Goal: Task Accomplishment & Management: Use online tool/utility

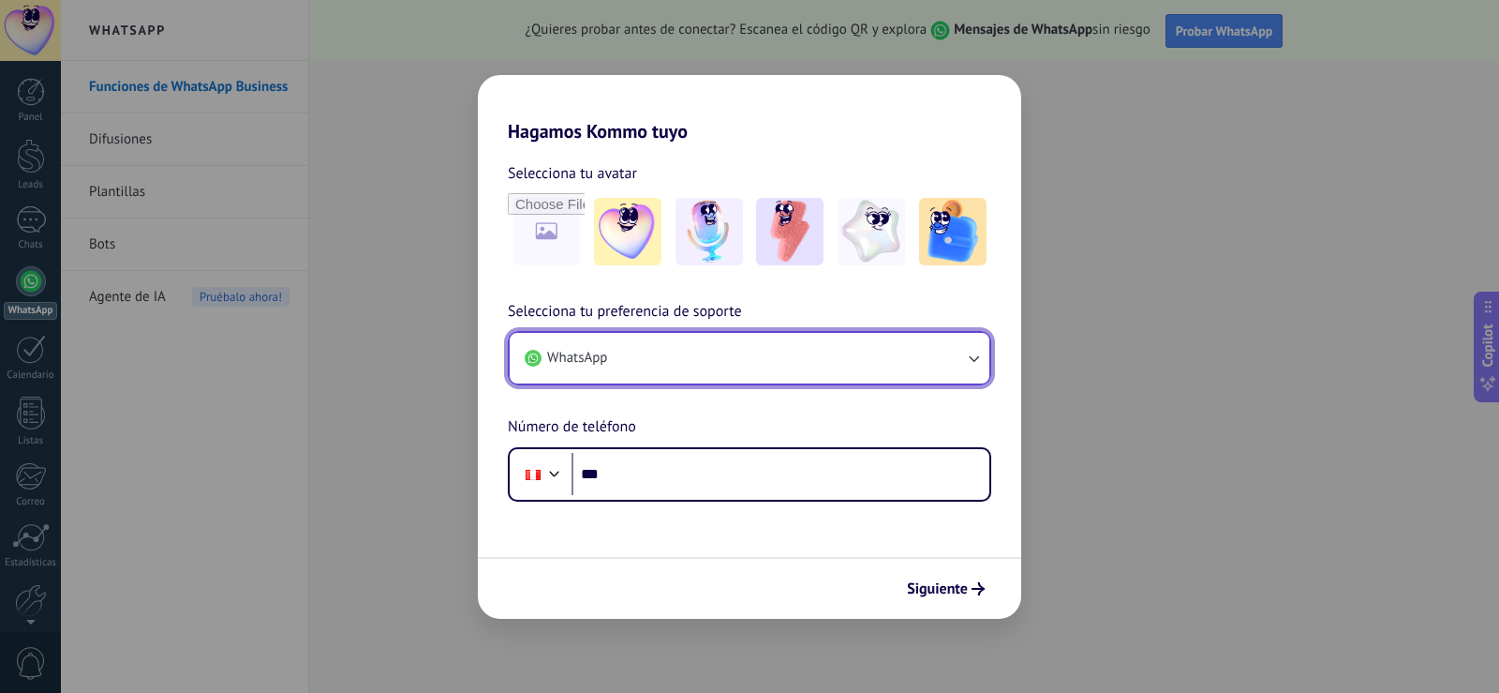
click at [705, 360] on button "WhatsApp" at bounding box center [750, 358] width 480 height 51
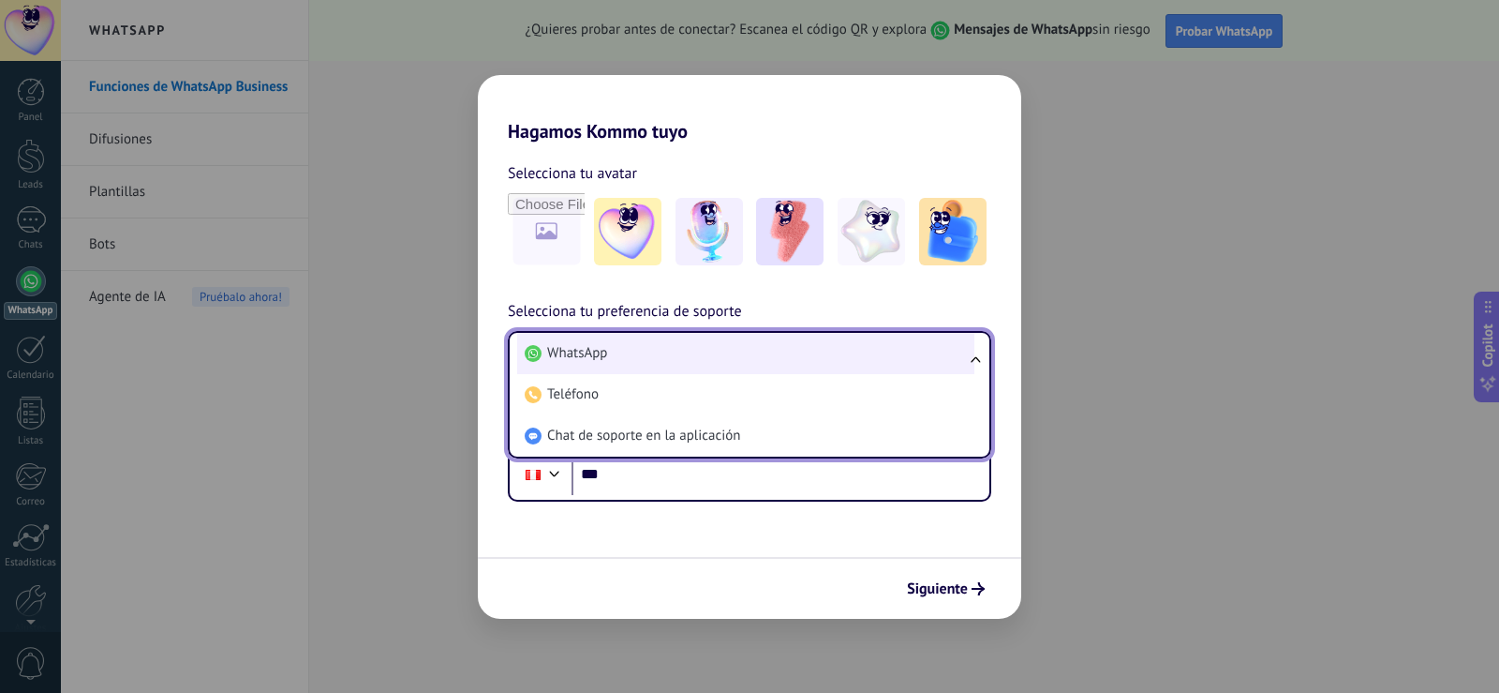
click at [633, 353] on li "WhatsApp" at bounding box center [745, 353] width 457 height 41
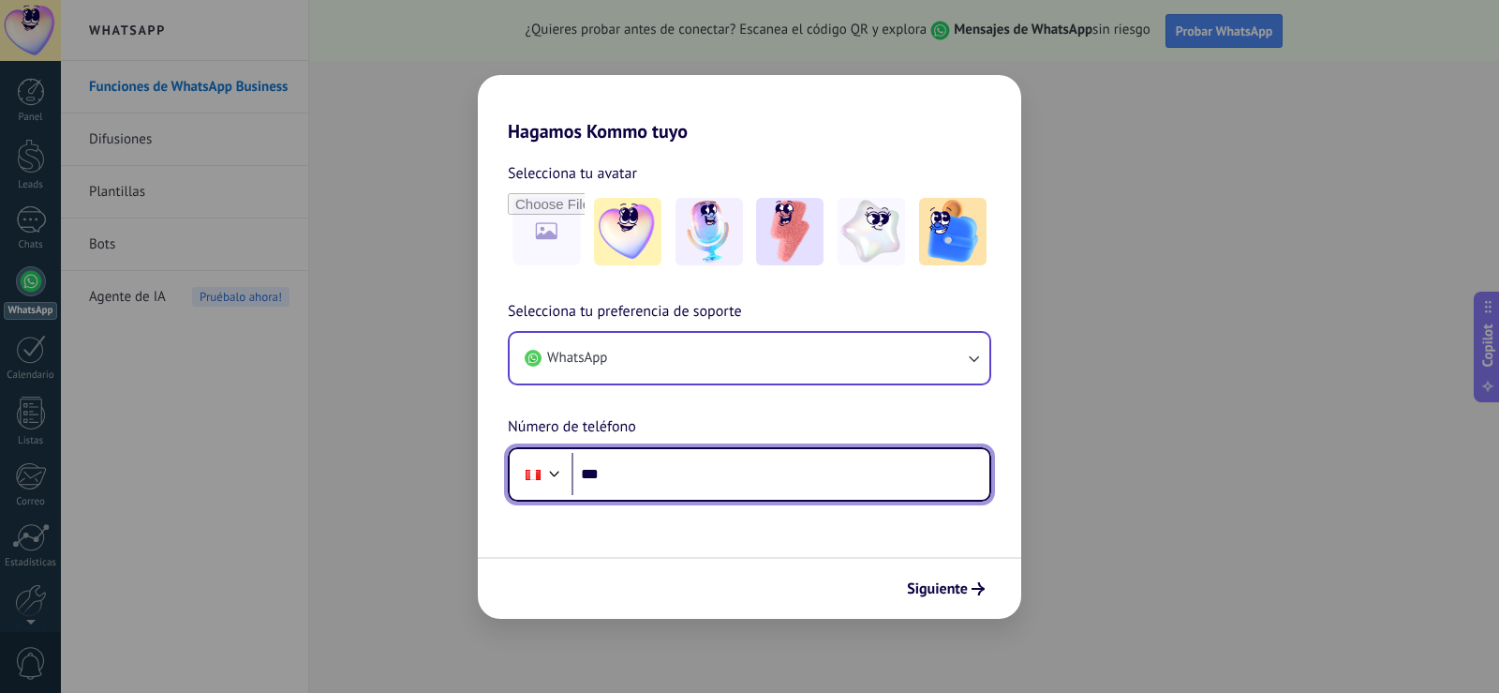
click at [622, 476] on input "***" at bounding box center [781, 474] width 418 height 43
click at [645, 465] on input "***" at bounding box center [781, 474] width 418 height 43
click at [662, 481] on input "***" at bounding box center [781, 474] width 418 height 43
type input "**********"
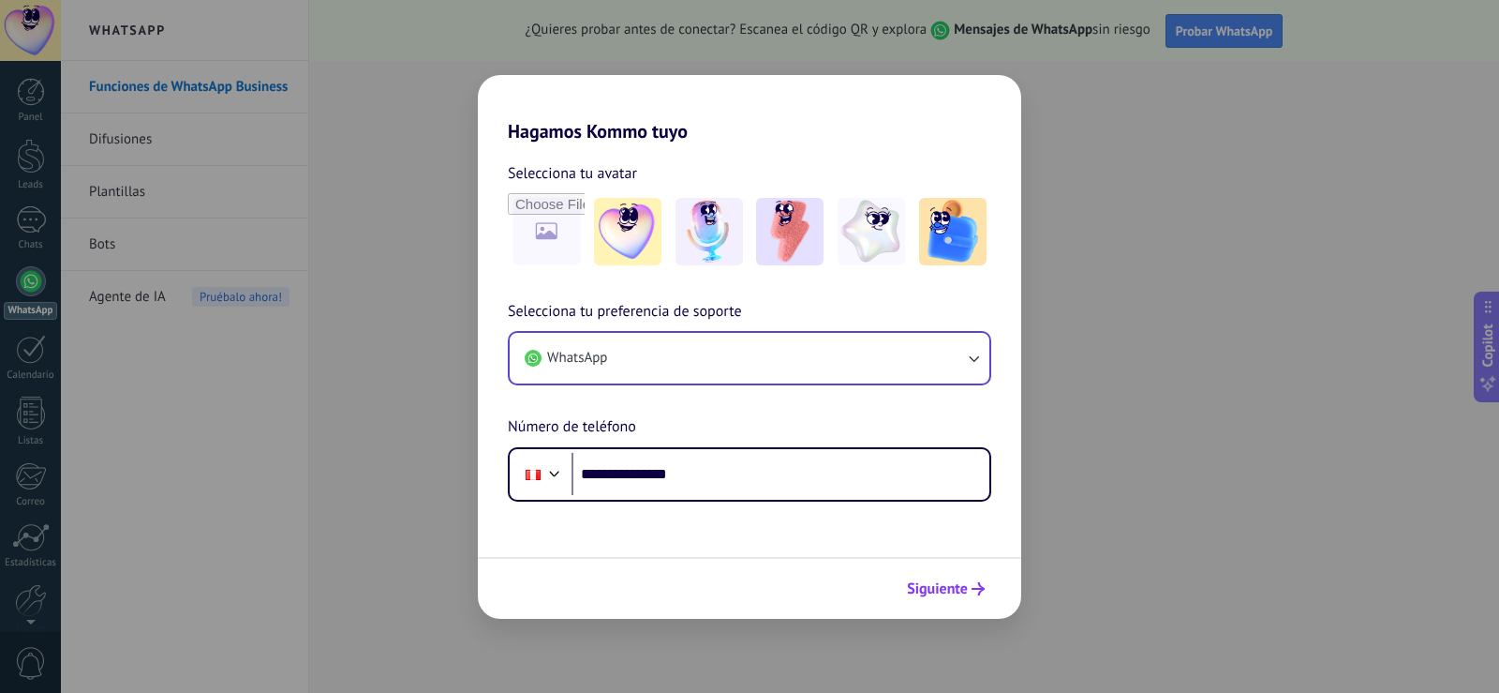
click at [957, 595] on span "Siguiente" at bounding box center [937, 588] width 61 height 13
click at [690, 238] on img at bounding box center [709, 231] width 67 height 67
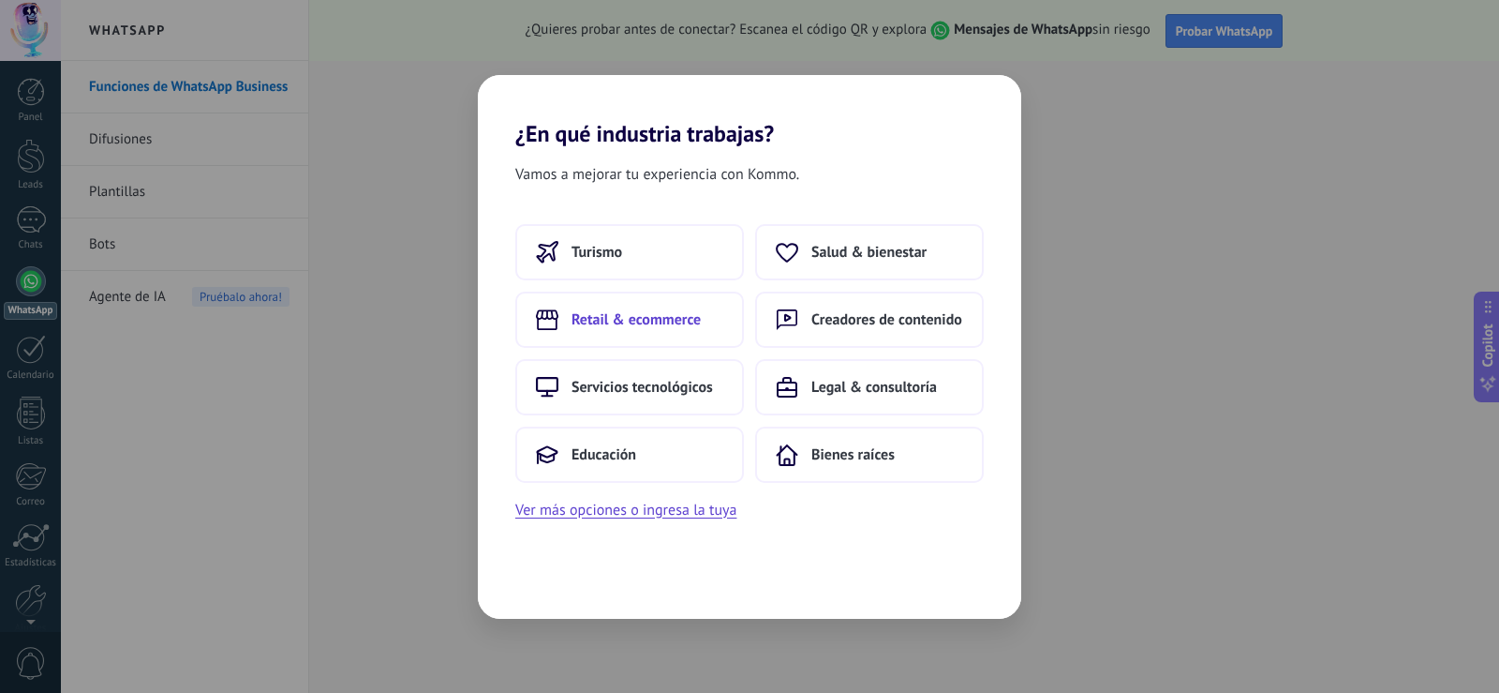
click at [646, 325] on span "Retail & ecommerce" at bounding box center [636, 319] width 129 height 19
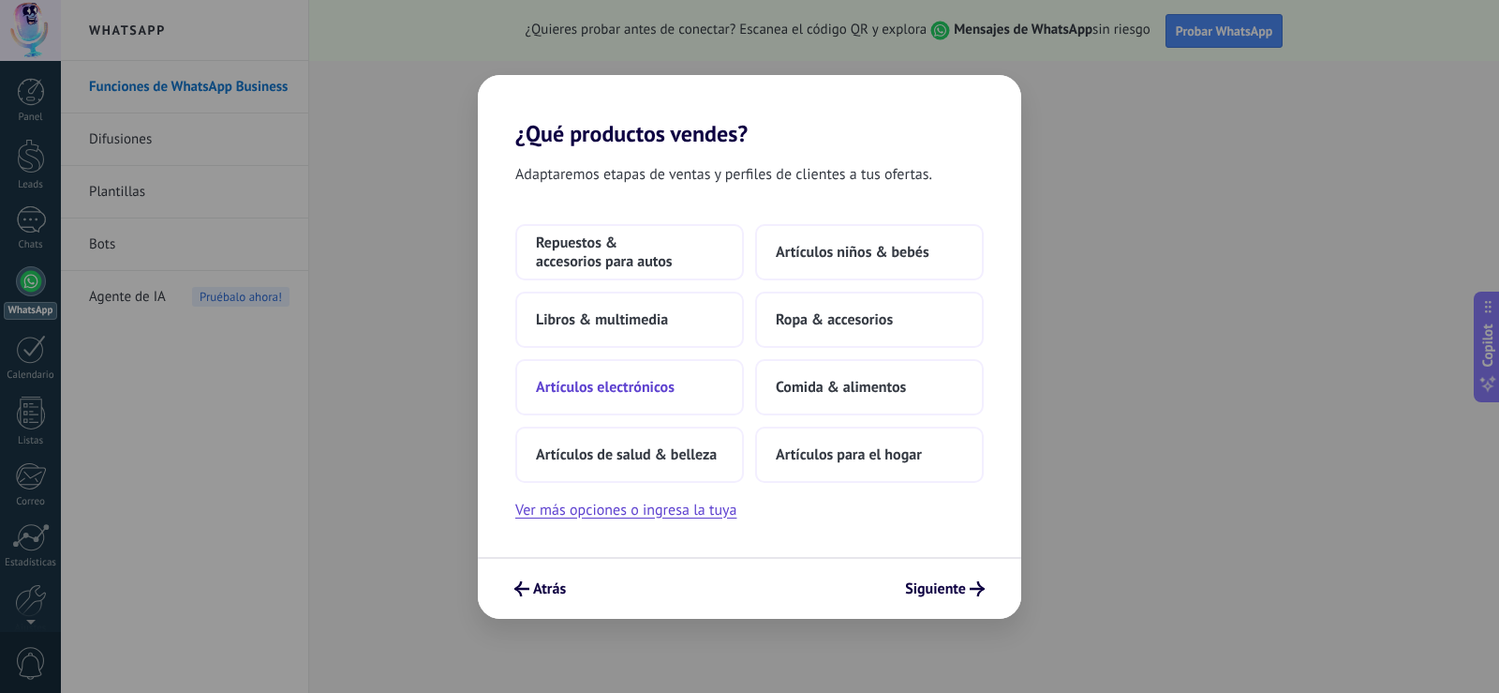
click at [659, 380] on span "Artículos electrónicos" at bounding box center [605, 387] width 139 height 19
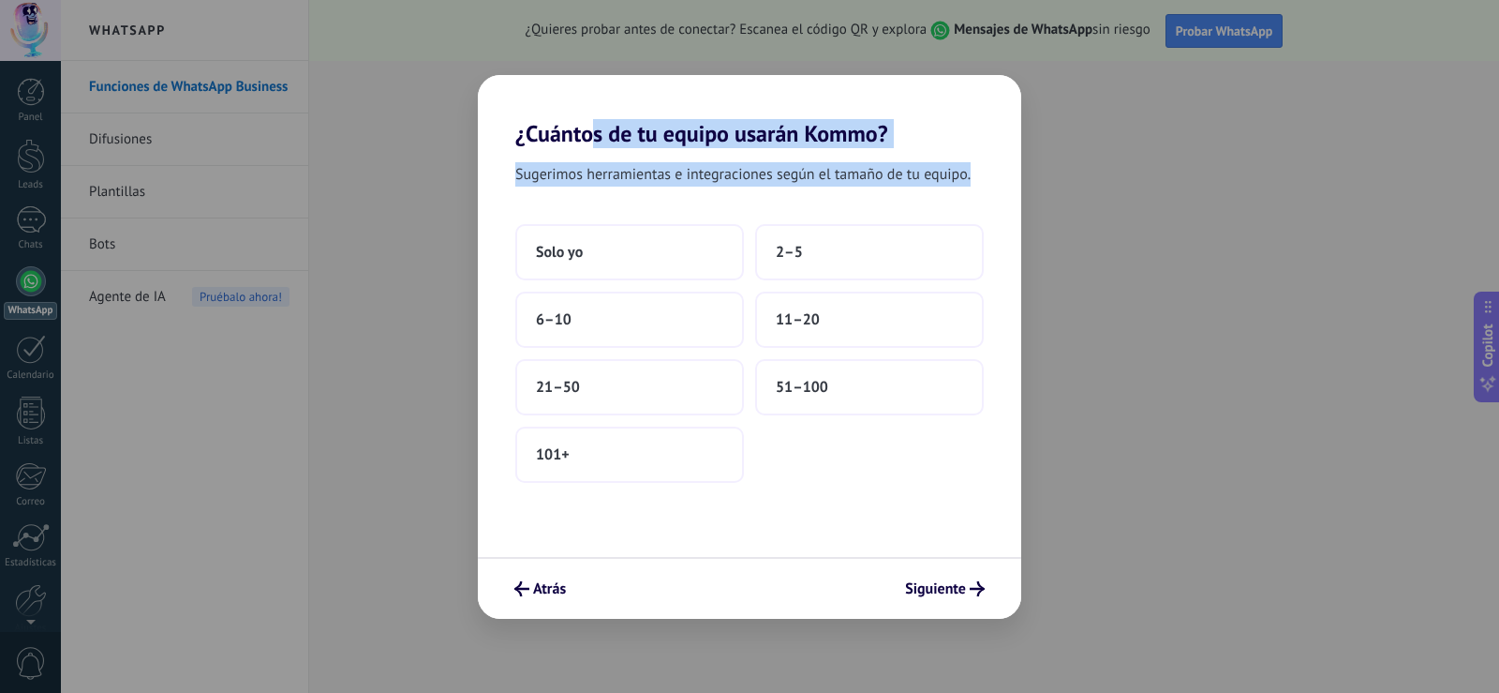
drag, startPoint x: 593, startPoint y: 132, endPoint x: 858, endPoint y: 195, distance: 272.5
click at [858, 195] on div "¿Cuántos de tu equipo usarán Kommo? Sugerimos herramientas e integraciones segú…" at bounding box center [750, 347] width 544 height 544
click at [828, 254] on button "2–5" at bounding box center [869, 252] width 229 height 56
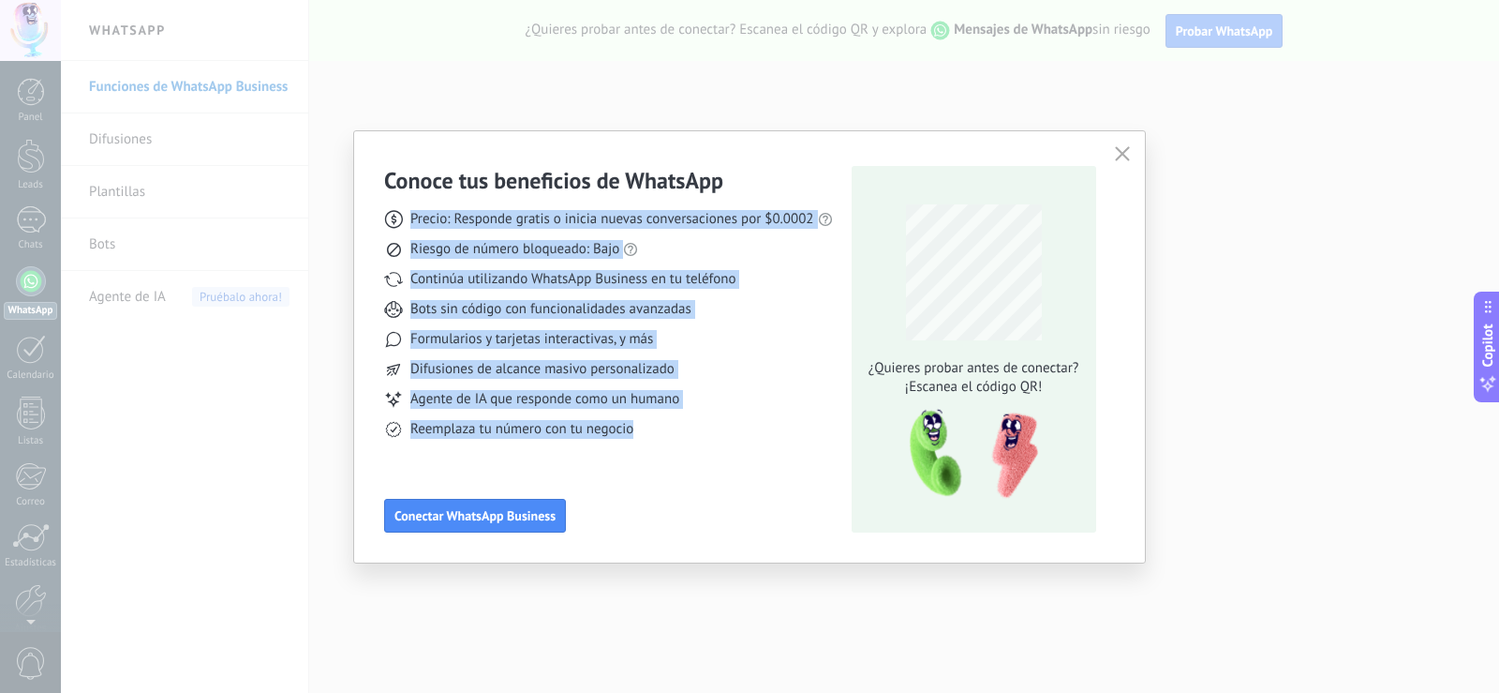
drag, startPoint x: 409, startPoint y: 222, endPoint x: 640, endPoint y: 441, distance: 318.8
click at [640, 441] on div "Conoce tus beneficios de WhatsApp Precio: Responde gratis o inicia nuevas conve…" at bounding box center [608, 349] width 449 height 366
click at [531, 527] on button "Conectar WhatsApp Business" at bounding box center [475, 516] width 182 height 34
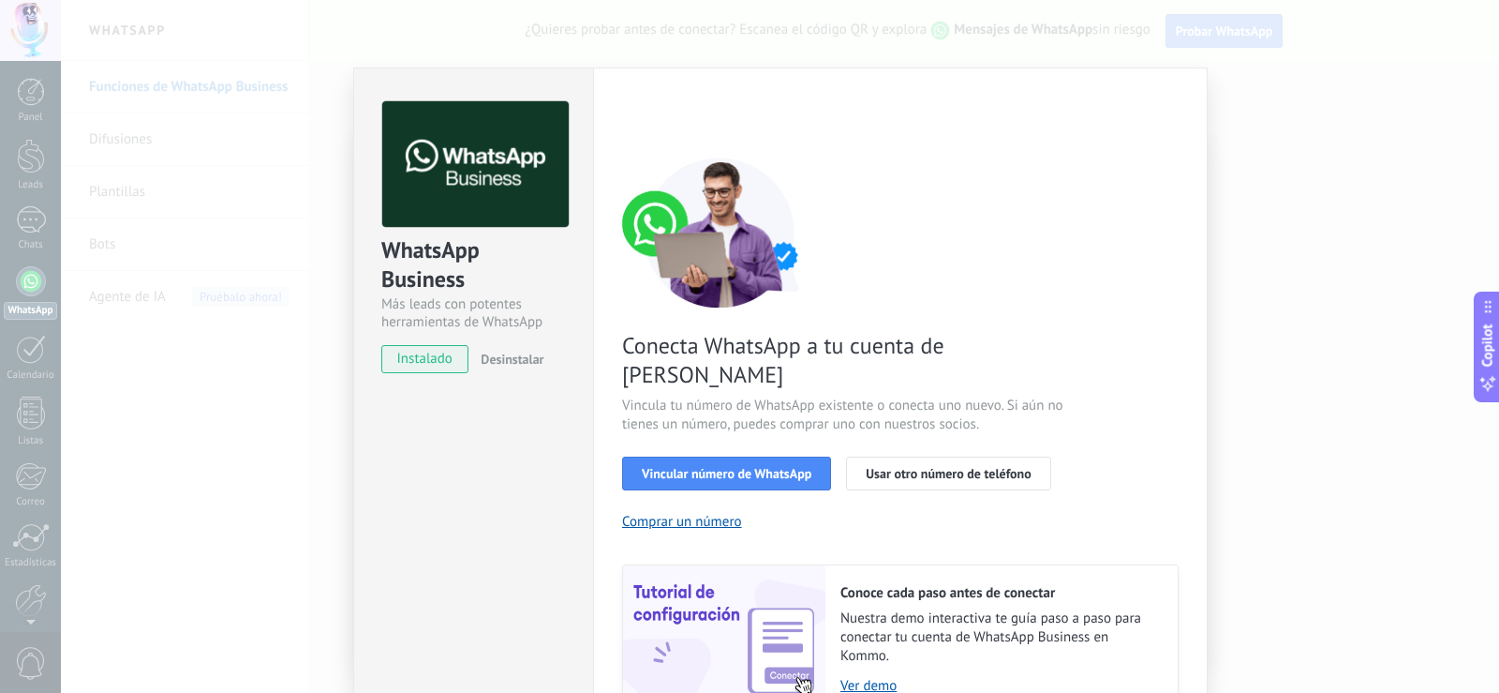
click at [438, 356] on span "instalado" at bounding box center [424, 359] width 85 height 28
click at [711, 467] on span "Vincular número de WhatsApp" at bounding box center [727, 473] width 170 height 13
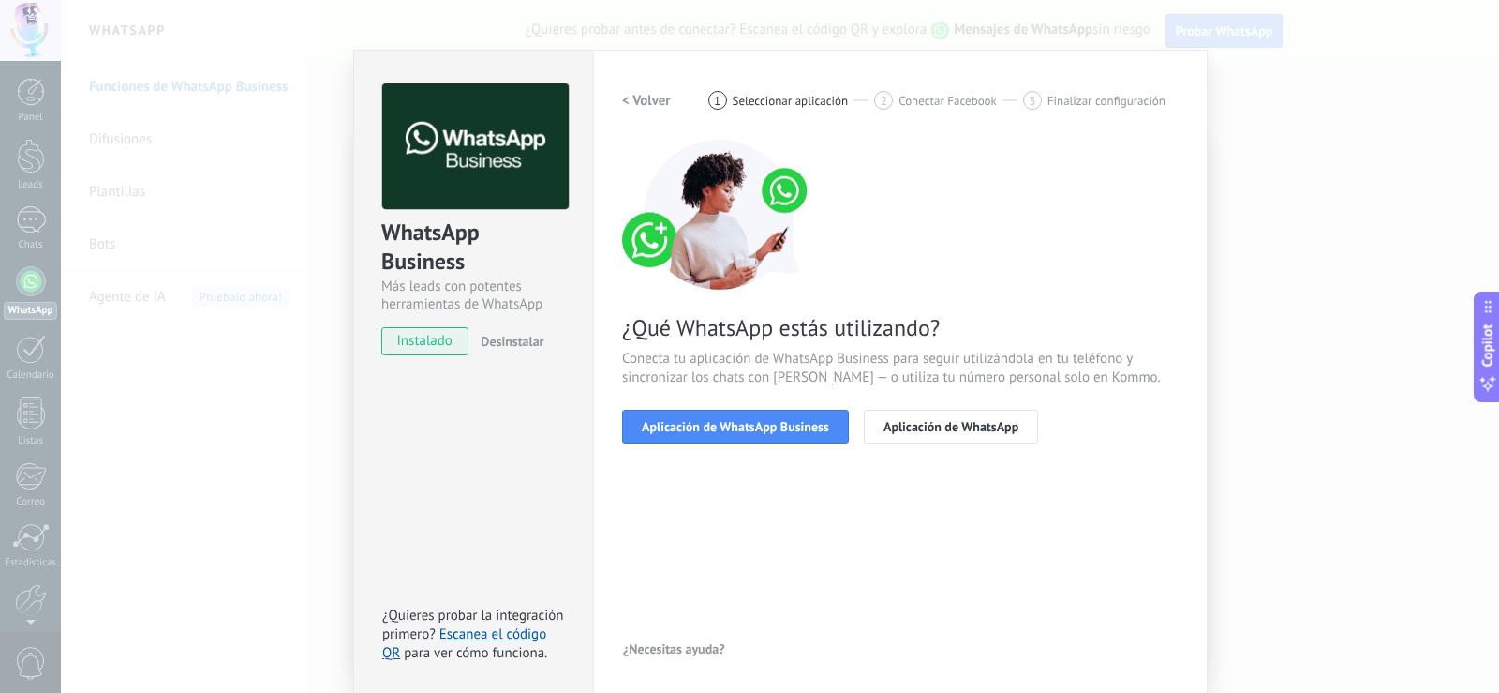
scroll to position [22, 0]
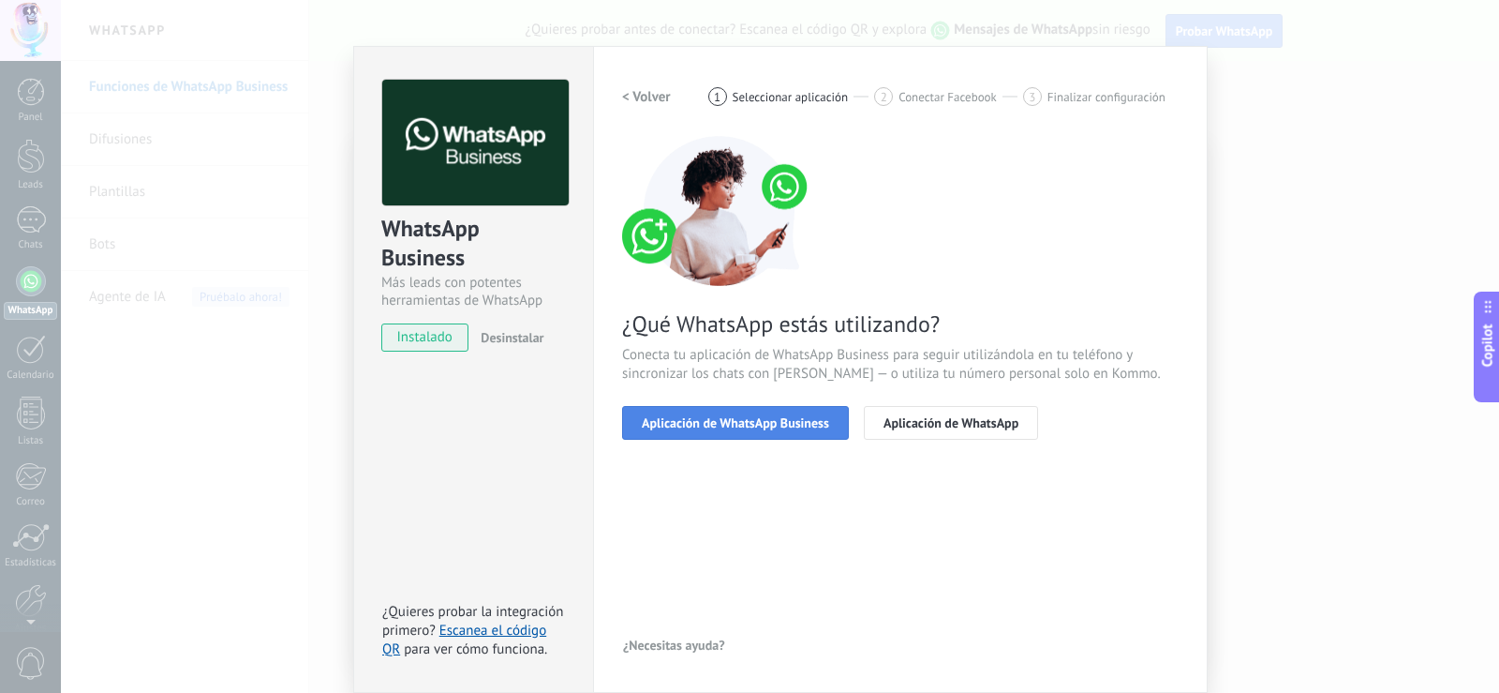
click at [747, 421] on span "Aplicación de WhatsApp Business" at bounding box center [735, 422] width 187 height 13
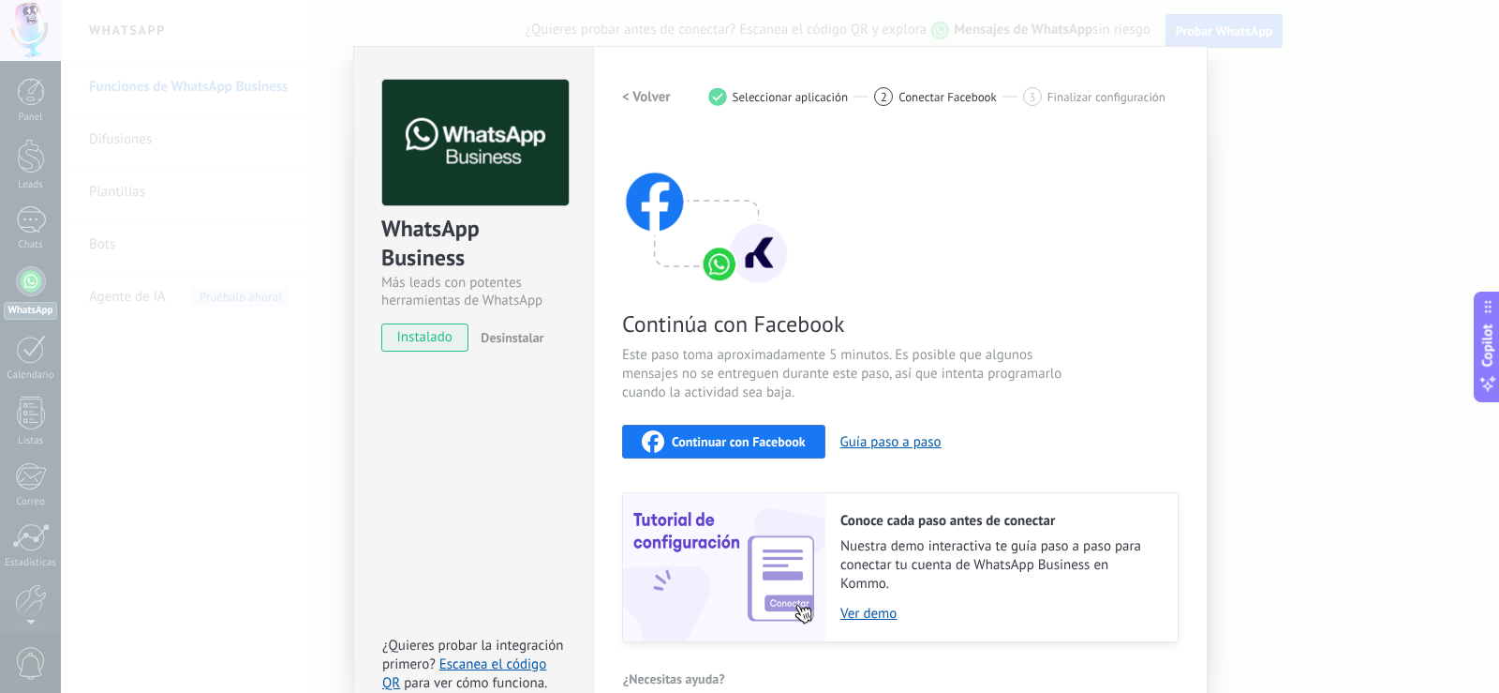
click at [749, 443] on span "Continuar con Facebook" at bounding box center [739, 441] width 134 height 13
drag, startPoint x: 1498, startPoint y: 317, endPoint x: 1486, endPoint y: 316, distance: 12.2
click at [1498, 316] on button "Copilot" at bounding box center [1487, 346] width 26 height 111
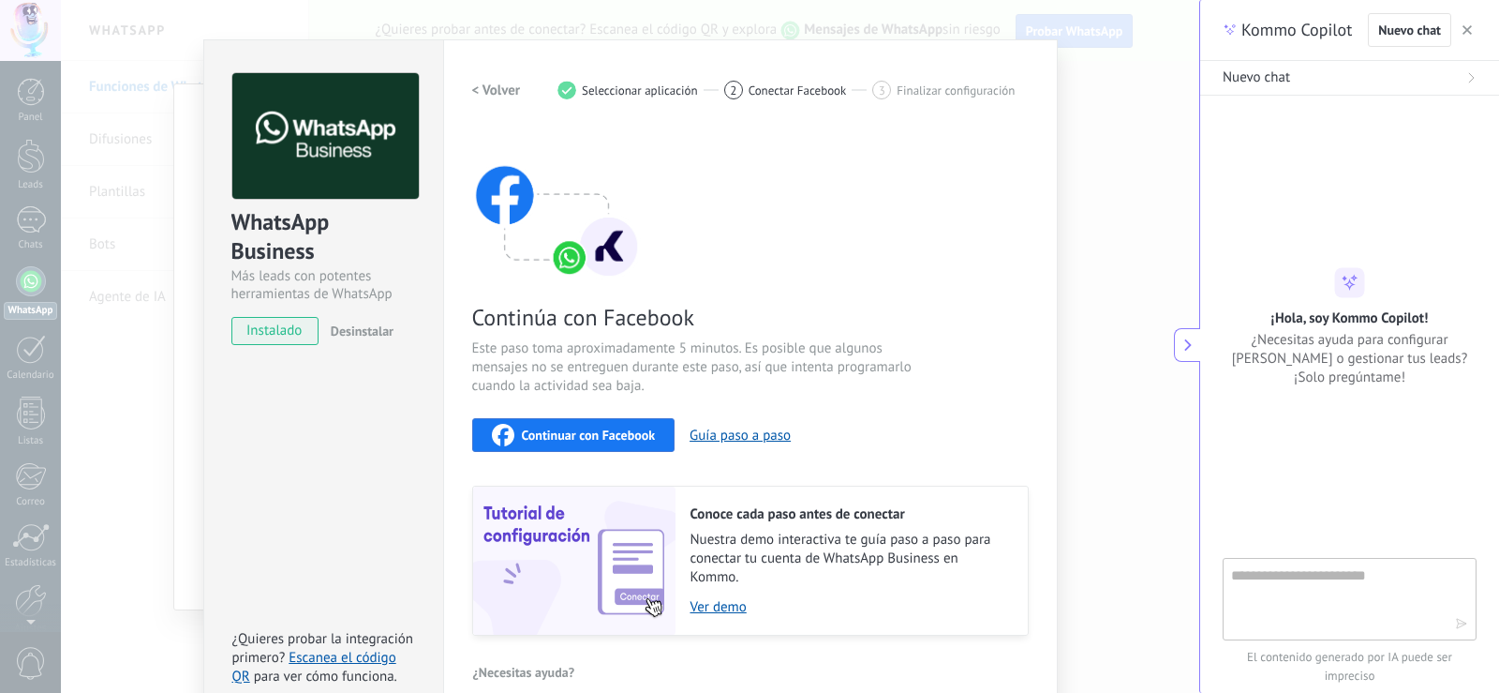
click at [593, 436] on span "Continuar con Facebook" at bounding box center [589, 434] width 134 height 13
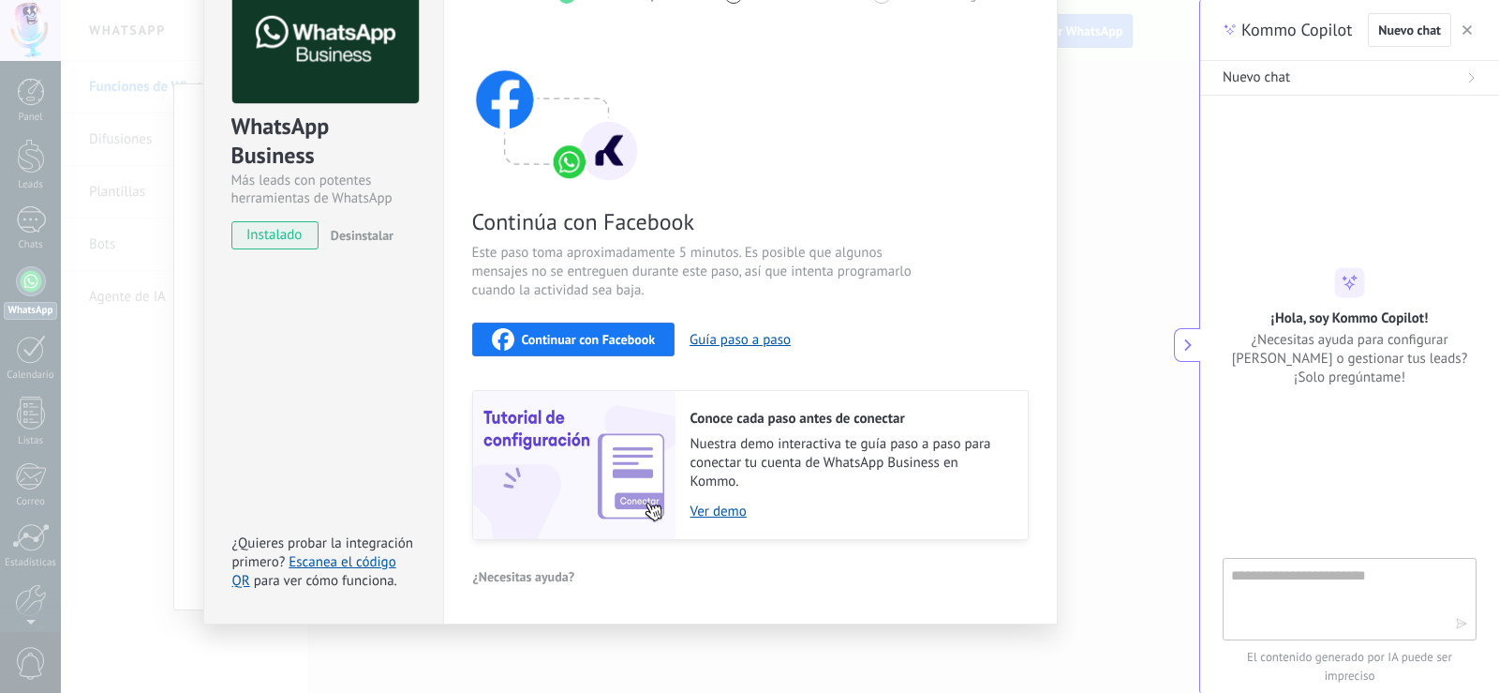
scroll to position [118, 0]
click at [611, 340] on span "Continuar con Facebook" at bounding box center [589, 338] width 134 height 13
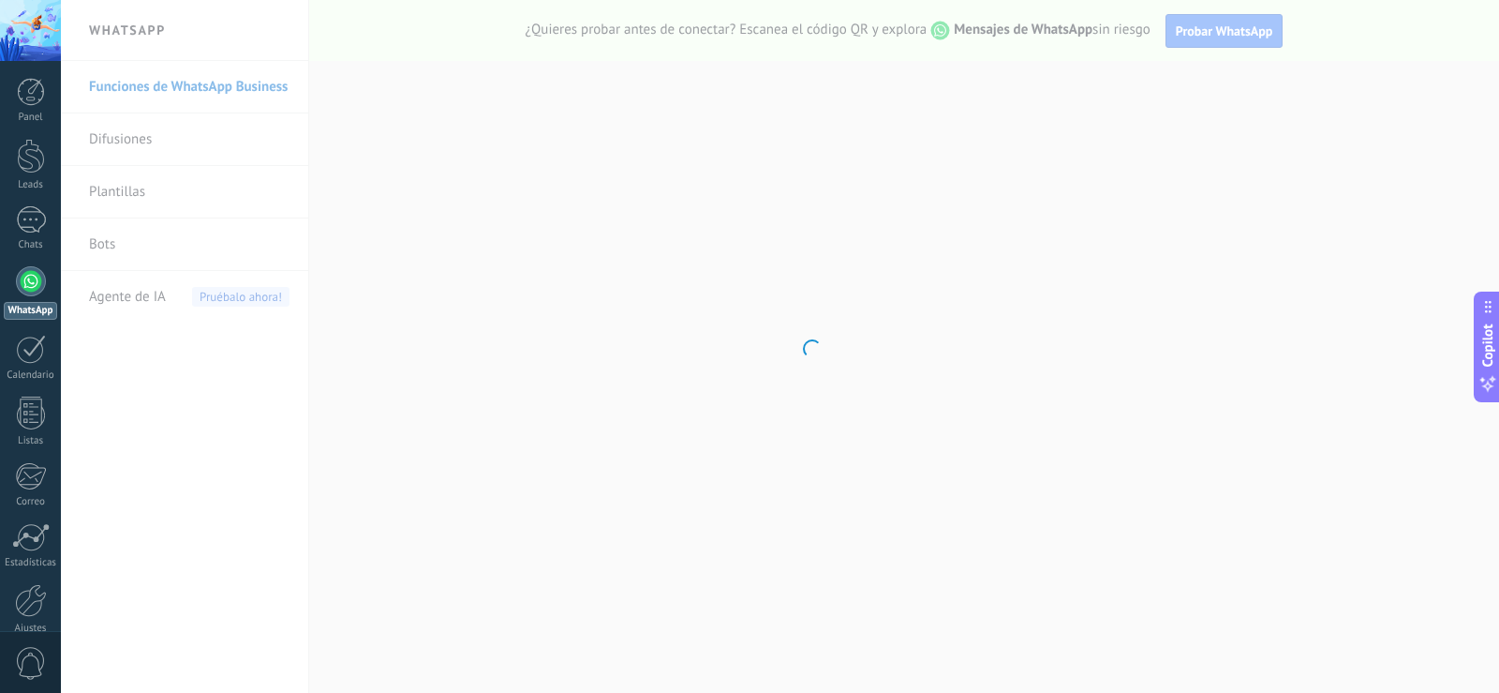
drag, startPoint x: 0, startPoint y: 0, endPoint x: 850, endPoint y: 105, distance: 856.4
click at [850, 105] on body ".abccls-1,.abccls-2{fill-rule:evenodd}.abccls-2{fill:#fff} .abfcls-1{fill:none}…" at bounding box center [749, 346] width 1499 height 693
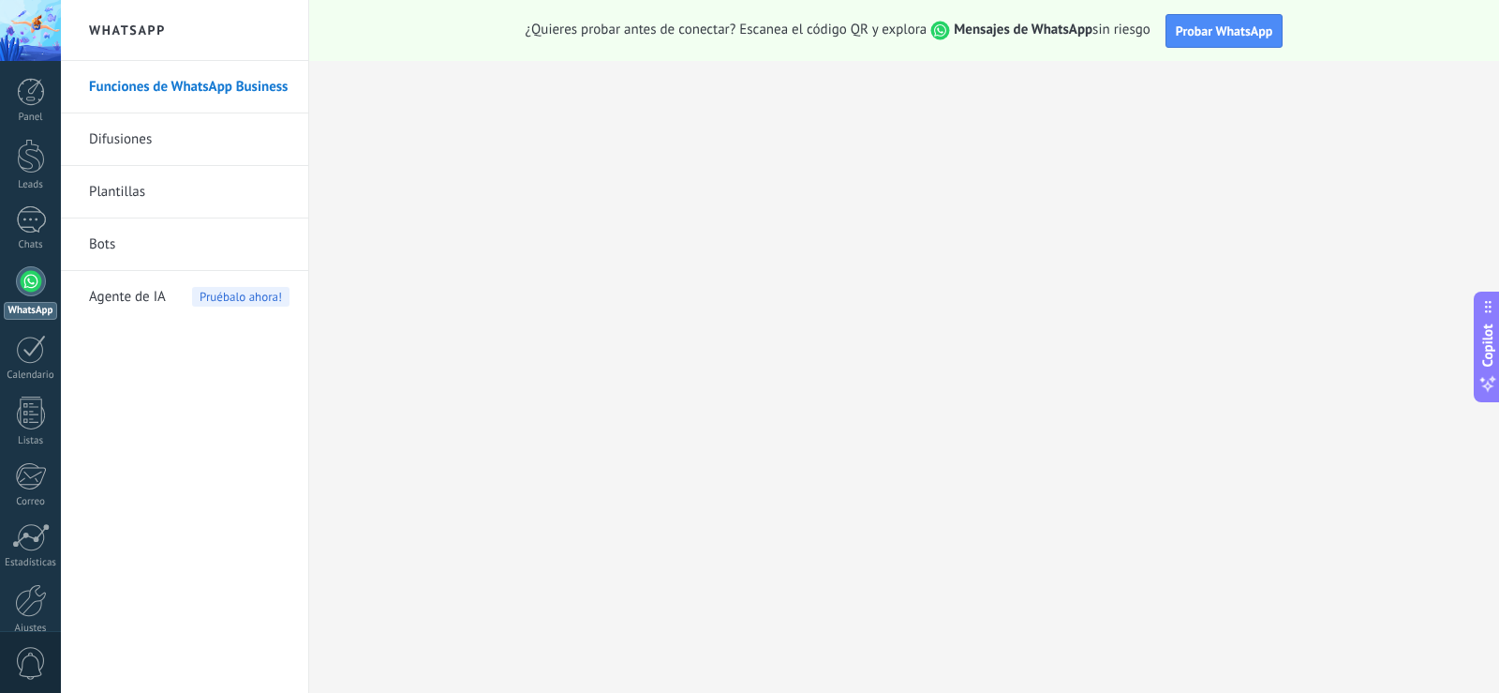
drag, startPoint x: 183, startPoint y: 32, endPoint x: 67, endPoint y: 73, distance: 123.3
click at [178, 32] on h2 "WhatsApp" at bounding box center [184, 30] width 201 height 61
click at [27, 282] on div at bounding box center [31, 281] width 30 height 30
click at [39, 281] on div at bounding box center [31, 281] width 30 height 30
click at [22, 51] on div at bounding box center [30, 30] width 61 height 61
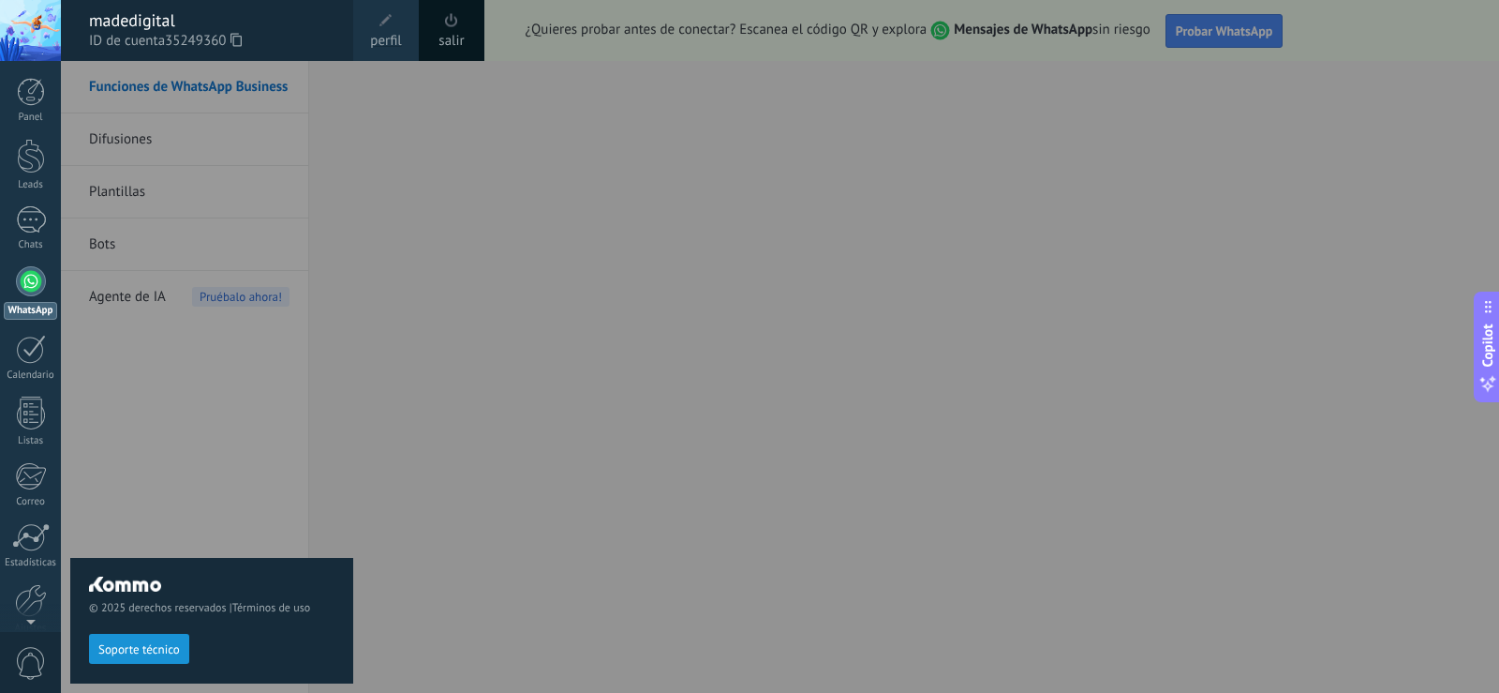
click at [401, 37] on span "perfil" at bounding box center [385, 41] width 31 height 21
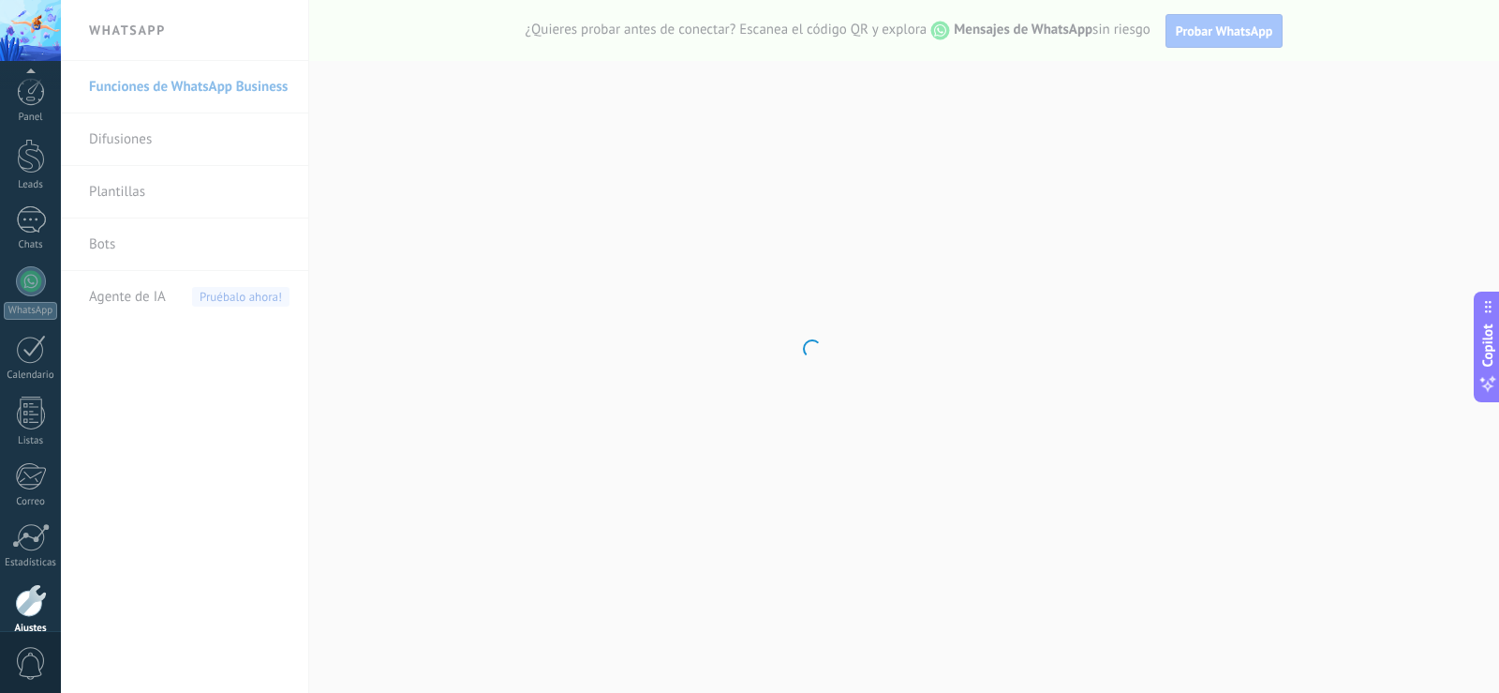
scroll to position [87, 0]
click at [807, 340] on body ".abccls-1,.abccls-2{fill-rule:evenodd}.abccls-2{fill:#fff} .abfcls-1{fill:none}…" at bounding box center [749, 346] width 1499 height 693
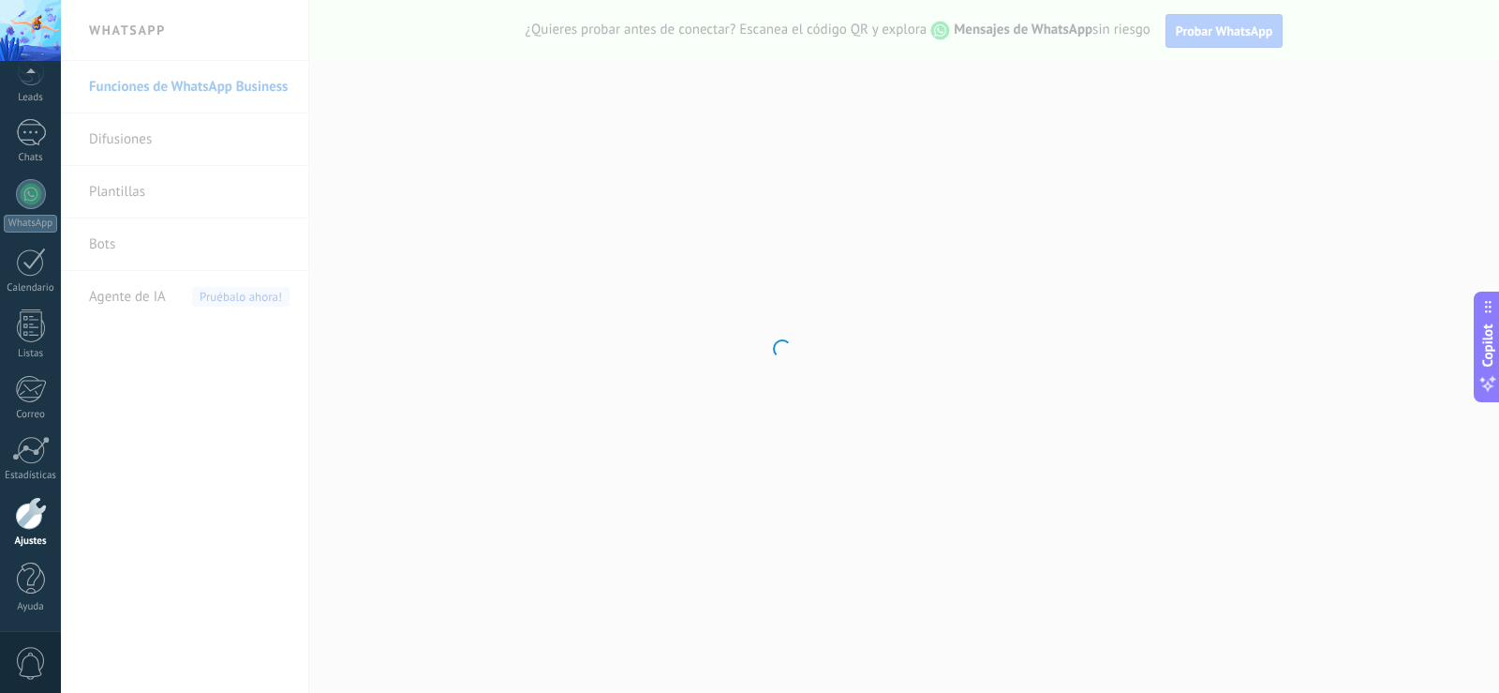
click at [610, 253] on div at bounding box center [780, 346] width 1438 height 693
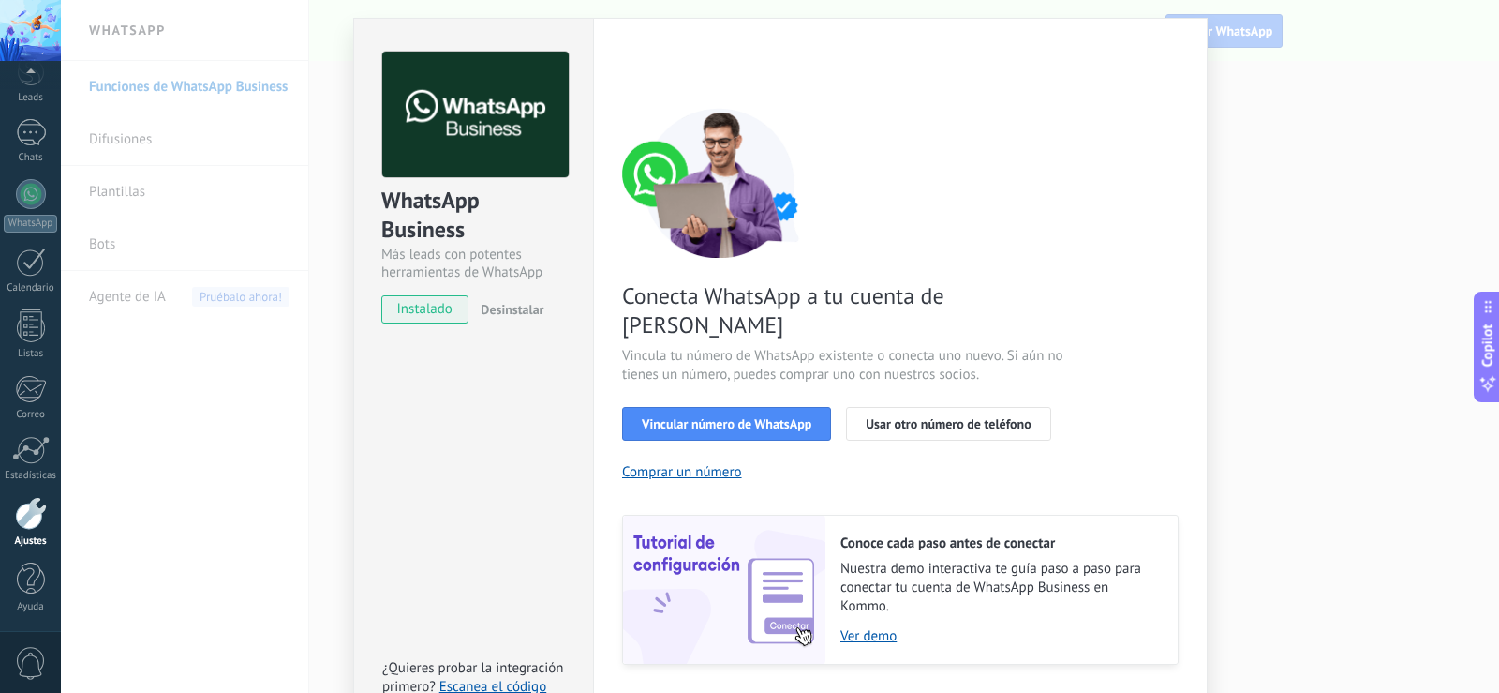
scroll to position [76, 0]
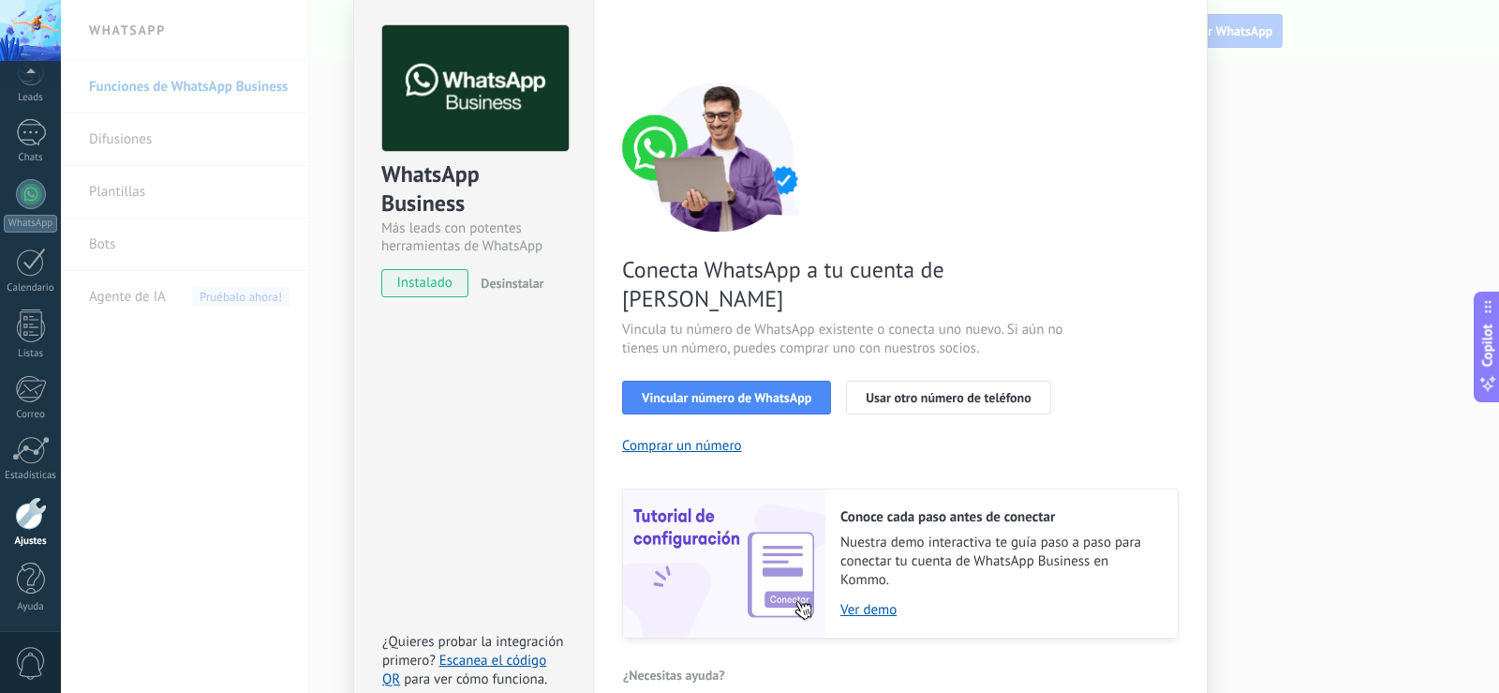
drag, startPoint x: 284, startPoint y: 214, endPoint x: 188, endPoint y: 208, distance: 95.7
click at [282, 215] on div "WhatsApp Business Más leads con potentes herramientas de WhatsApp instalado Des…" at bounding box center [780, 346] width 1438 height 693
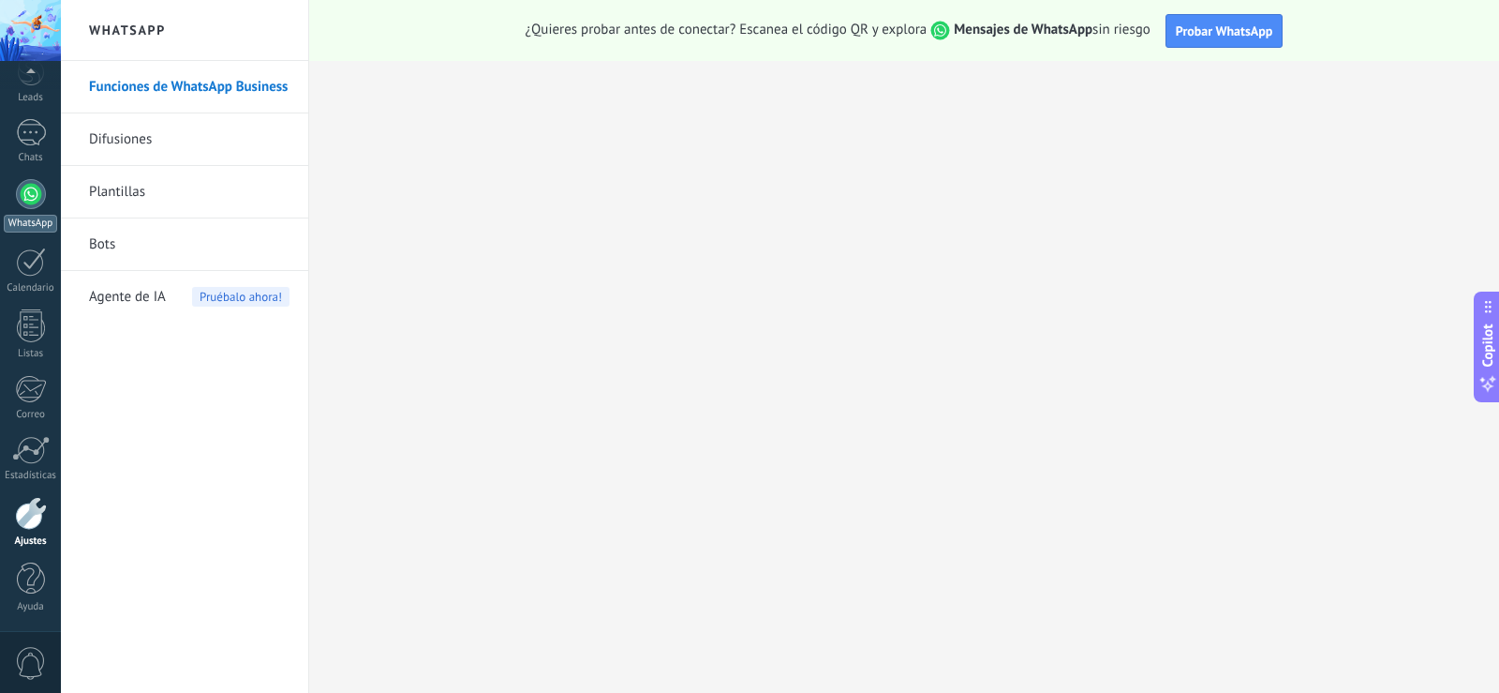
click at [36, 201] on div at bounding box center [31, 194] width 30 height 30
click at [40, 275] on div at bounding box center [31, 281] width 30 height 30
click at [25, 285] on div at bounding box center [31, 281] width 30 height 30
click at [42, 579] on div at bounding box center [31, 577] width 32 height 33
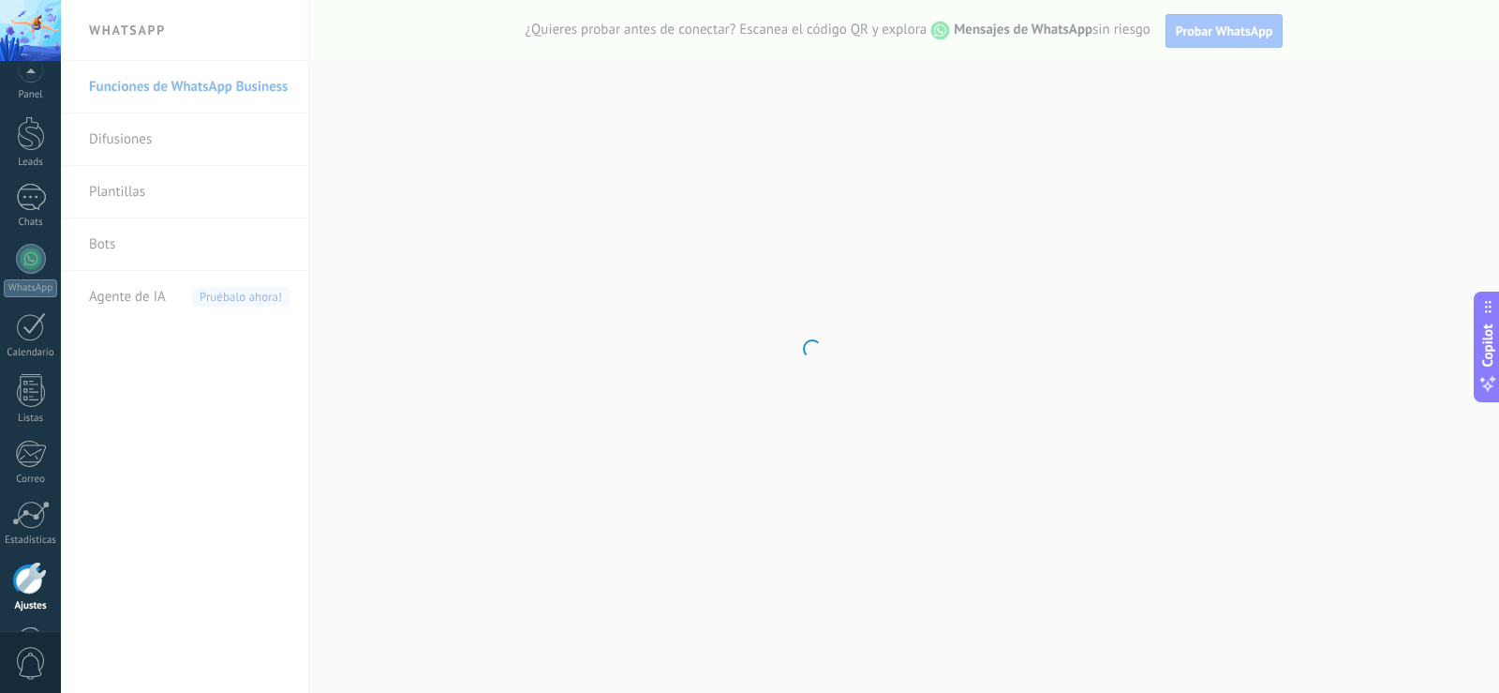
scroll to position [87, 0]
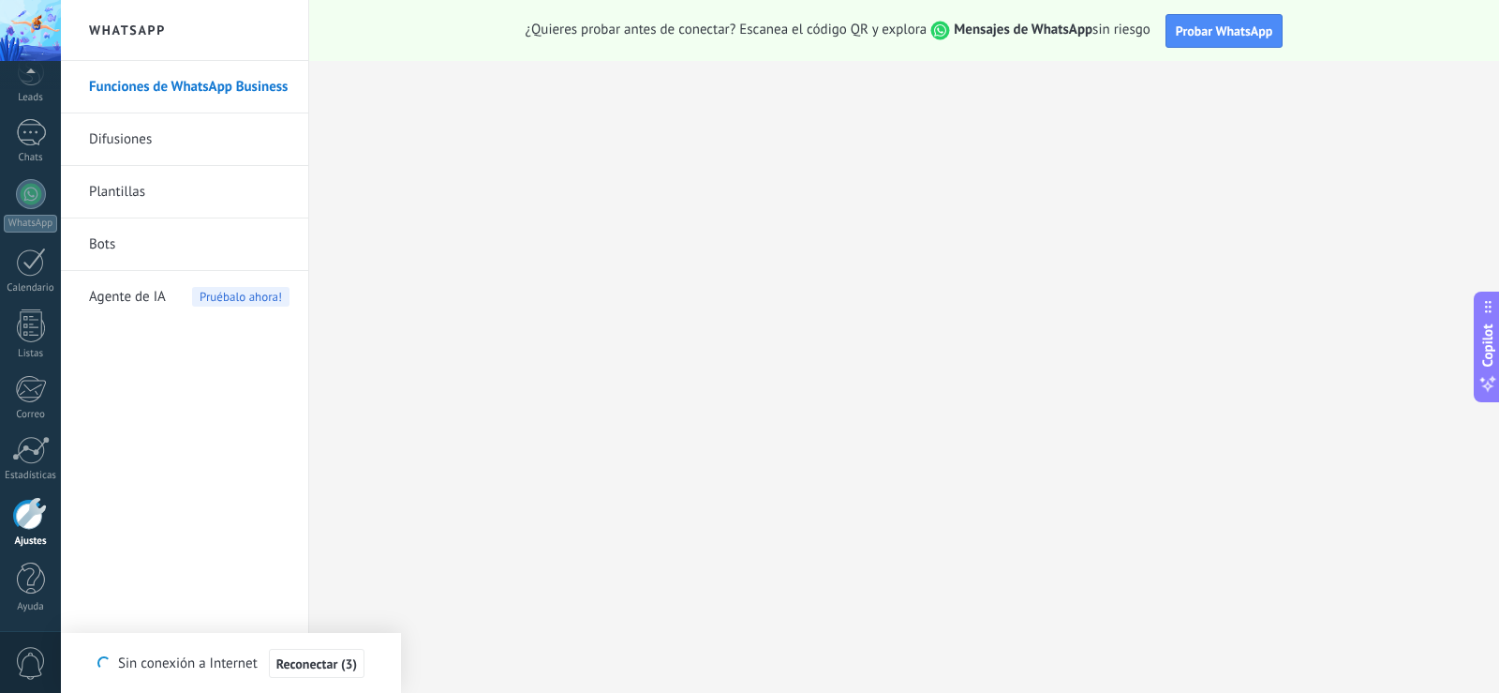
click at [220, 93] on link "Funciones de WhatsApp Business" at bounding box center [189, 87] width 201 height 52
click at [46, 288] on link "WhatsApp" at bounding box center [30, 292] width 61 height 53
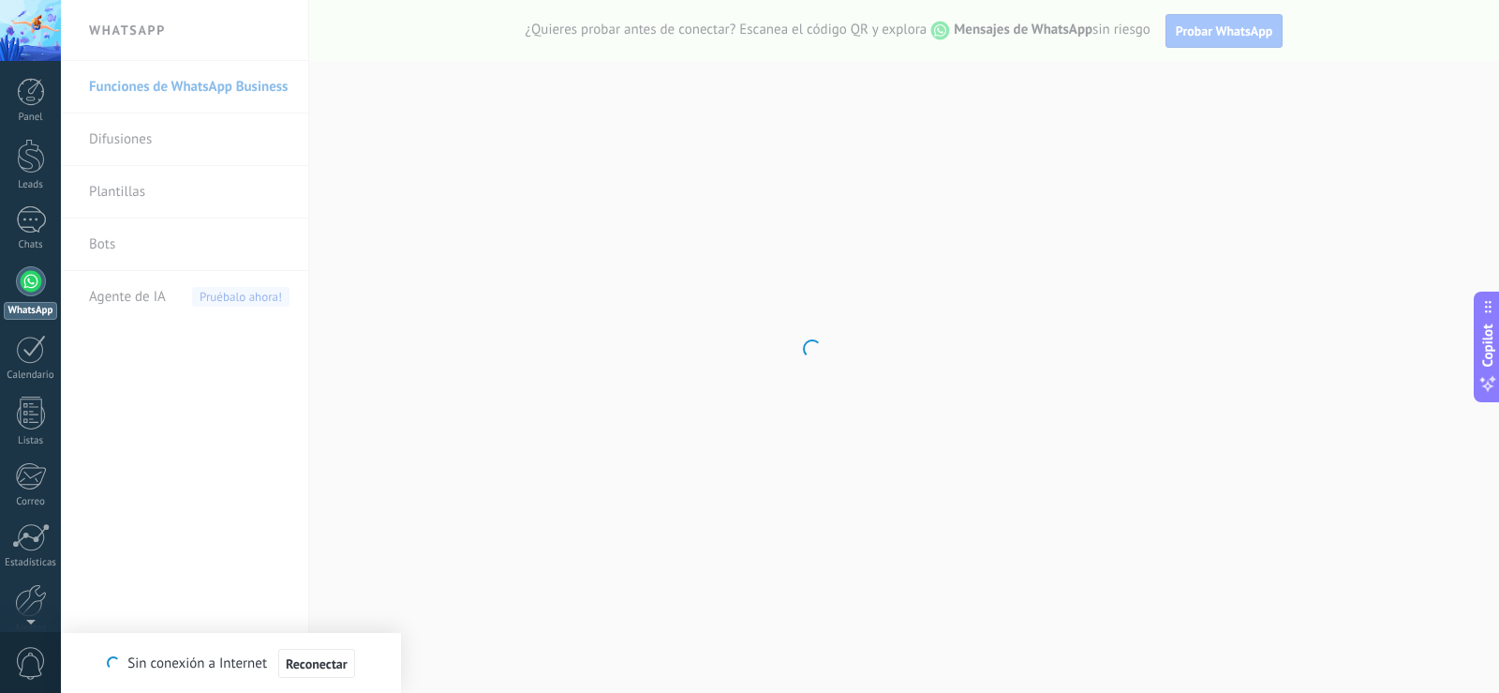
click at [20, 290] on div at bounding box center [31, 281] width 30 height 30
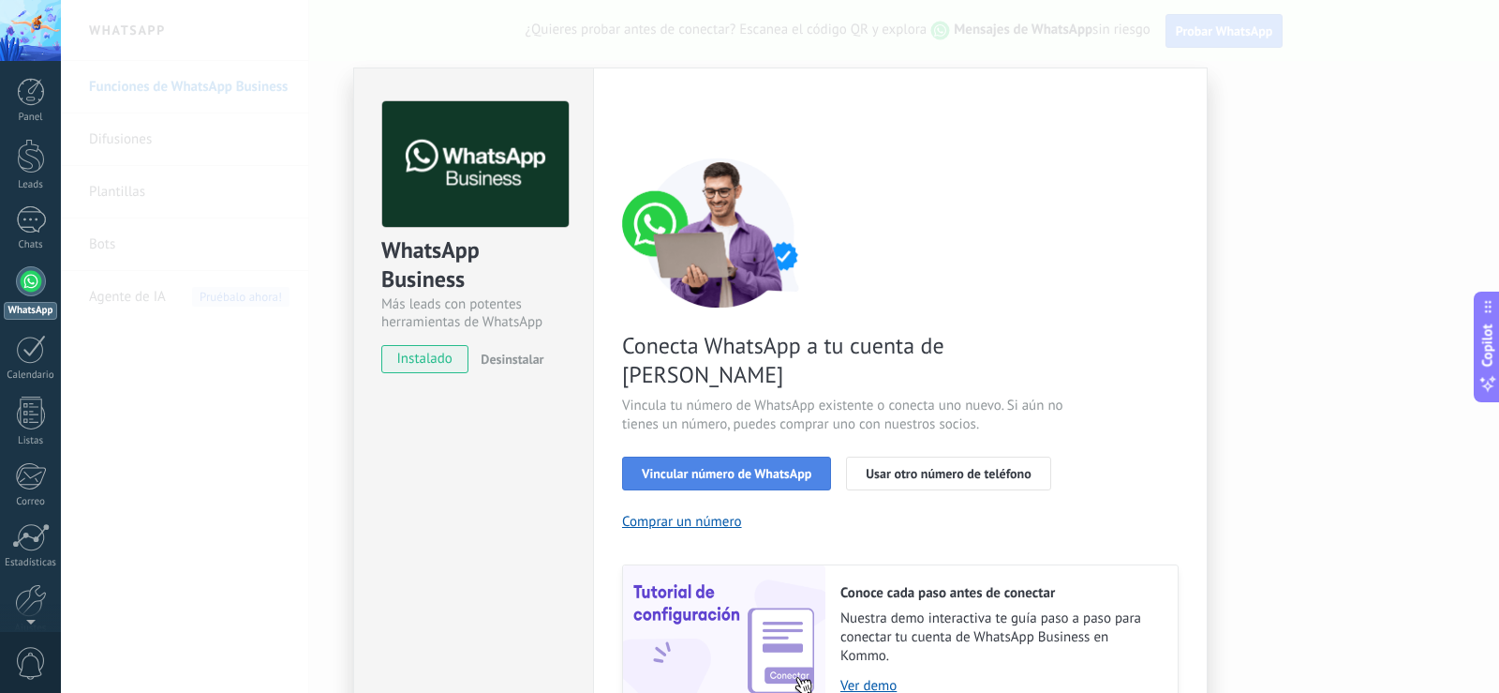
click at [702, 467] on span "Vincular número de WhatsApp" at bounding box center [727, 473] width 170 height 13
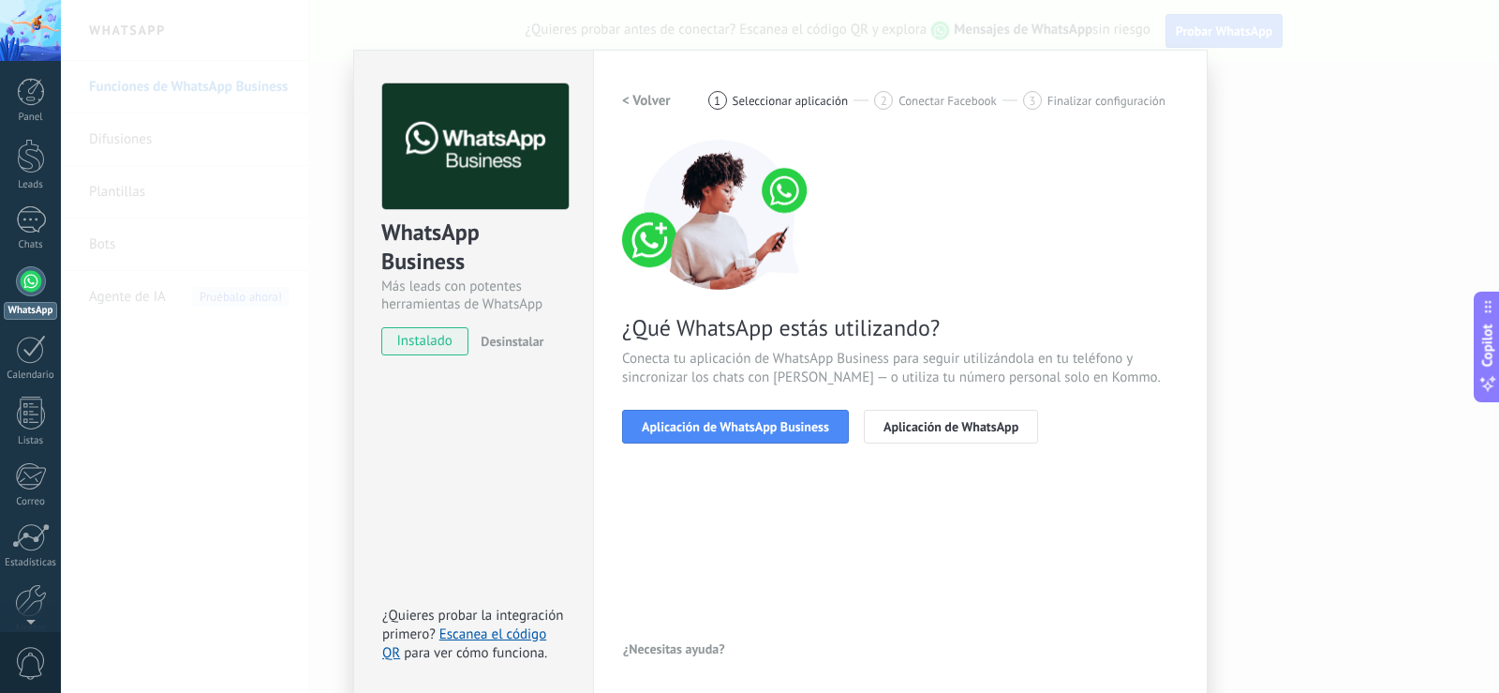
scroll to position [22, 0]
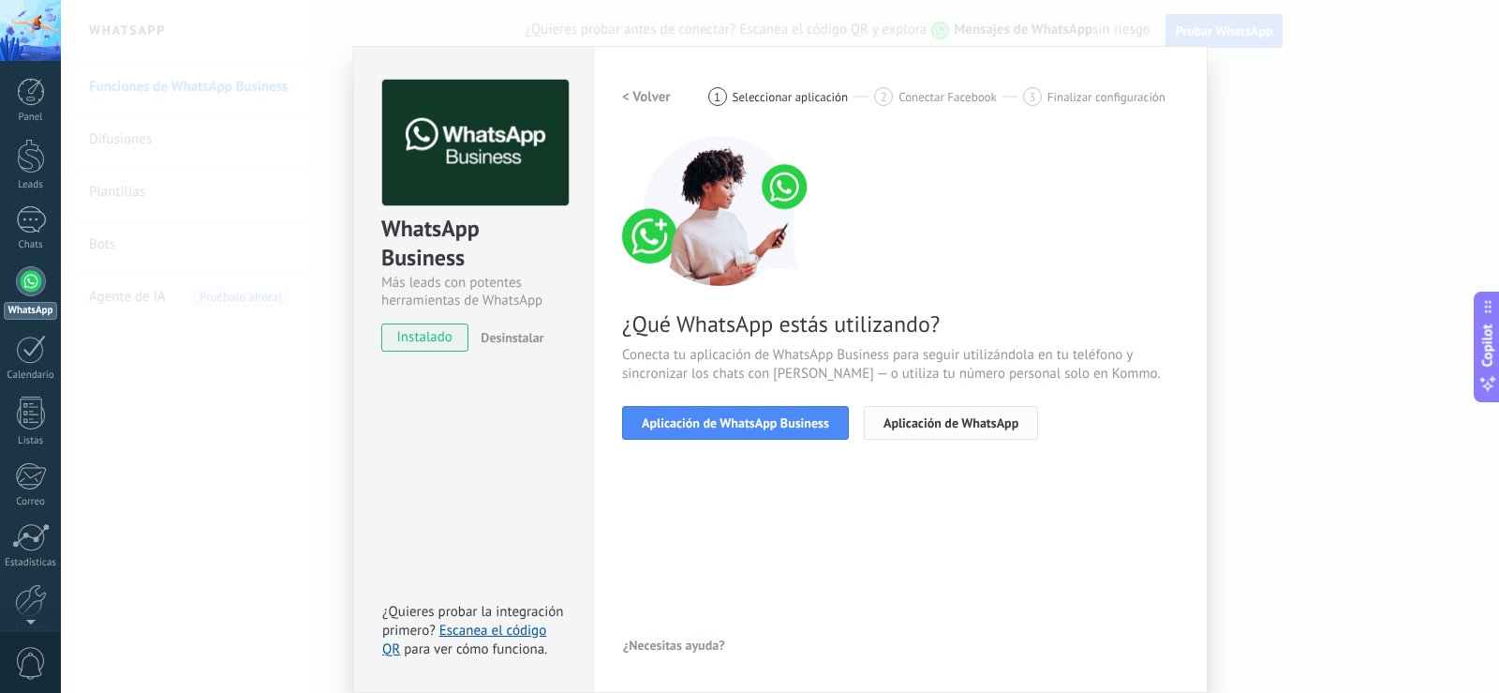
click at [964, 421] on span "Aplicación de WhatsApp" at bounding box center [951, 422] width 135 height 13
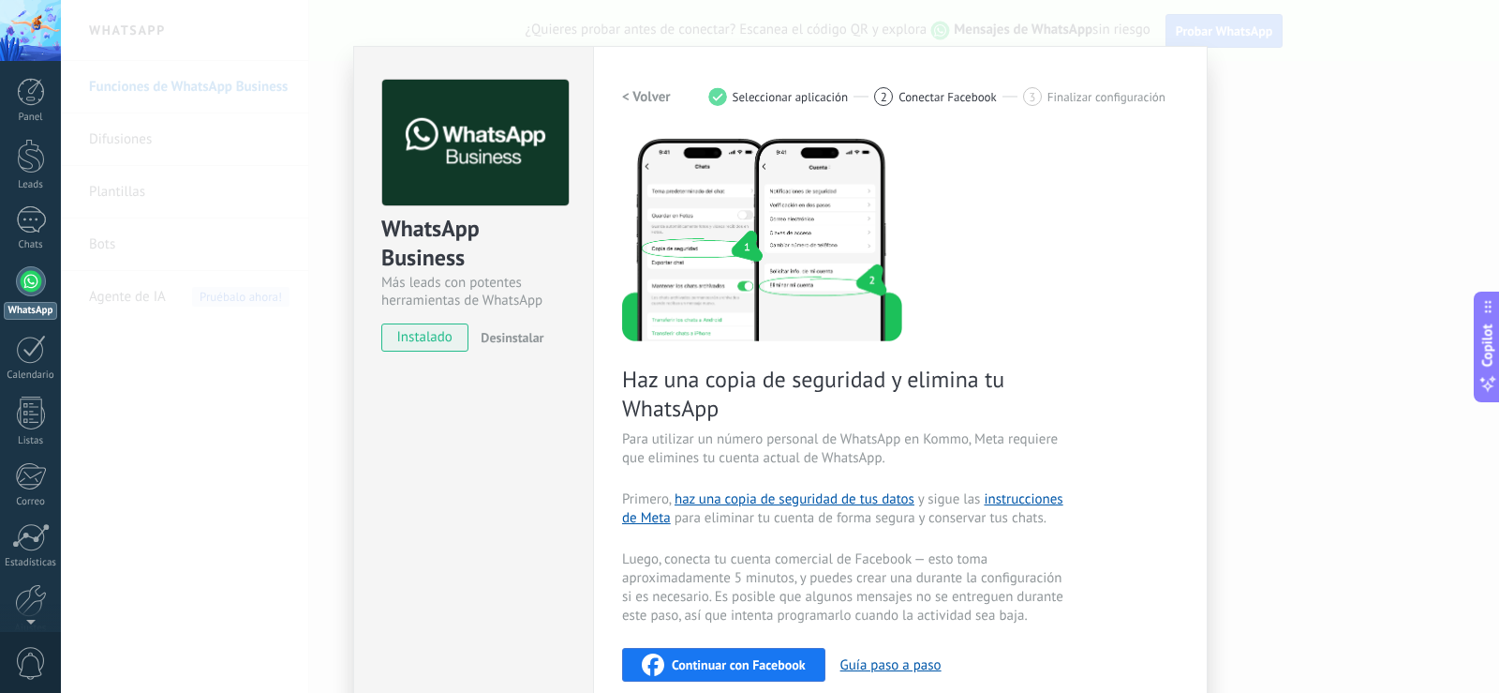
click at [734, 662] on span "Continuar con Facebook" at bounding box center [739, 664] width 134 height 13
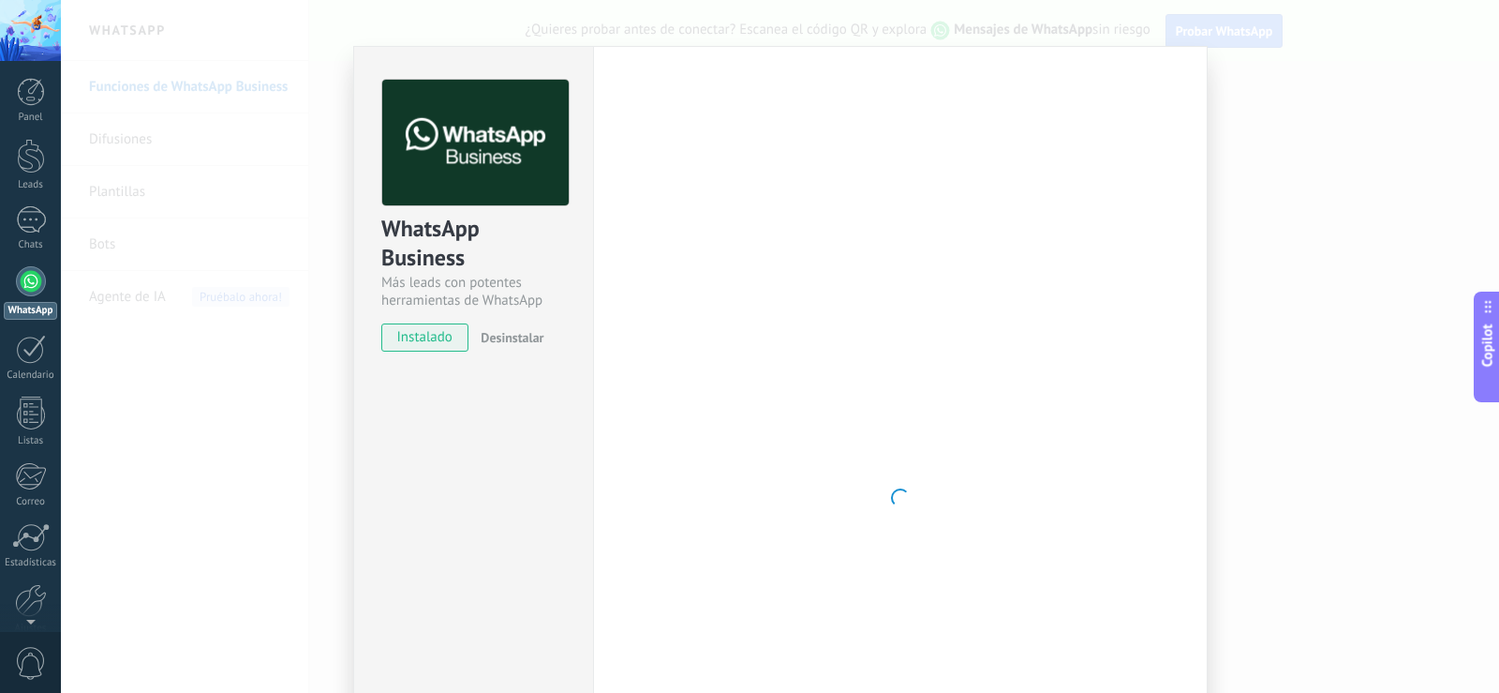
click at [441, 341] on span "instalado" at bounding box center [424, 337] width 85 height 28
click at [269, 125] on div "WhatsApp Business Más leads con potentes herramientas de WhatsApp instalado Des…" at bounding box center [780, 346] width 1438 height 693
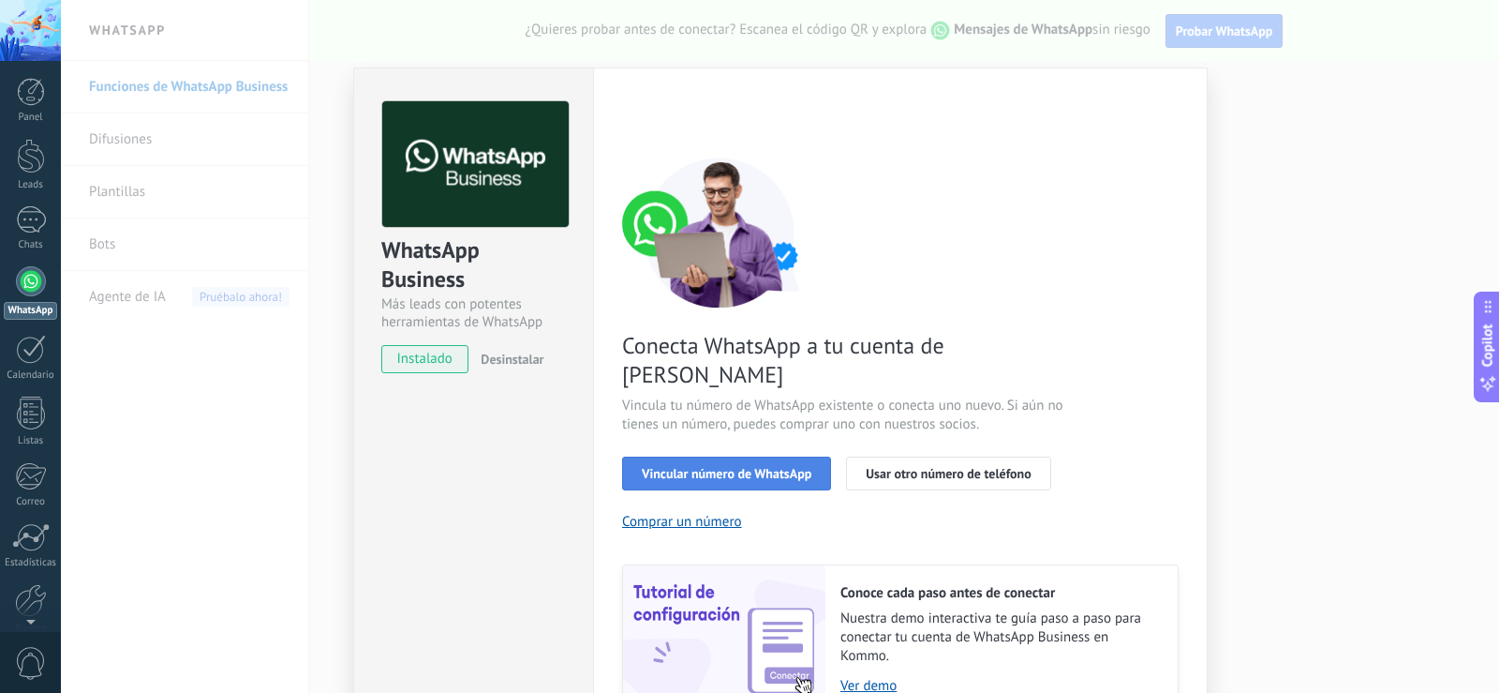
click at [742, 458] on button "Vincular número de WhatsApp" at bounding box center [726, 473] width 209 height 34
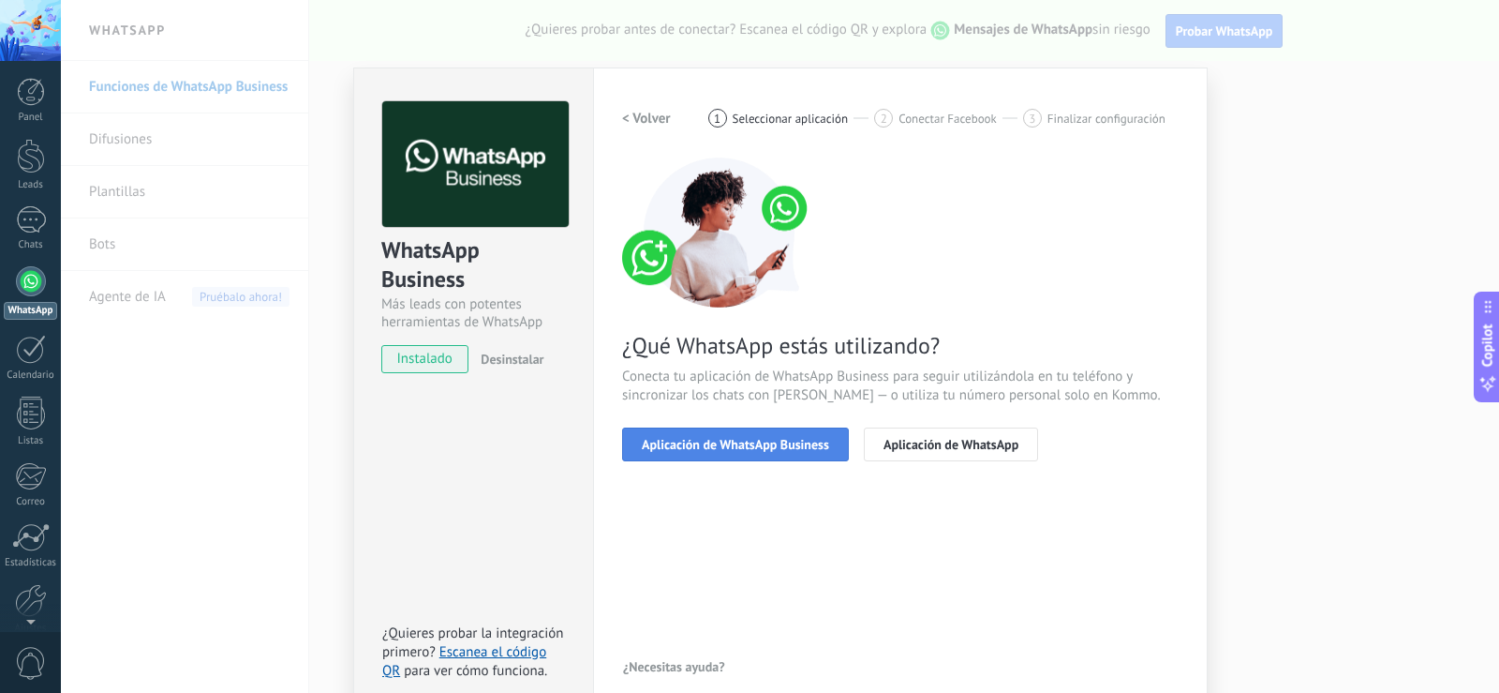
click at [778, 443] on span "Aplicación de WhatsApp Business" at bounding box center [735, 444] width 187 height 13
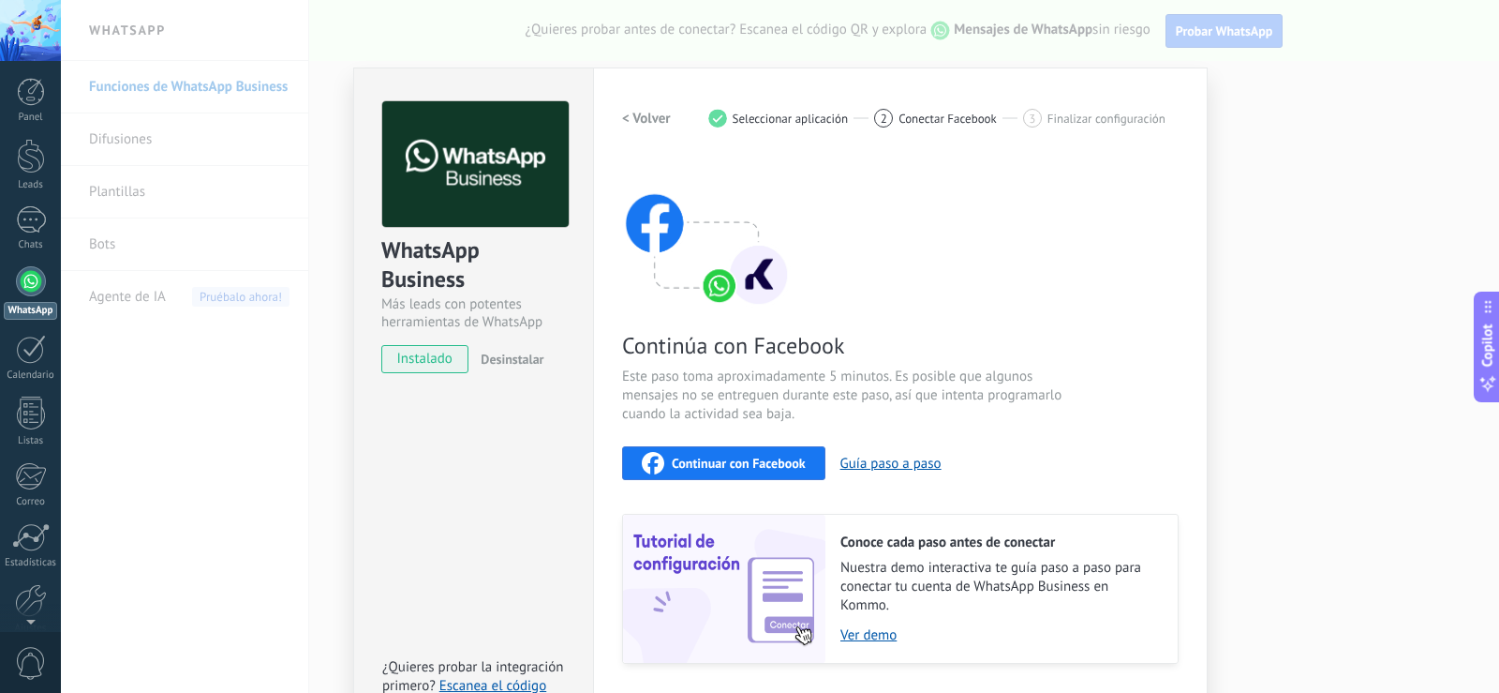
click at [759, 465] on span "Continuar con Facebook" at bounding box center [739, 462] width 134 height 13
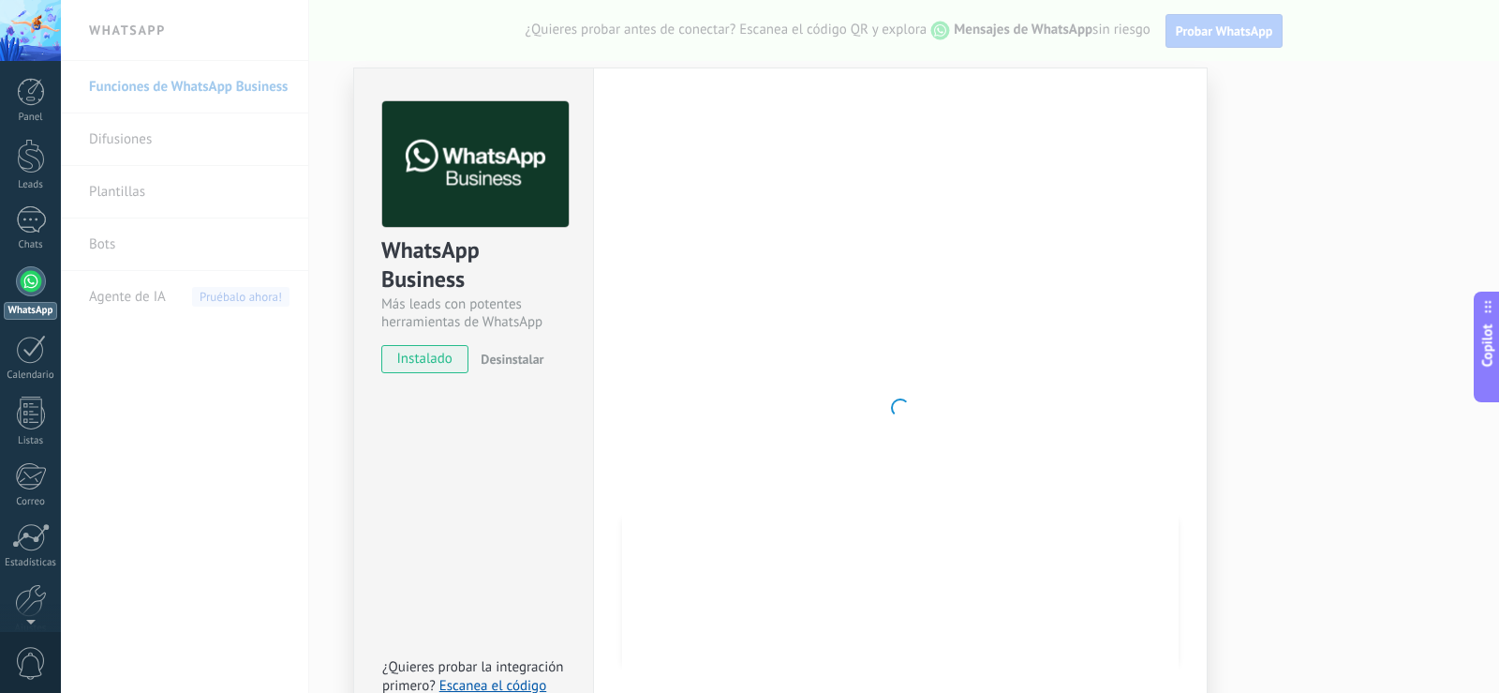
click at [406, 367] on span "instalado" at bounding box center [424, 359] width 85 height 28
click at [925, 240] on div at bounding box center [900, 407] width 557 height 613
click at [1040, 282] on div at bounding box center [900, 407] width 557 height 613
click at [417, 357] on span "instalado" at bounding box center [424, 359] width 85 height 28
click at [1340, 243] on div "WhatsApp Business Más leads con potentes herramientas de WhatsApp instalado Des…" at bounding box center [780, 346] width 1438 height 693
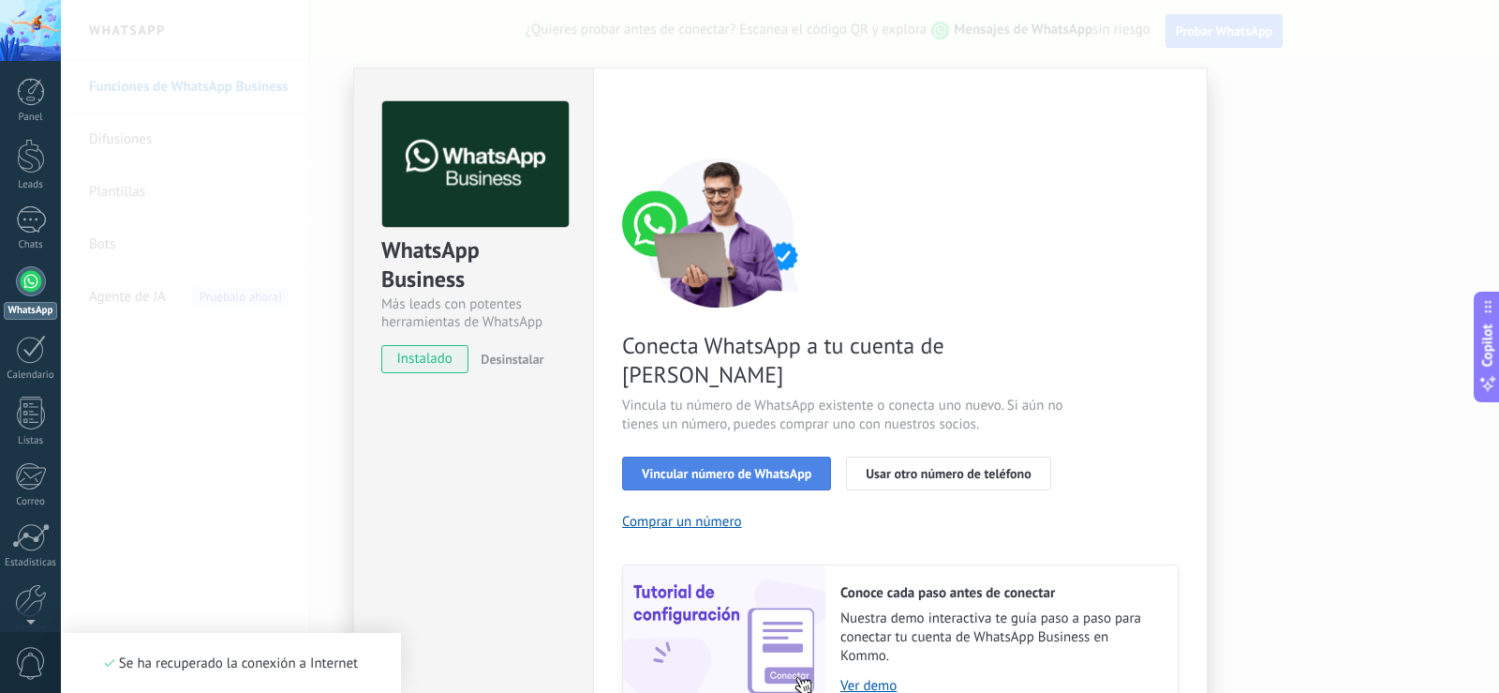
click at [673, 467] on span "Vincular número de WhatsApp" at bounding box center [727, 473] width 170 height 13
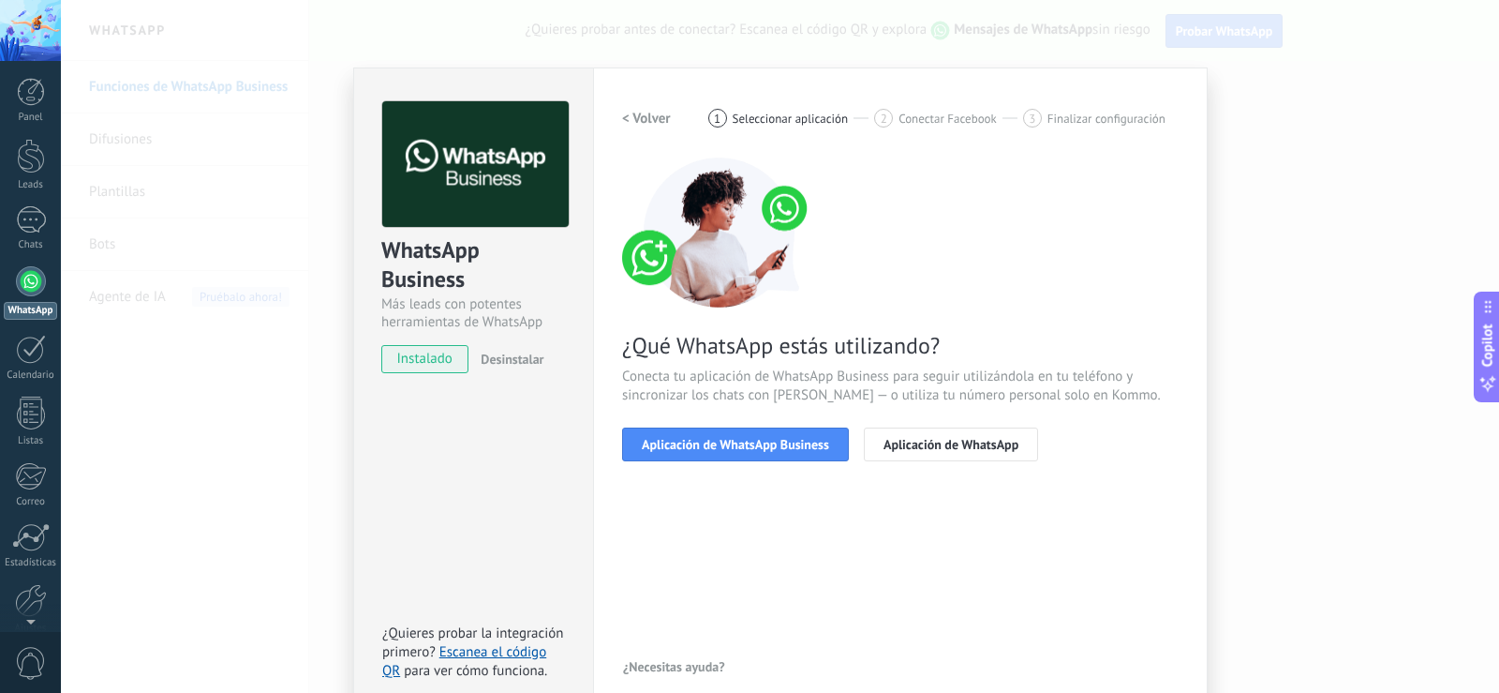
click at [673, 448] on span "Aplicación de WhatsApp Business" at bounding box center [735, 444] width 187 height 13
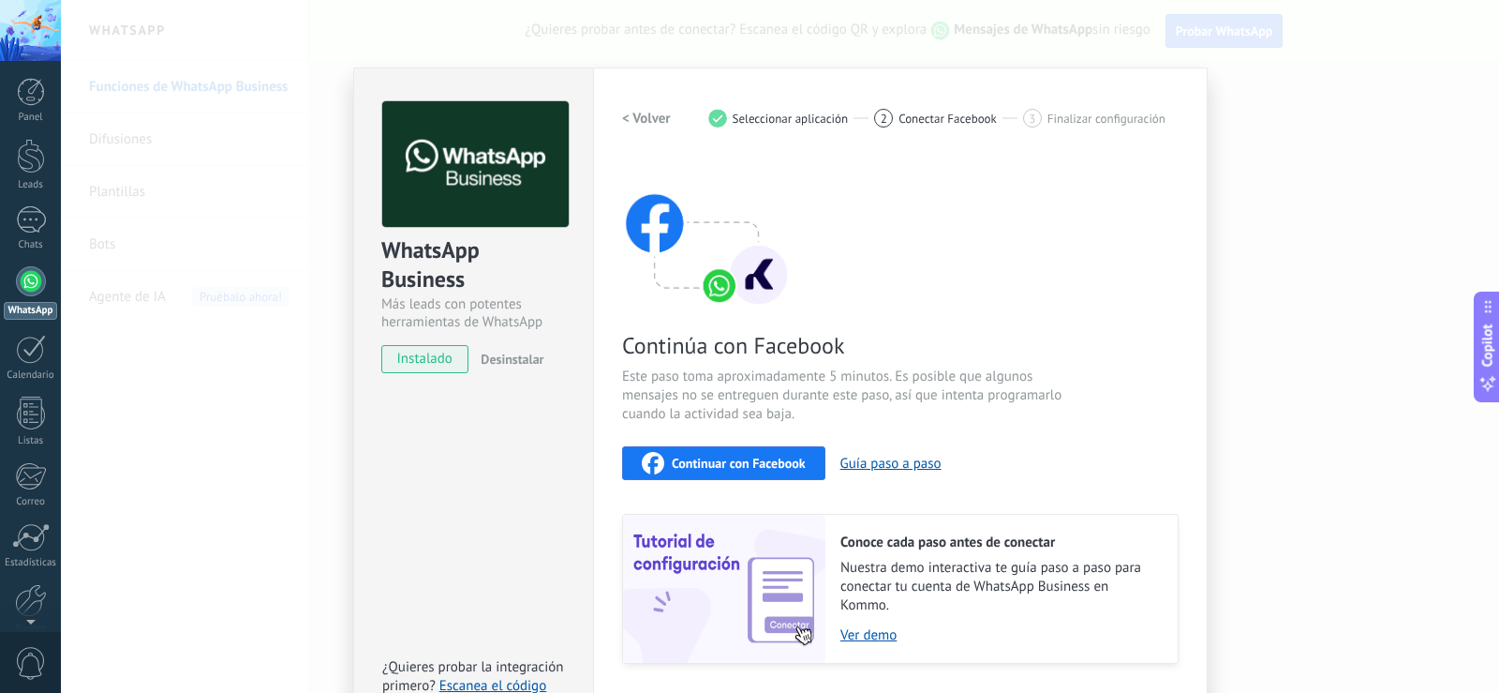
click at [715, 467] on span "Continuar con Facebook" at bounding box center [739, 462] width 134 height 13
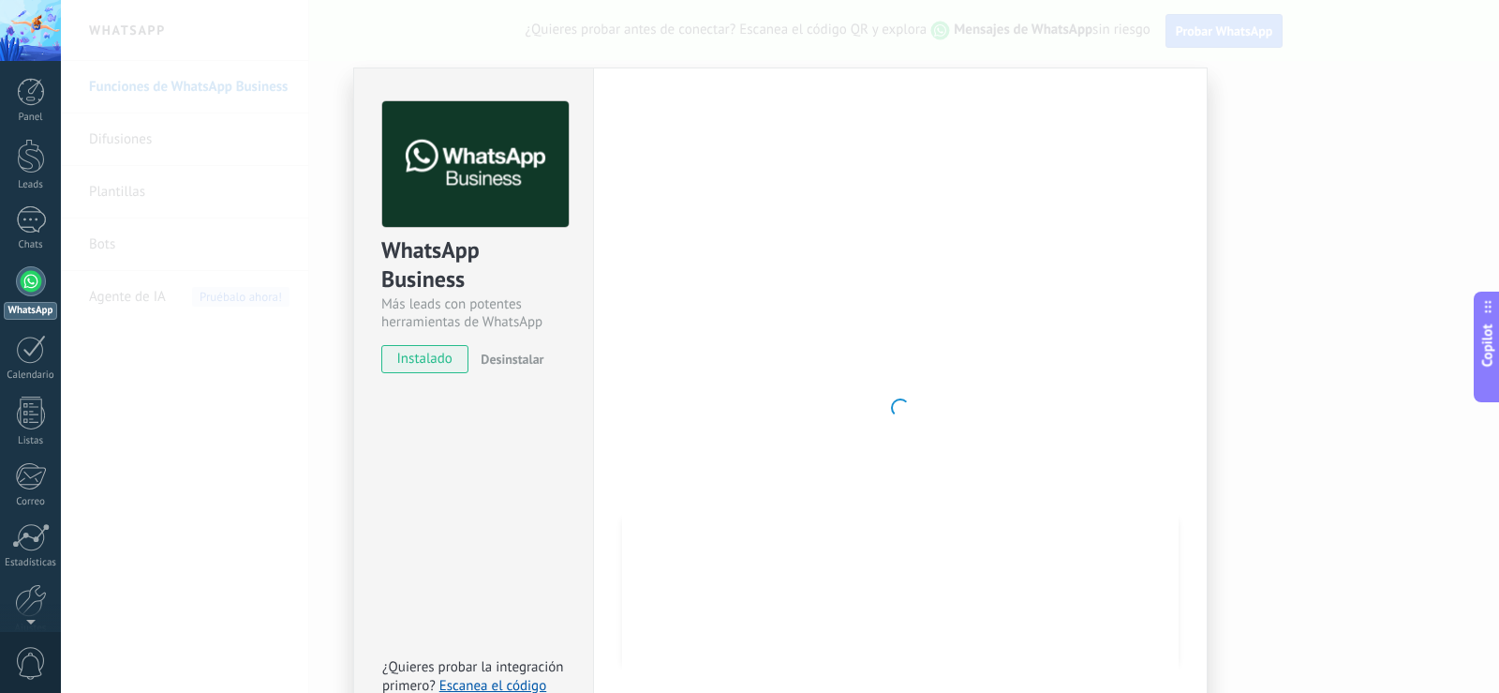
click at [1037, 316] on div at bounding box center [900, 407] width 557 height 613
click at [505, 361] on span "Desinstalar" at bounding box center [512, 358] width 63 height 17
click at [1290, 307] on div "WhatsApp Business Más leads con potentes herramientas de WhatsApp instalado Des…" at bounding box center [780, 346] width 1438 height 693
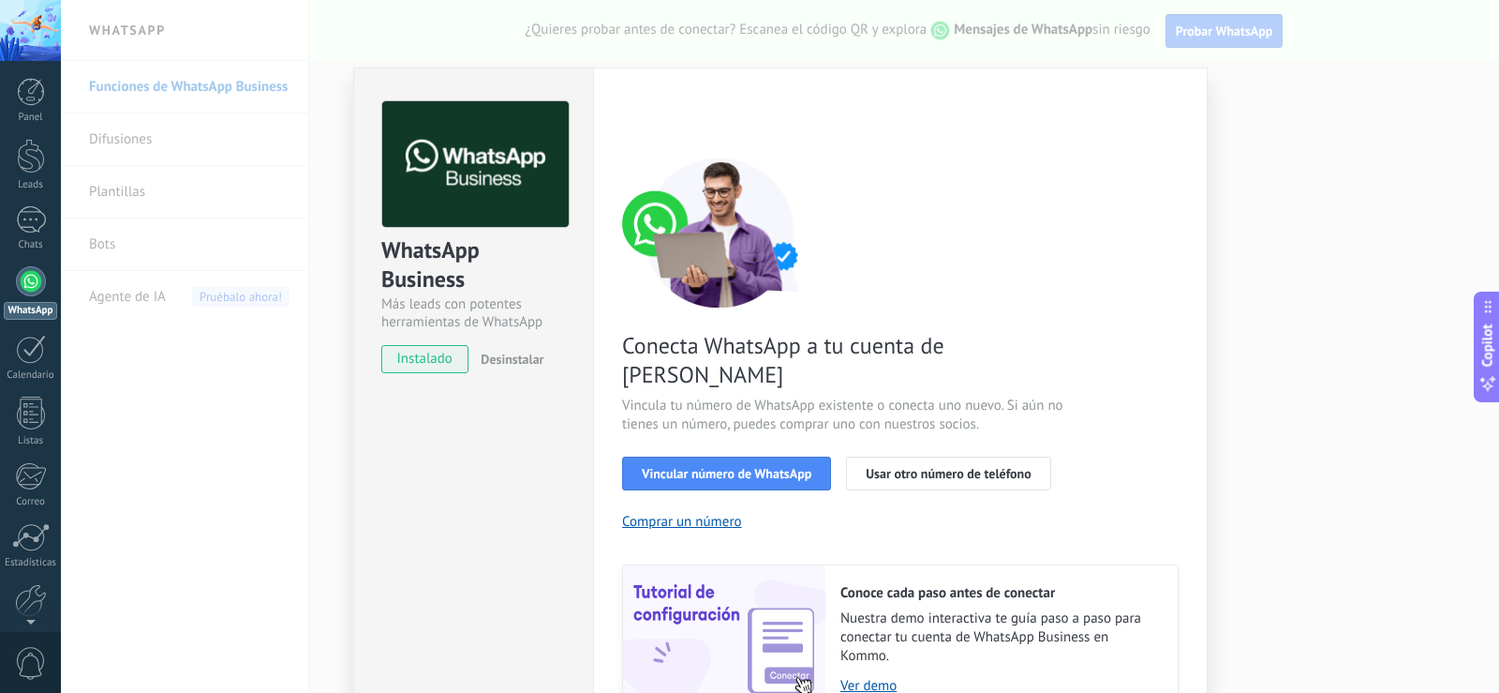
click at [520, 369] on button "Desinstalar" at bounding box center [508, 359] width 70 height 28
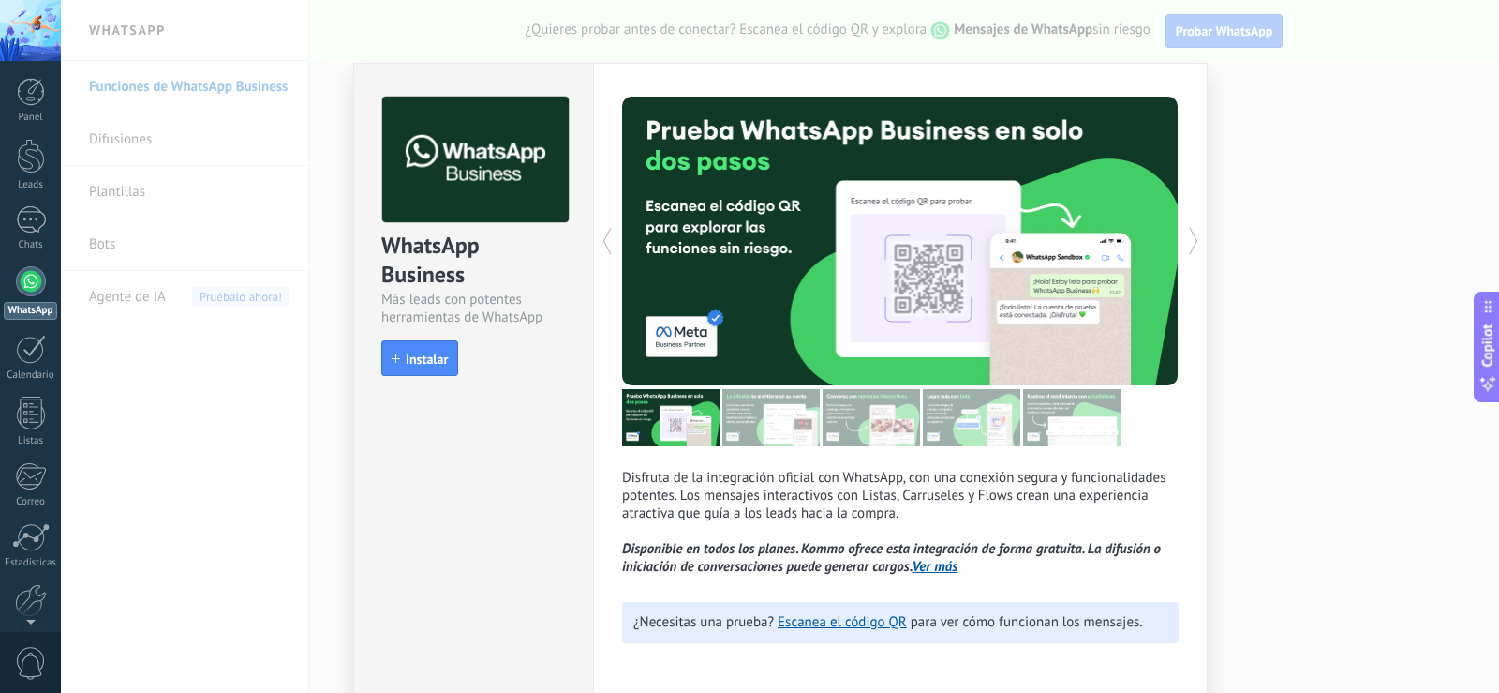
scroll to position [5, 0]
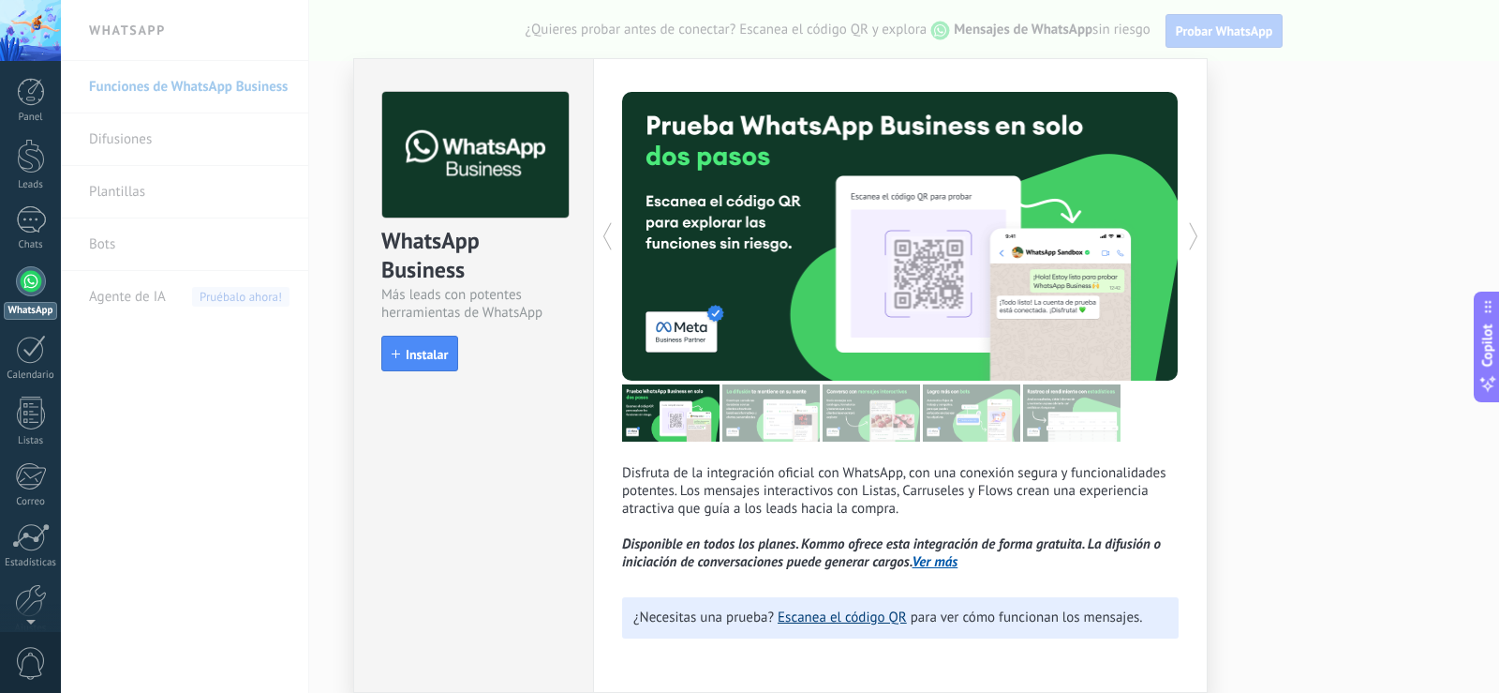
click at [853, 625] on link "Escanea el código QR" at bounding box center [842, 617] width 129 height 18
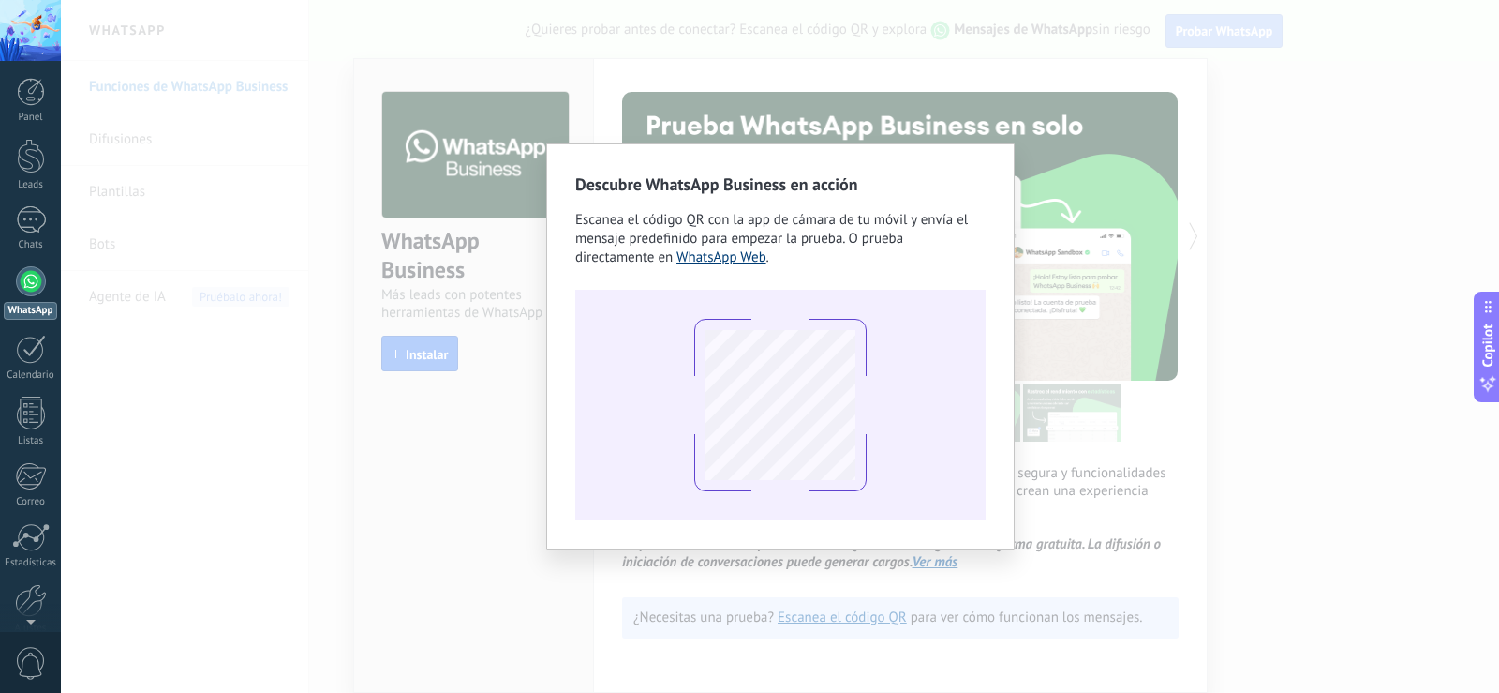
click at [742, 261] on link "WhatsApp Web" at bounding box center [722, 257] width 90 height 18
click at [606, 32] on div "Descubre WhatsApp Business en acción Escanea el código QR con la app de cámara …" at bounding box center [780, 346] width 1438 height 693
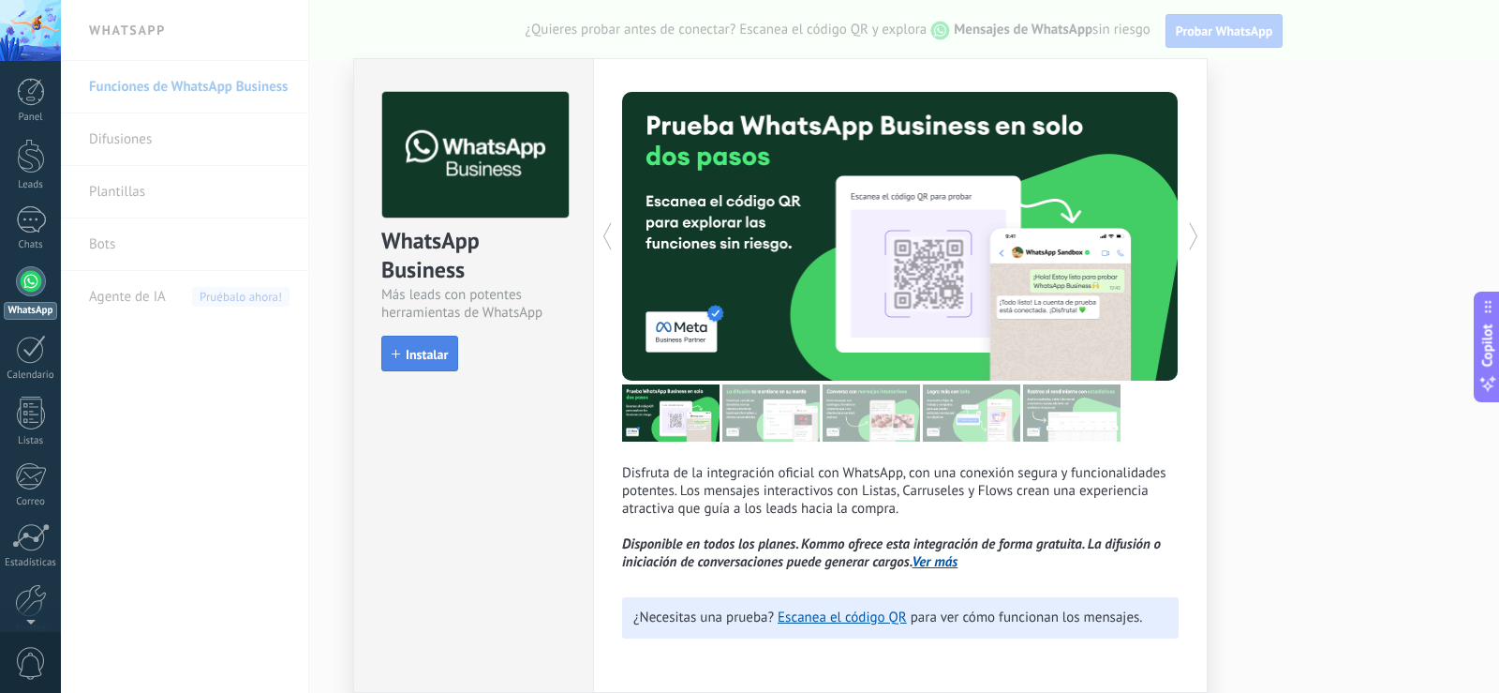
click at [406, 350] on span "Instalar" at bounding box center [427, 354] width 42 height 13
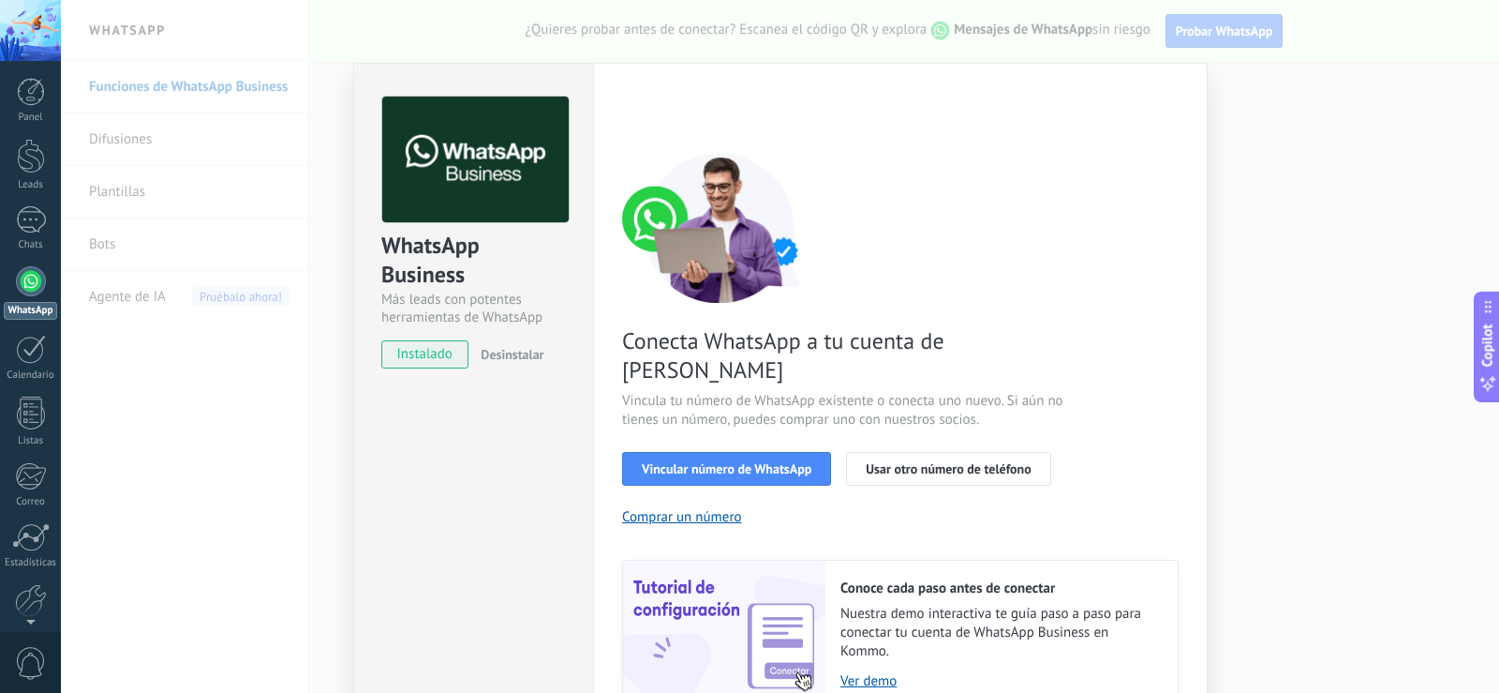
scroll to position [0, 0]
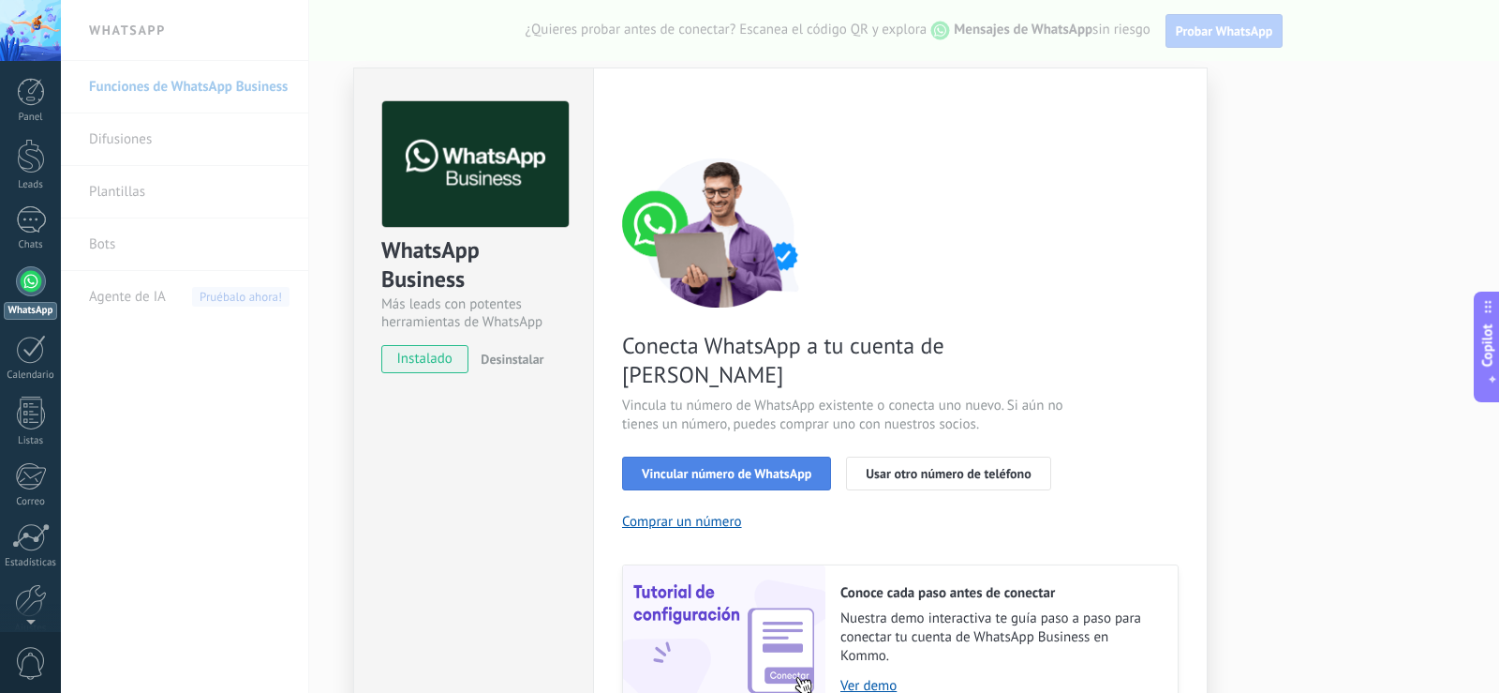
click at [751, 456] on button "Vincular número de WhatsApp" at bounding box center [726, 473] width 209 height 34
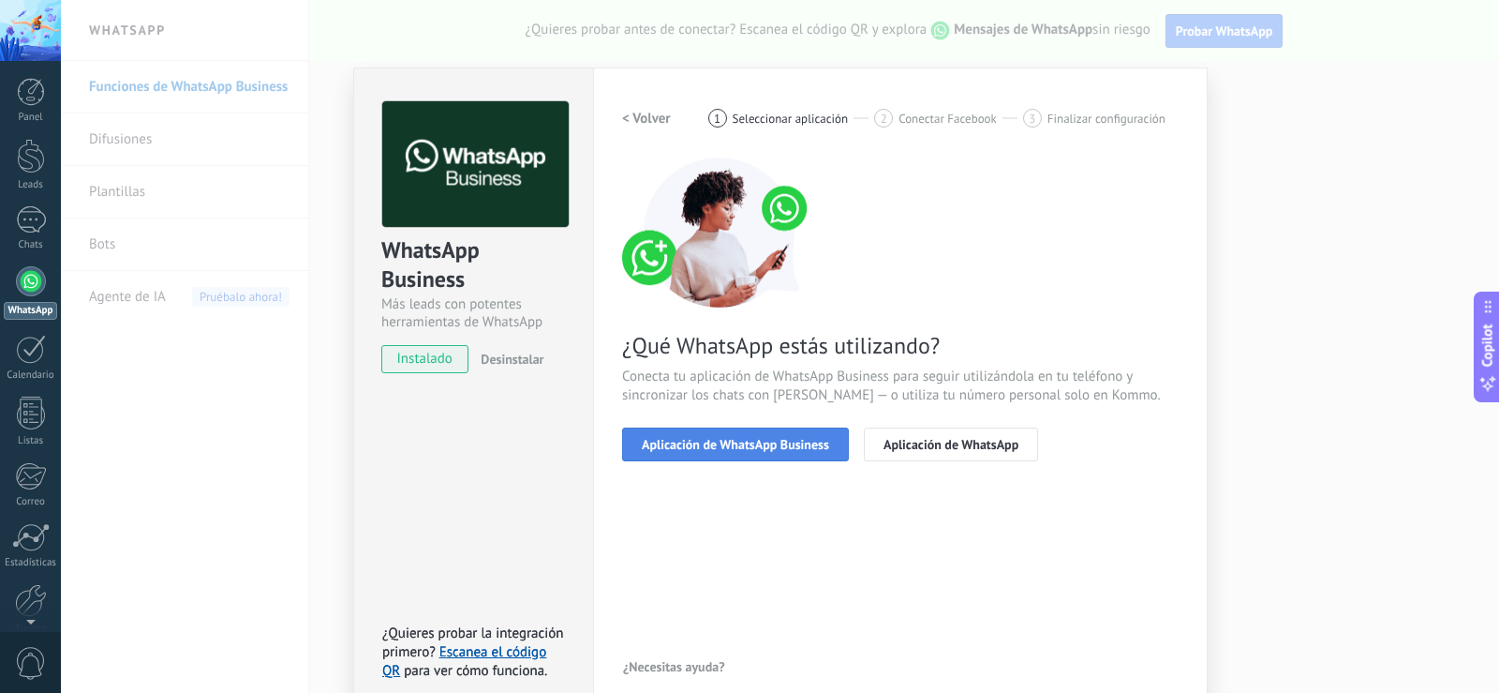
click at [746, 445] on span "Aplicación de WhatsApp Business" at bounding box center [735, 444] width 187 height 13
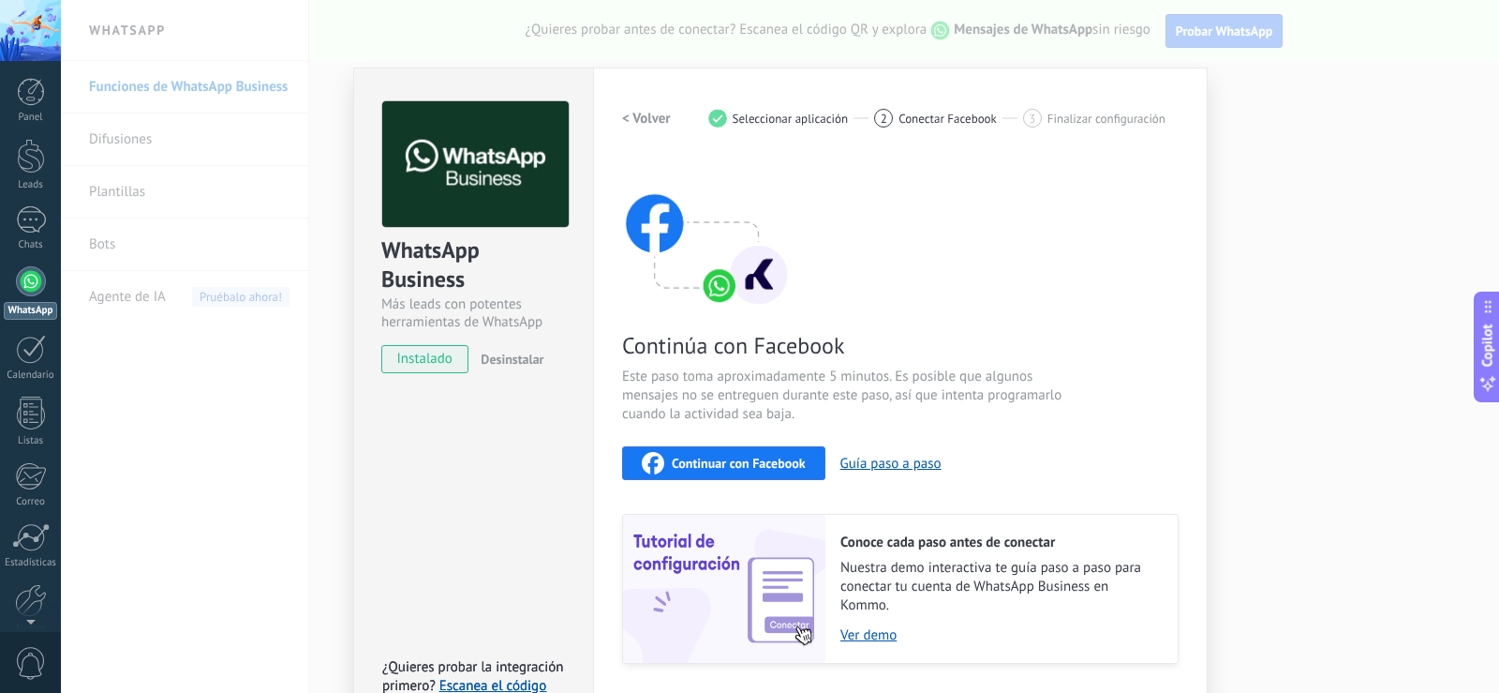
click at [769, 460] on span "Continuar con Facebook" at bounding box center [739, 462] width 134 height 13
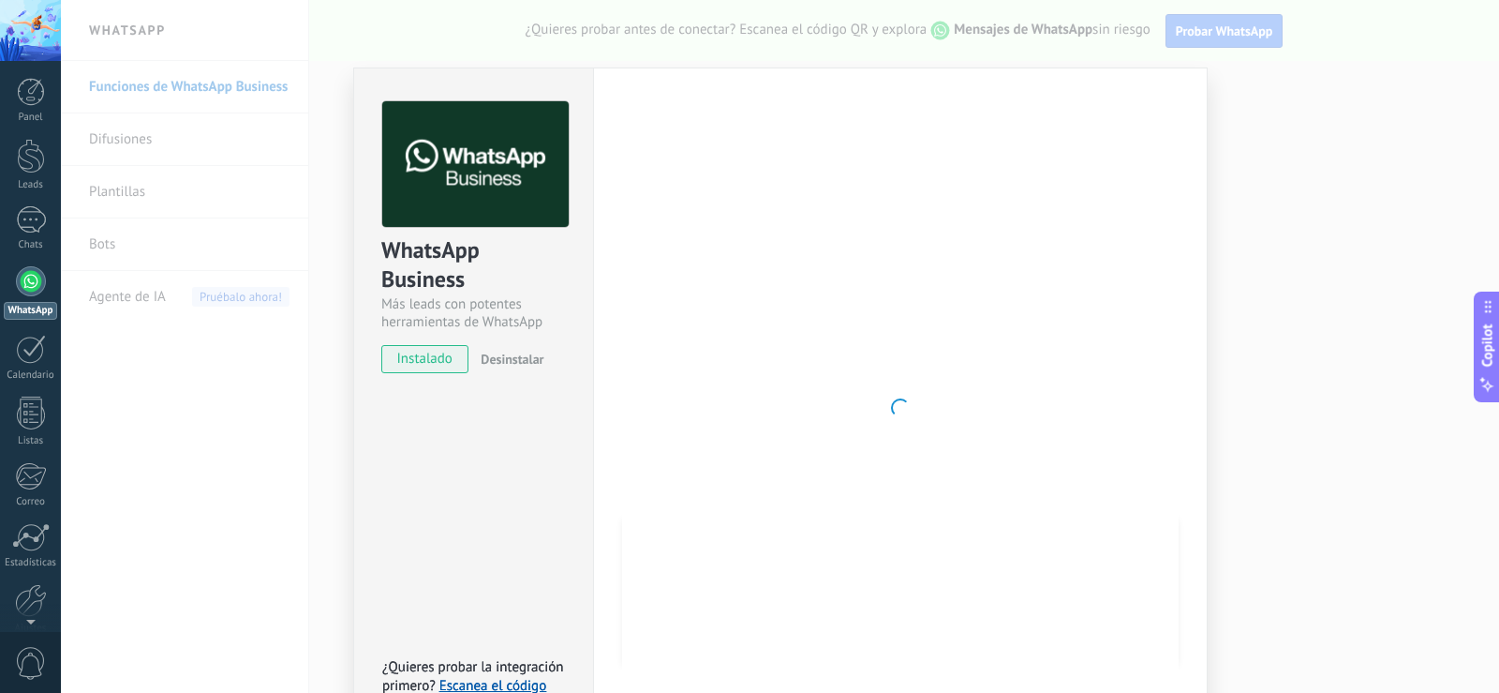
click at [442, 358] on span "instalado" at bounding box center [424, 359] width 85 height 28
click at [1303, 175] on div "WhatsApp Business Más leads con potentes herramientas de WhatsApp instalado Des…" at bounding box center [780, 346] width 1438 height 693
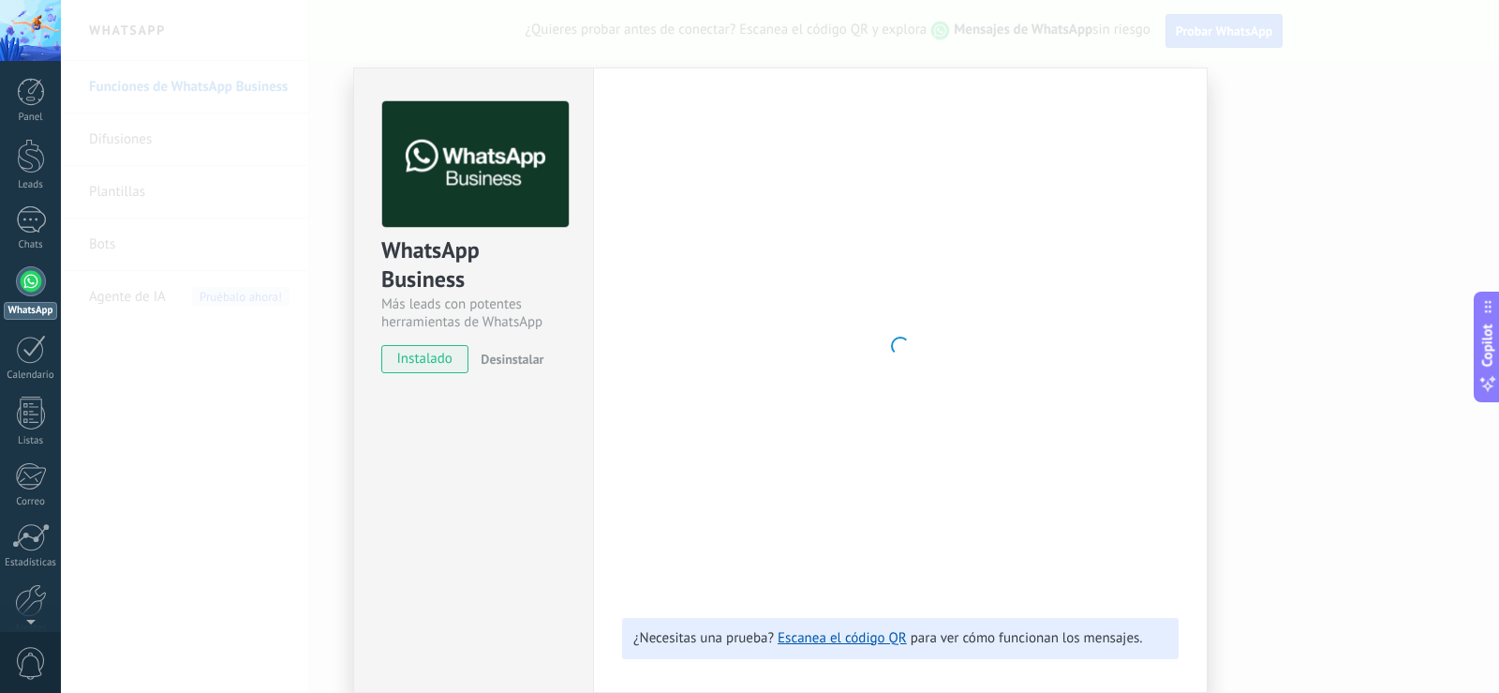
drag, startPoint x: 525, startPoint y: 341, endPoint x: 520, endPoint y: 358, distance: 17.5
click at [525, 342] on div "WhatsApp Business Más leads con potentes herramientas de WhatsApp instalado Des…" at bounding box center [473, 228] width 239 height 320
click at [520, 359] on span "Desinstalar" at bounding box center [512, 358] width 63 height 17
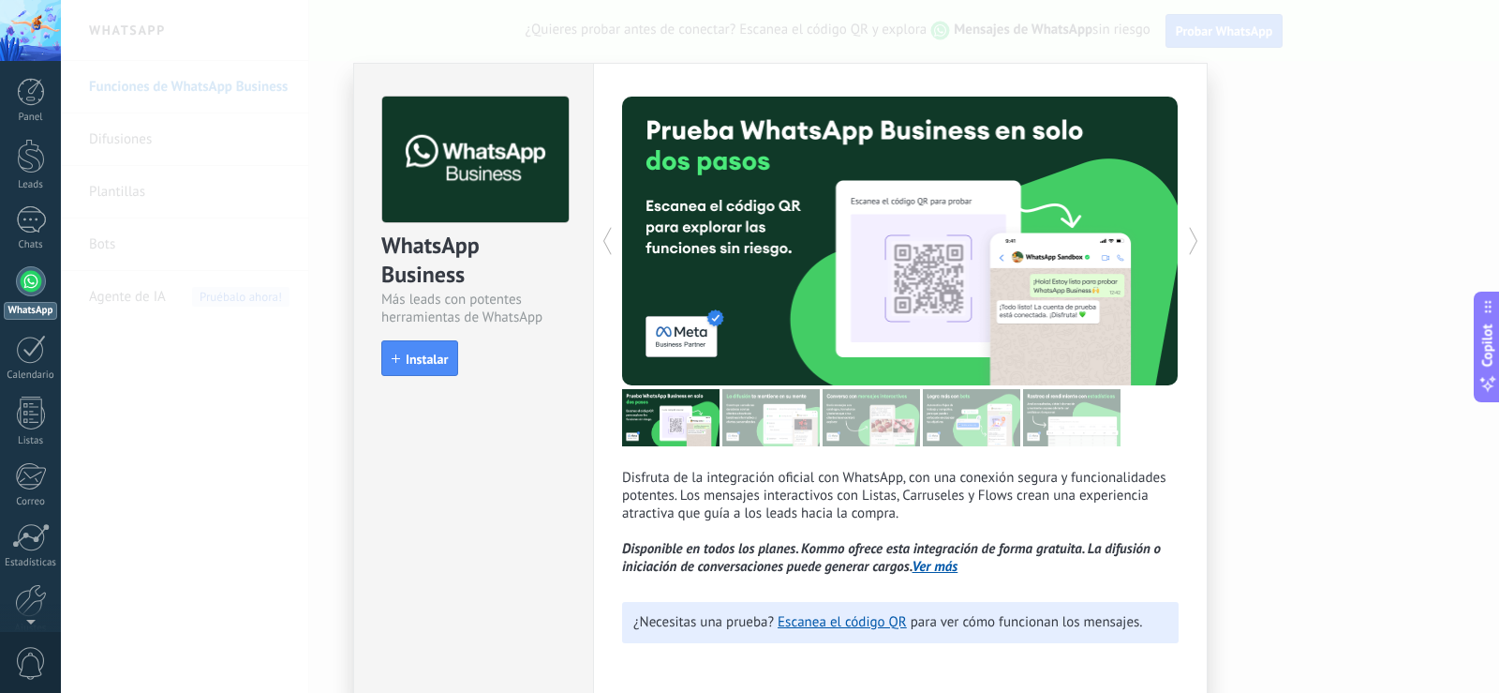
scroll to position [5, 0]
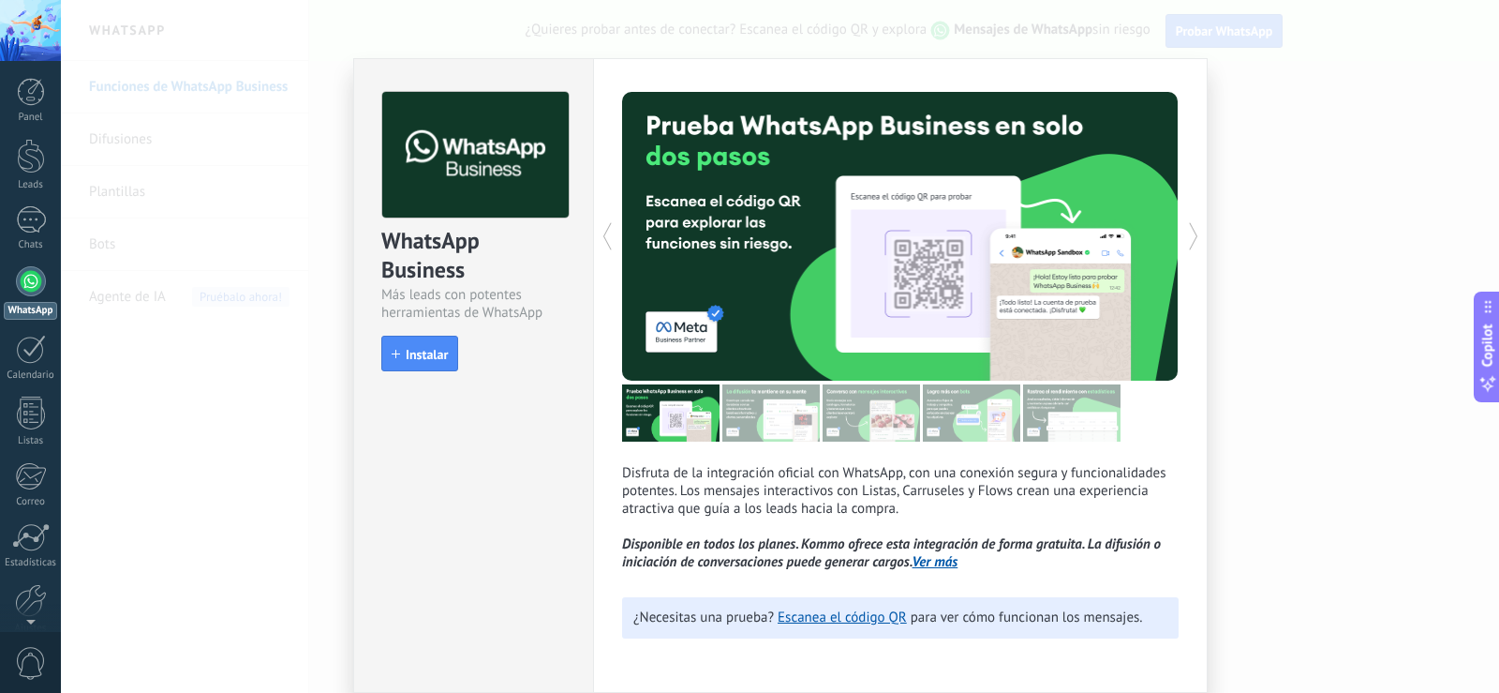
click at [923, 565] on link "Ver más" at bounding box center [936, 562] width 46 height 18
click at [827, 619] on link "Escanea el código QR" at bounding box center [842, 617] width 129 height 18
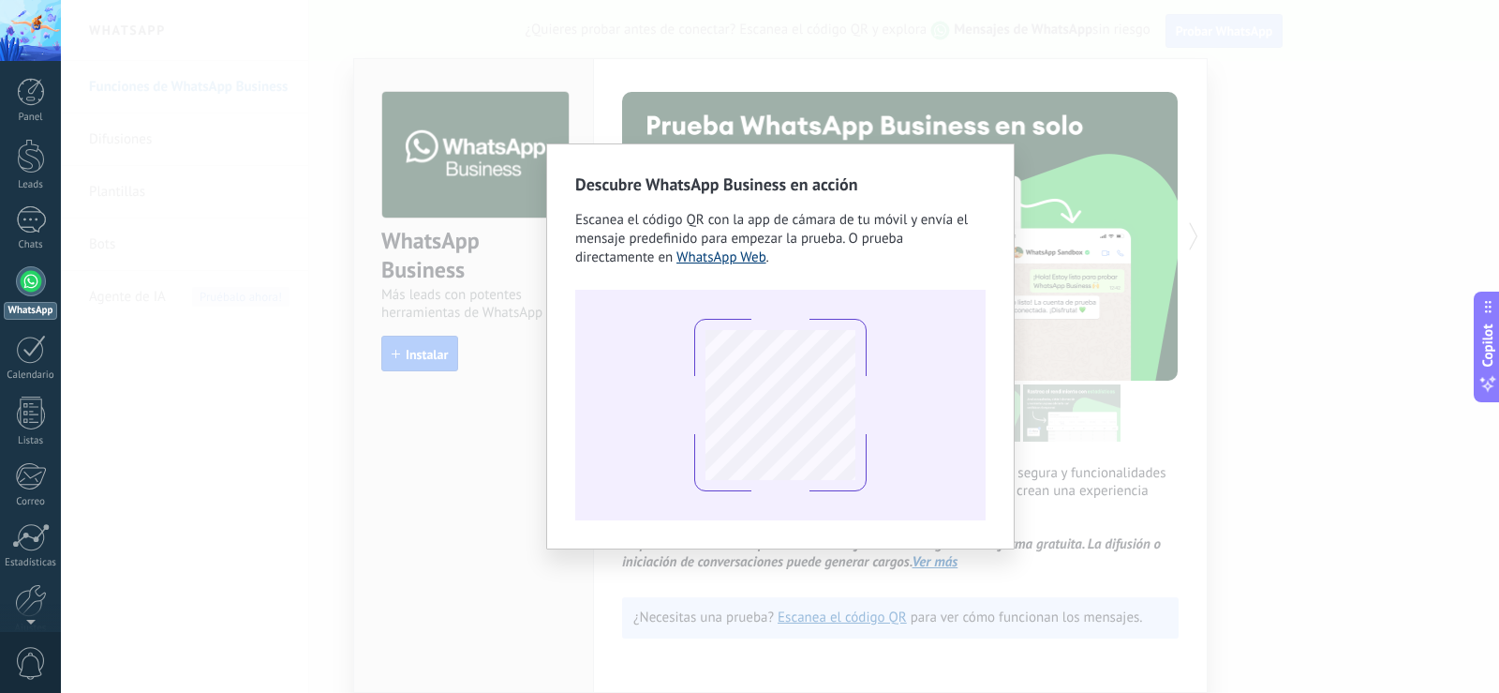
click at [736, 258] on link "WhatsApp Web" at bounding box center [722, 257] width 90 height 18
click at [757, 253] on link "WhatsApp Web" at bounding box center [722, 257] width 90 height 18
click at [727, 254] on link "WhatsApp Web" at bounding box center [722, 257] width 90 height 18
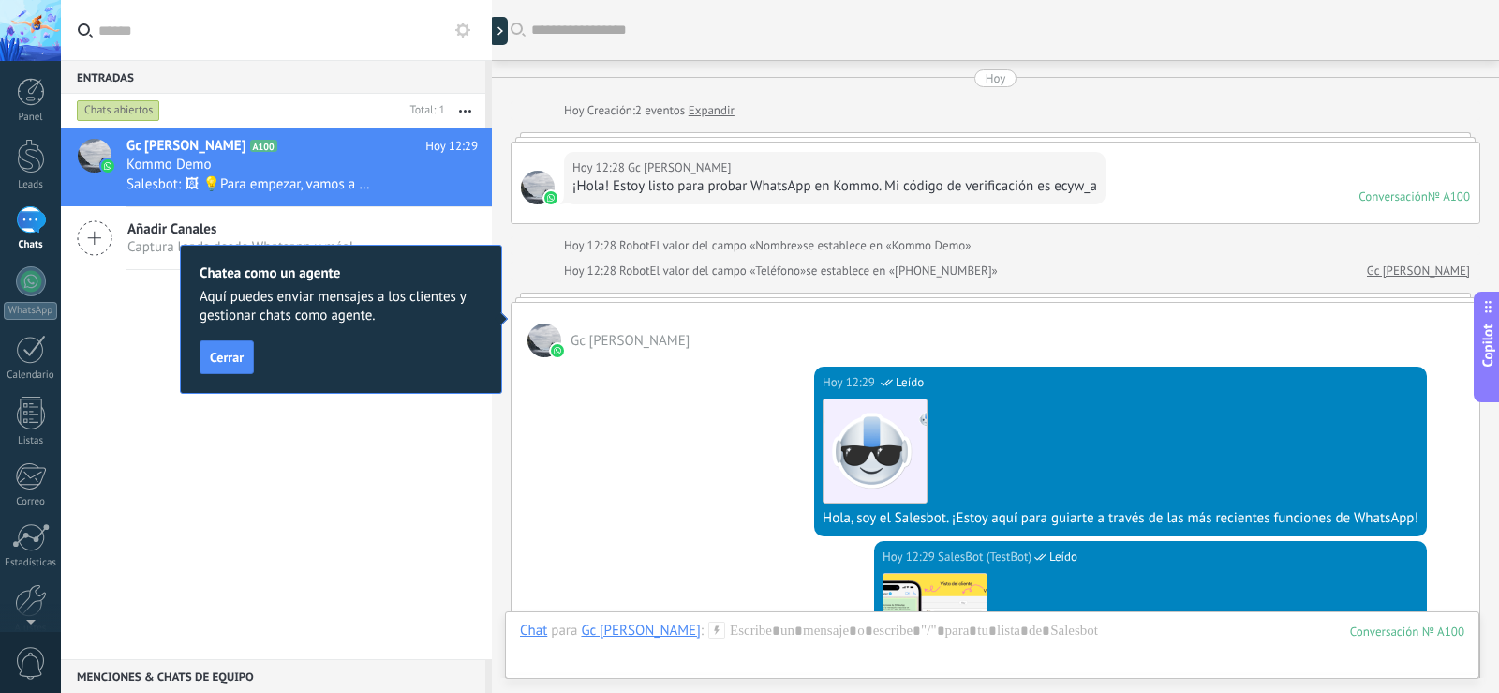
scroll to position [28, 0]
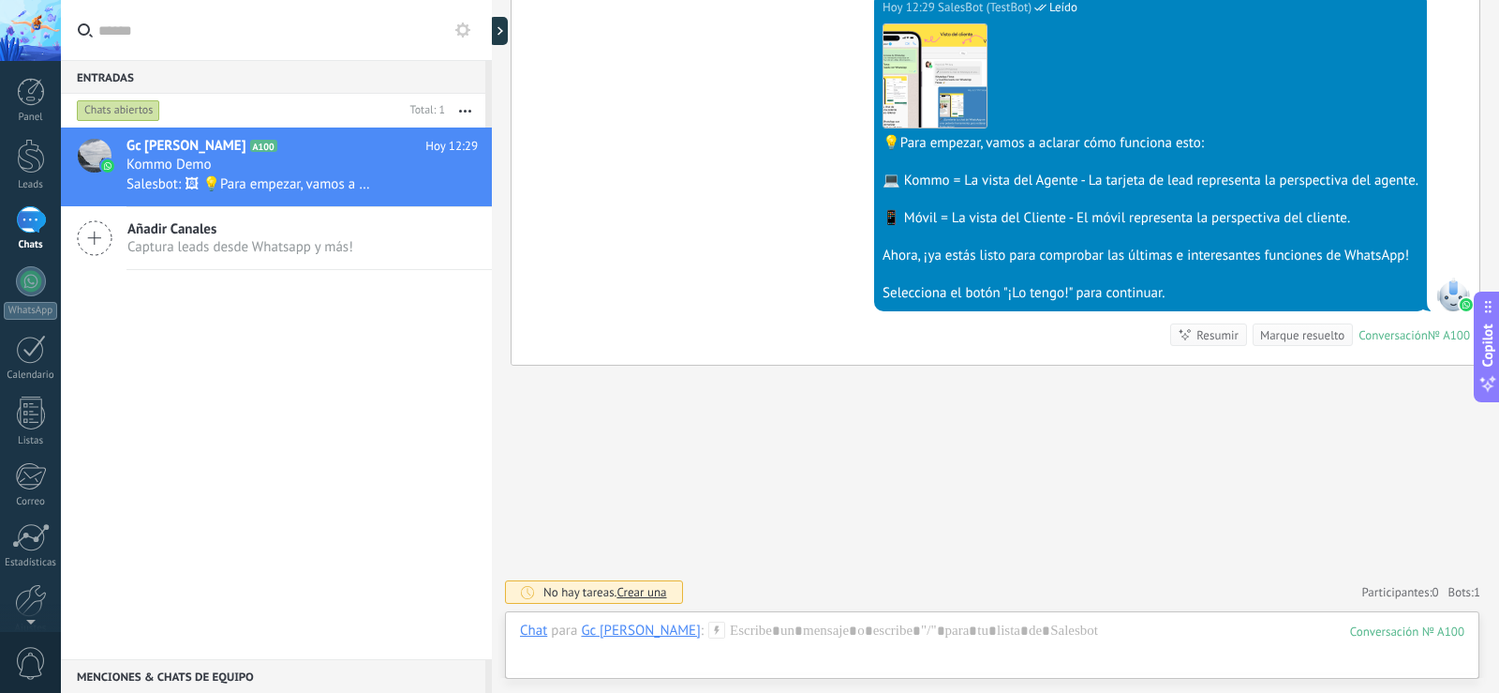
click at [212, 473] on div "Gc Madez A100 Hoy 12:29 Kommo Demo Salesbot: 🖼 💡Para empezar, vamos a aclarar c…" at bounding box center [276, 392] width 431 height 531
click at [10, 145] on link "Leads" at bounding box center [30, 165] width 61 height 52
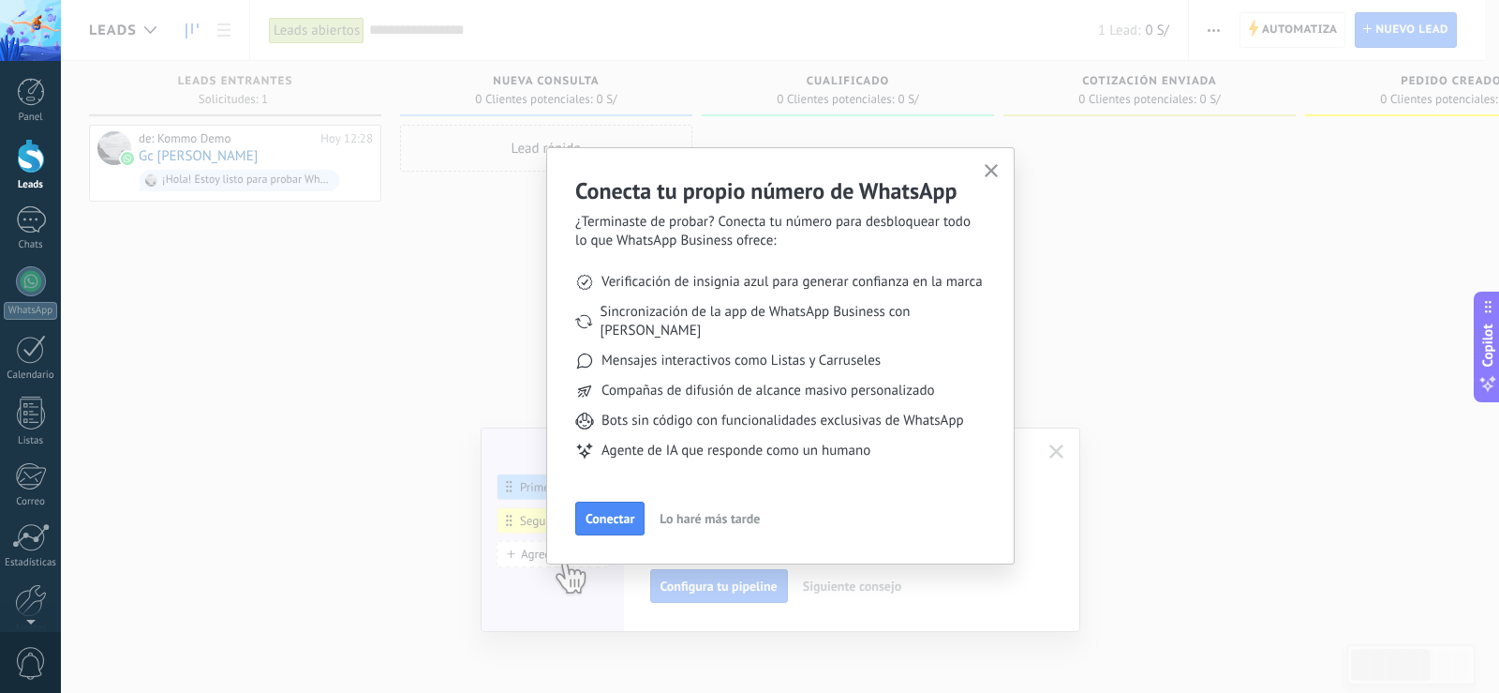
click at [988, 171] on icon "button" at bounding box center [992, 171] width 14 height 14
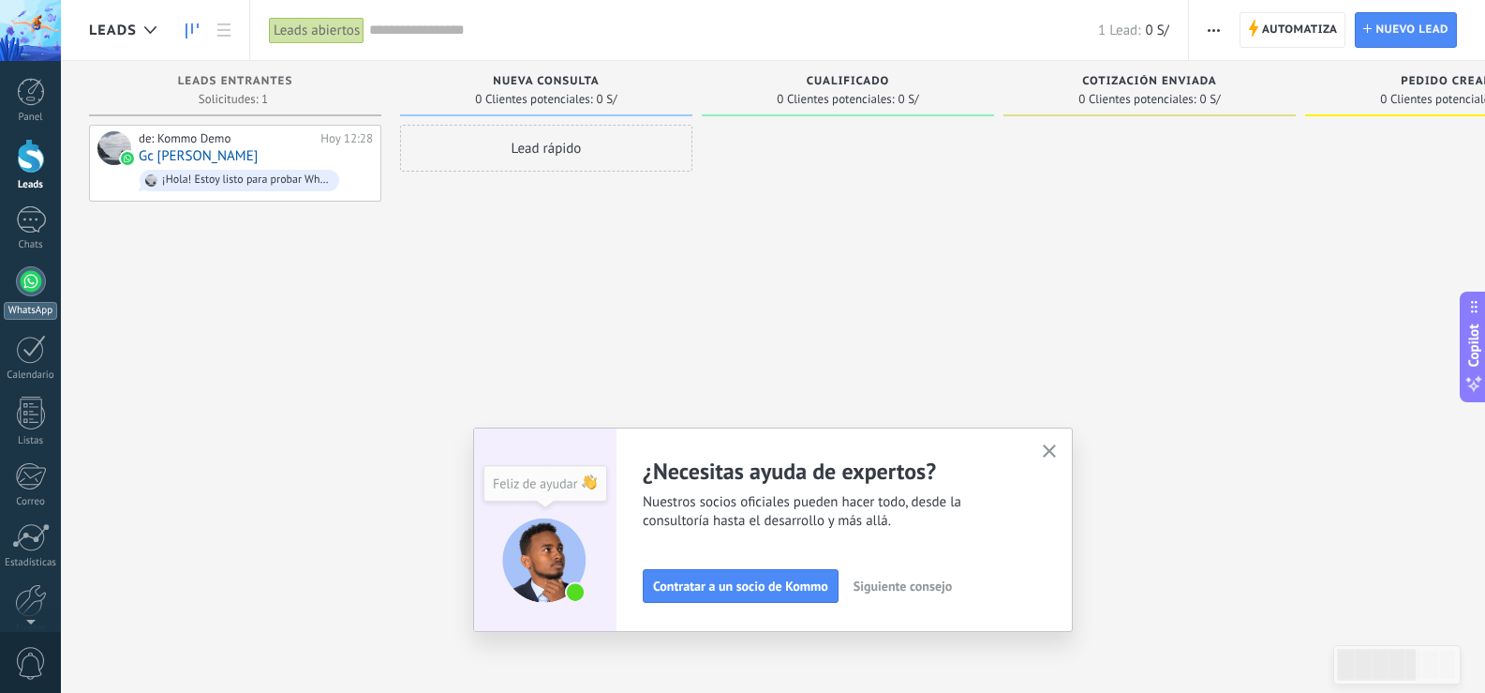
click at [22, 280] on div at bounding box center [31, 281] width 30 height 30
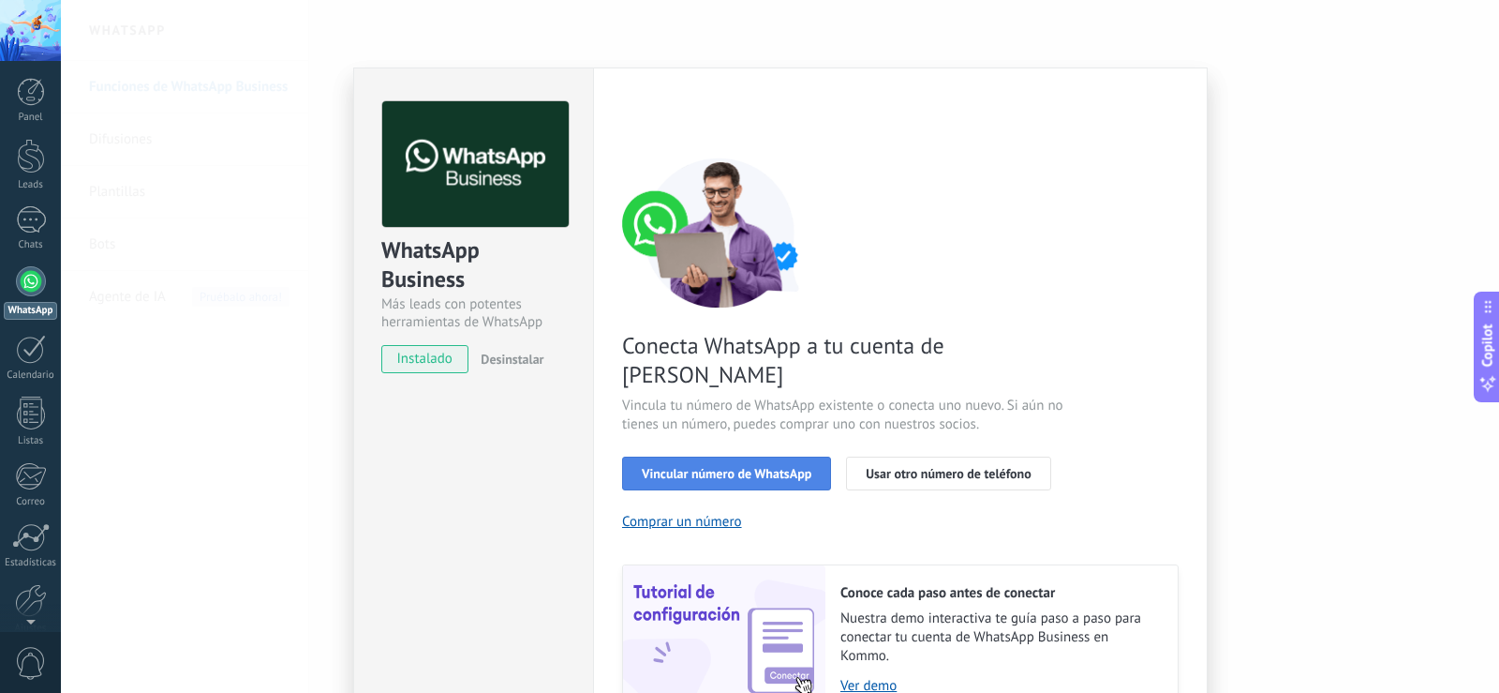
click at [709, 467] on span "Vincular número de WhatsApp" at bounding box center [727, 473] width 170 height 13
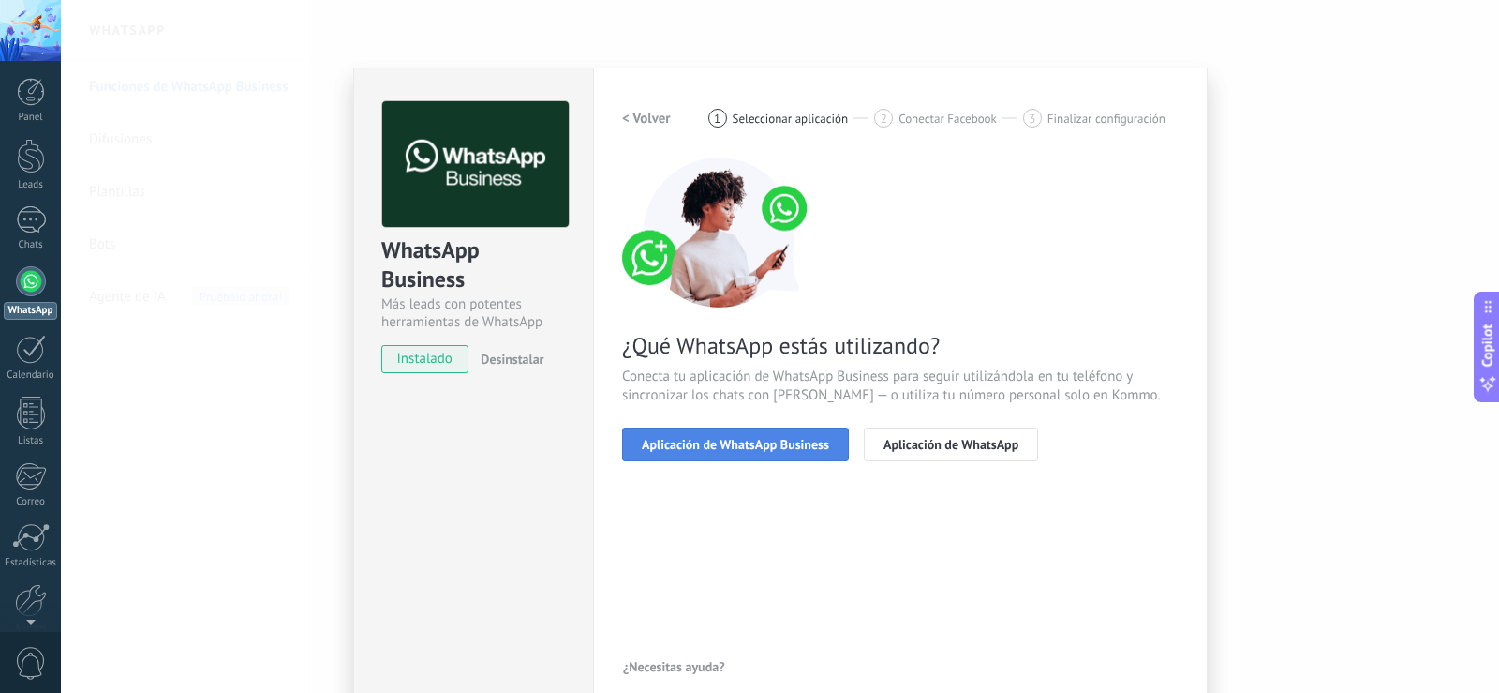
click at [729, 442] on span "Aplicación de WhatsApp Business" at bounding box center [735, 444] width 187 height 13
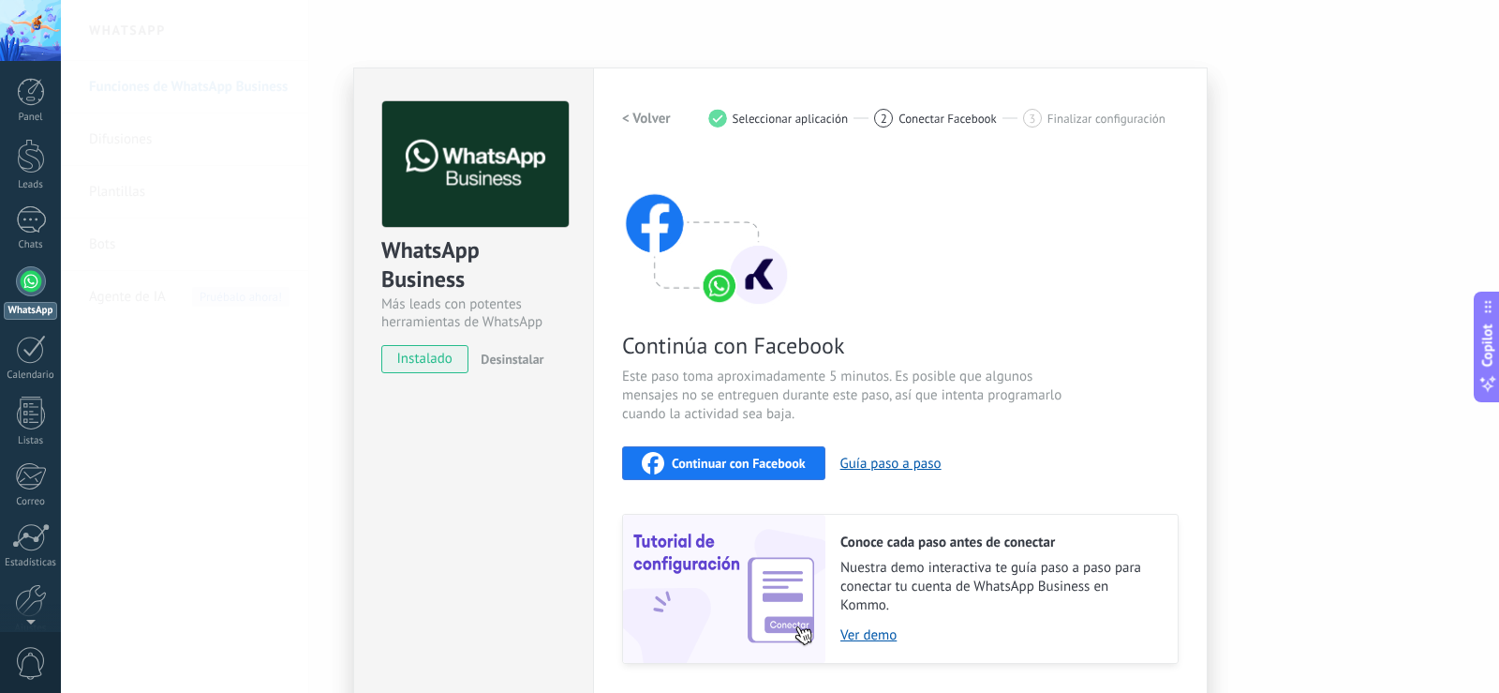
click at [753, 459] on span "Continuar con Facebook" at bounding box center [739, 462] width 134 height 13
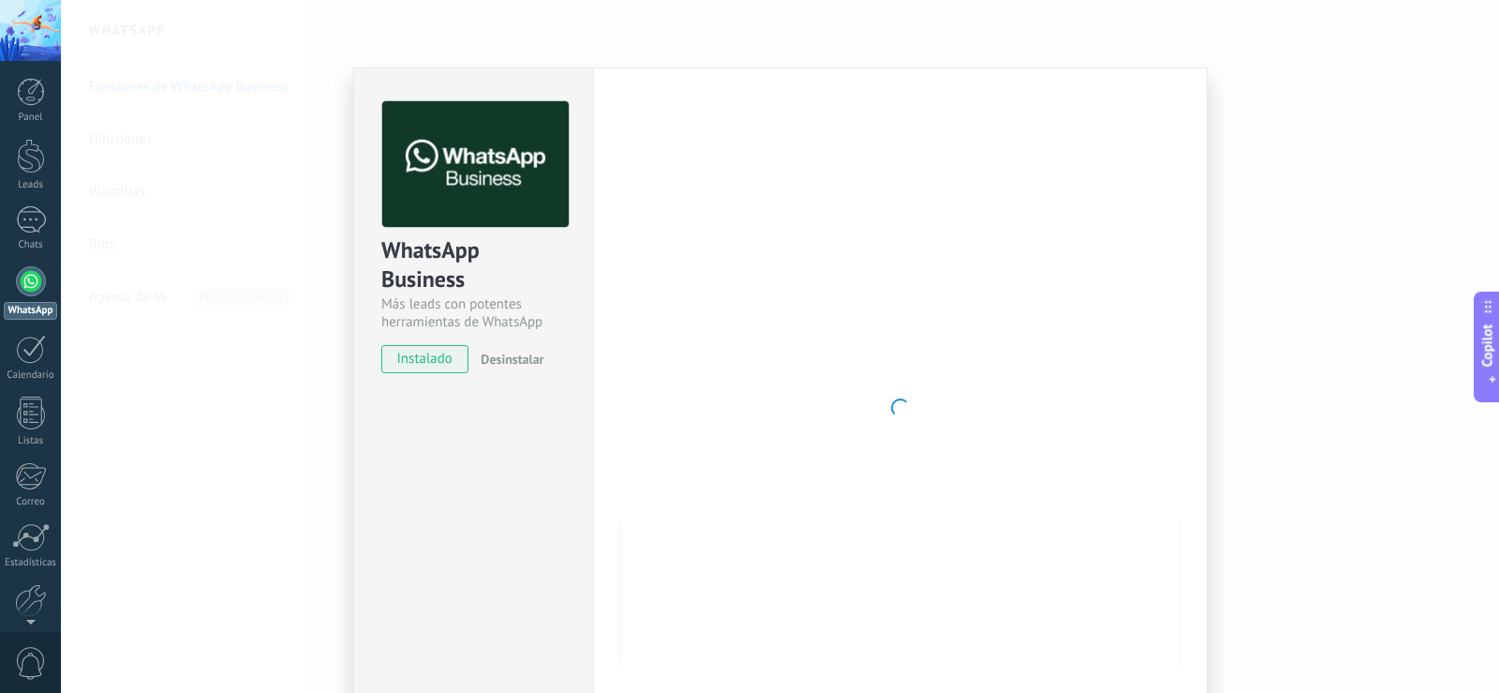
drag, startPoint x: 909, startPoint y: 388, endPoint x: 1323, endPoint y: 641, distance: 485.4
click at [910, 388] on div at bounding box center [900, 407] width 557 height 613
click at [780, 264] on div at bounding box center [900, 407] width 557 height 613
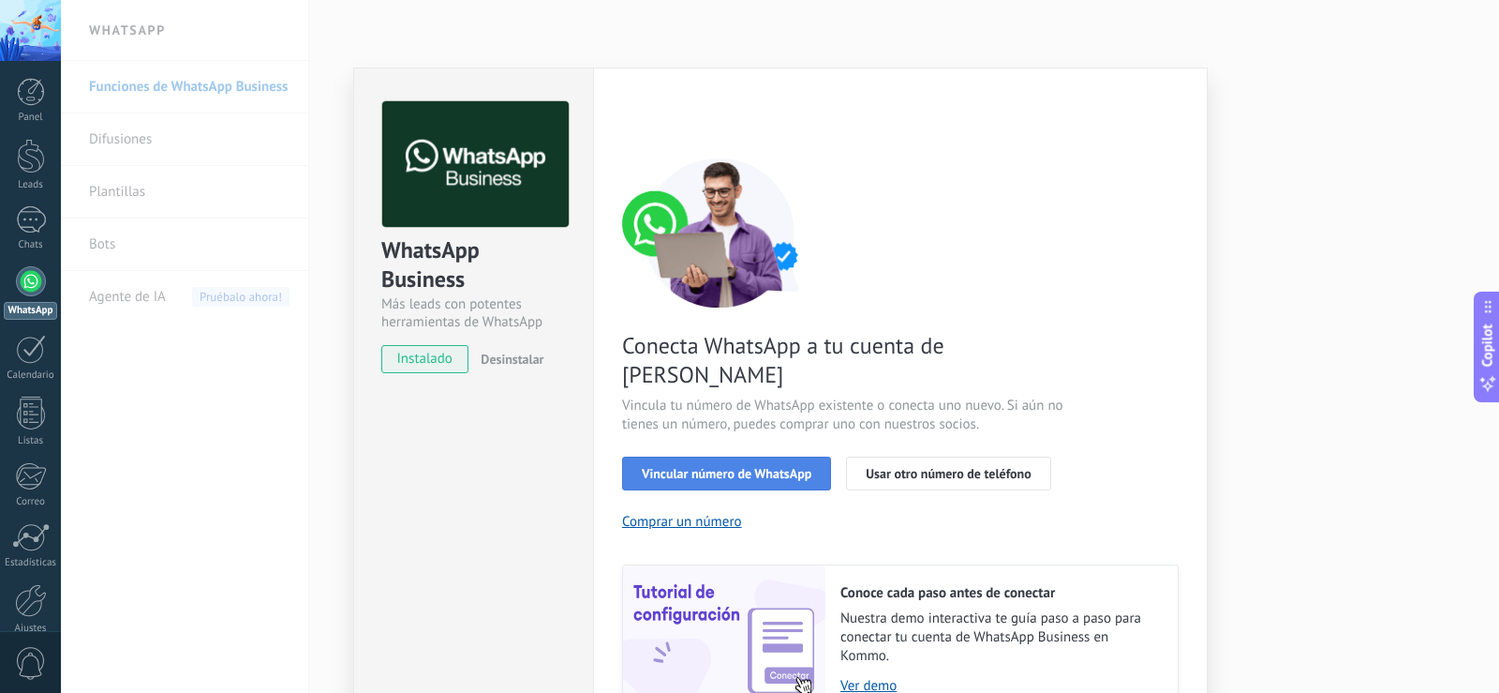
click at [738, 467] on span "Vincular número de WhatsApp" at bounding box center [727, 473] width 170 height 13
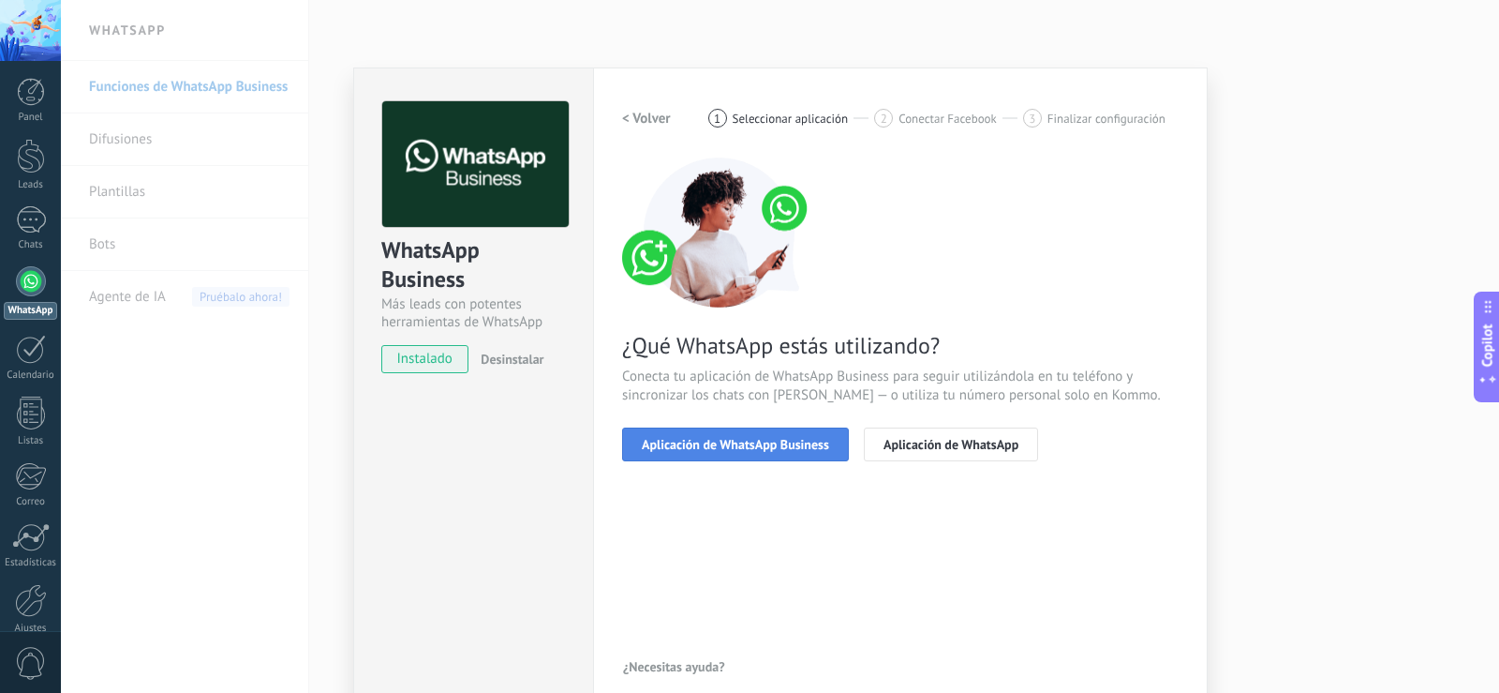
click at [707, 448] on span "Aplicación de WhatsApp Business" at bounding box center [735, 444] width 187 height 13
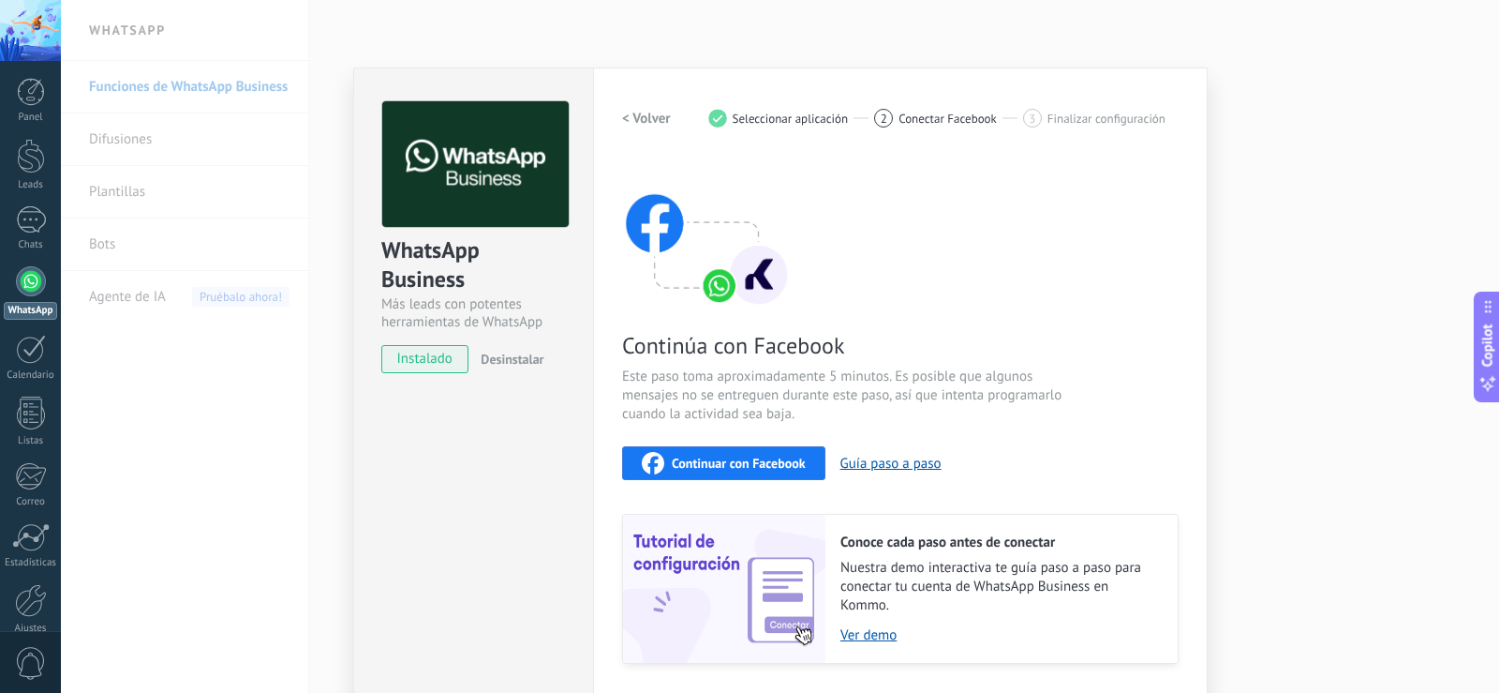
click at [706, 447] on button "Continuar con Facebook" at bounding box center [723, 463] width 203 height 34
click at [748, 447] on button "Continuar con Facebook" at bounding box center [723, 463] width 203 height 34
click at [760, 461] on span "Continuar con Facebook" at bounding box center [739, 462] width 134 height 13
click at [740, 468] on span "Continuar con Facebook" at bounding box center [739, 462] width 134 height 13
click at [526, 421] on div "WhatsApp Business Más leads con potentes herramientas de WhatsApp instalado Des…" at bounding box center [473, 407] width 240 height 680
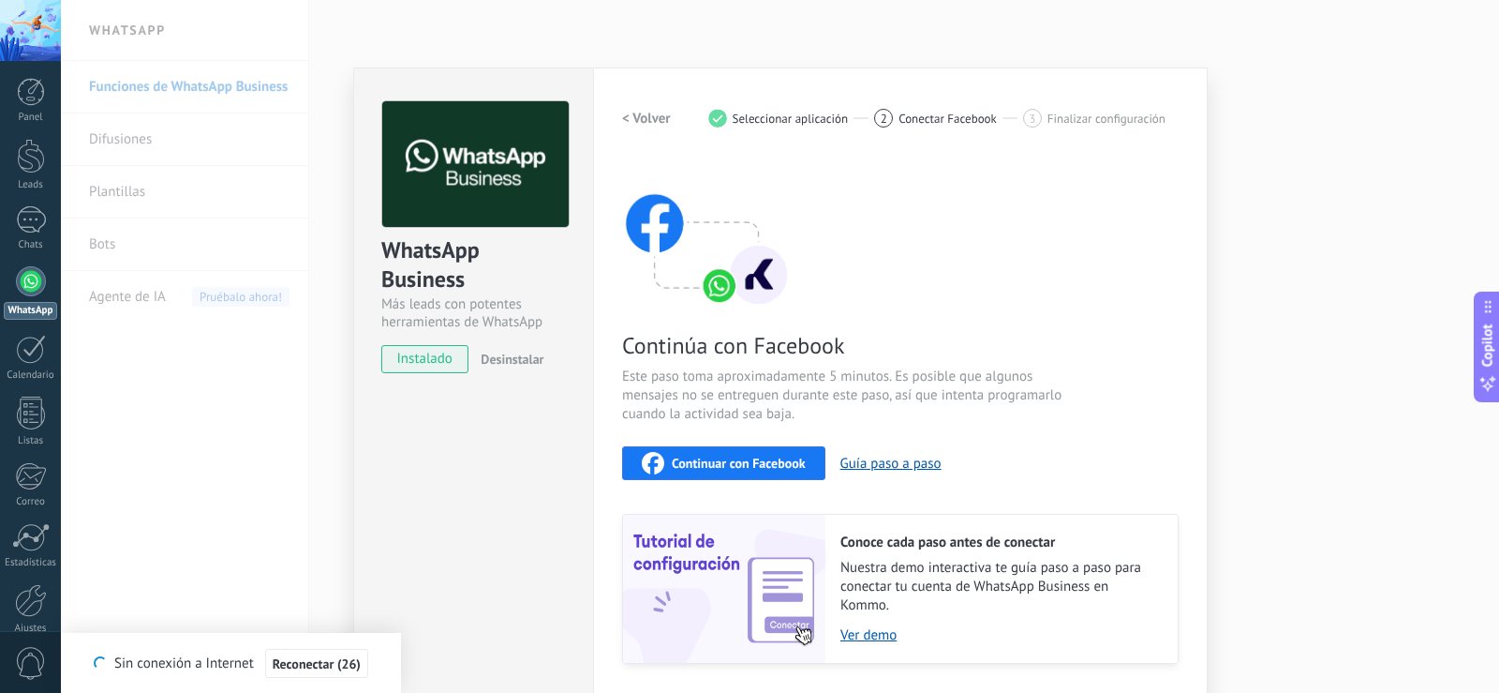
click at [735, 472] on div "Continuar con Facebook" at bounding box center [724, 463] width 164 height 22
click at [723, 457] on span "Continuar con Facebook" at bounding box center [739, 462] width 134 height 13
drag, startPoint x: 772, startPoint y: 395, endPoint x: 764, endPoint y: 411, distance: 18.9
click at [772, 395] on span "Este paso toma aproximadamente 5 minutos. Es posible que algunos mensajes no se…" at bounding box center [845, 395] width 446 height 56
click at [731, 488] on div "Continúa con Facebook Este paso toma aproximadamente 5 minutos. Es posible que …" at bounding box center [900, 410] width 557 height 506
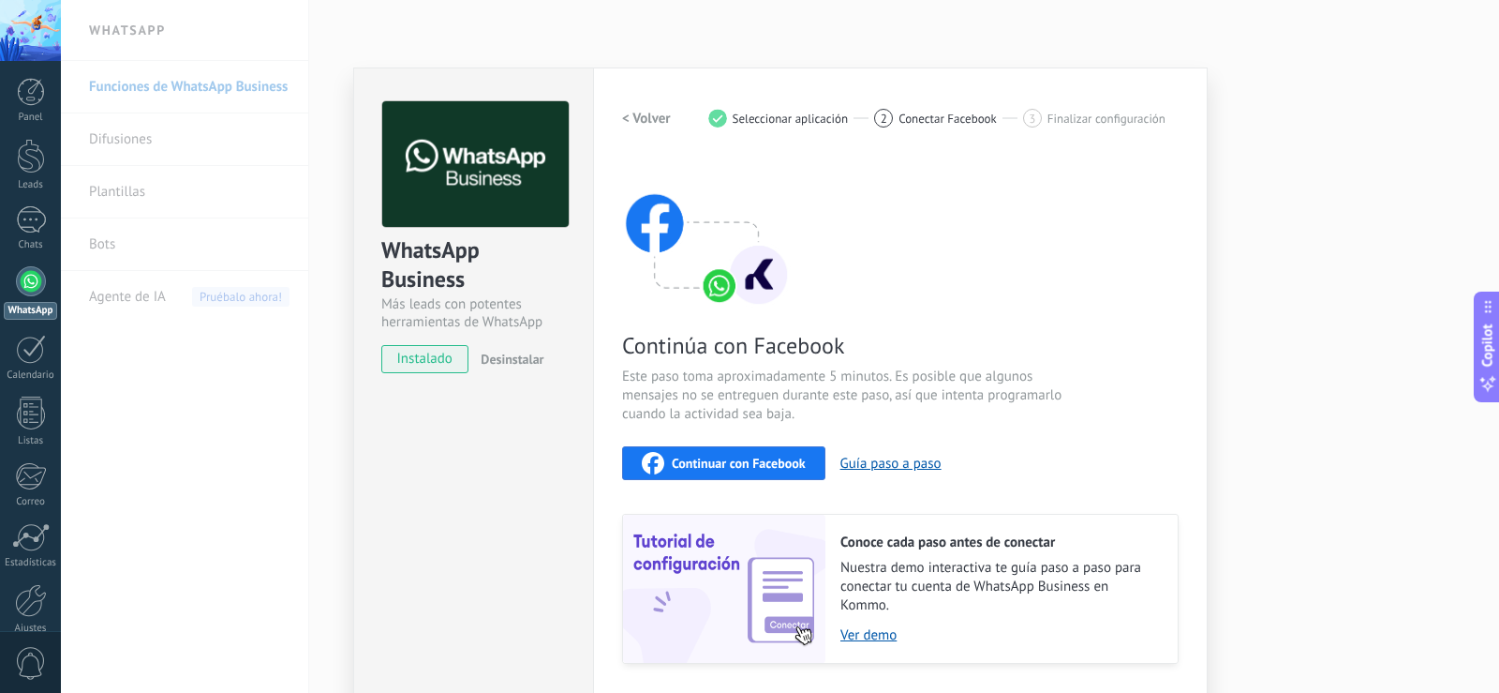
click at [726, 460] on span "Continuar con Facebook" at bounding box center [739, 462] width 134 height 13
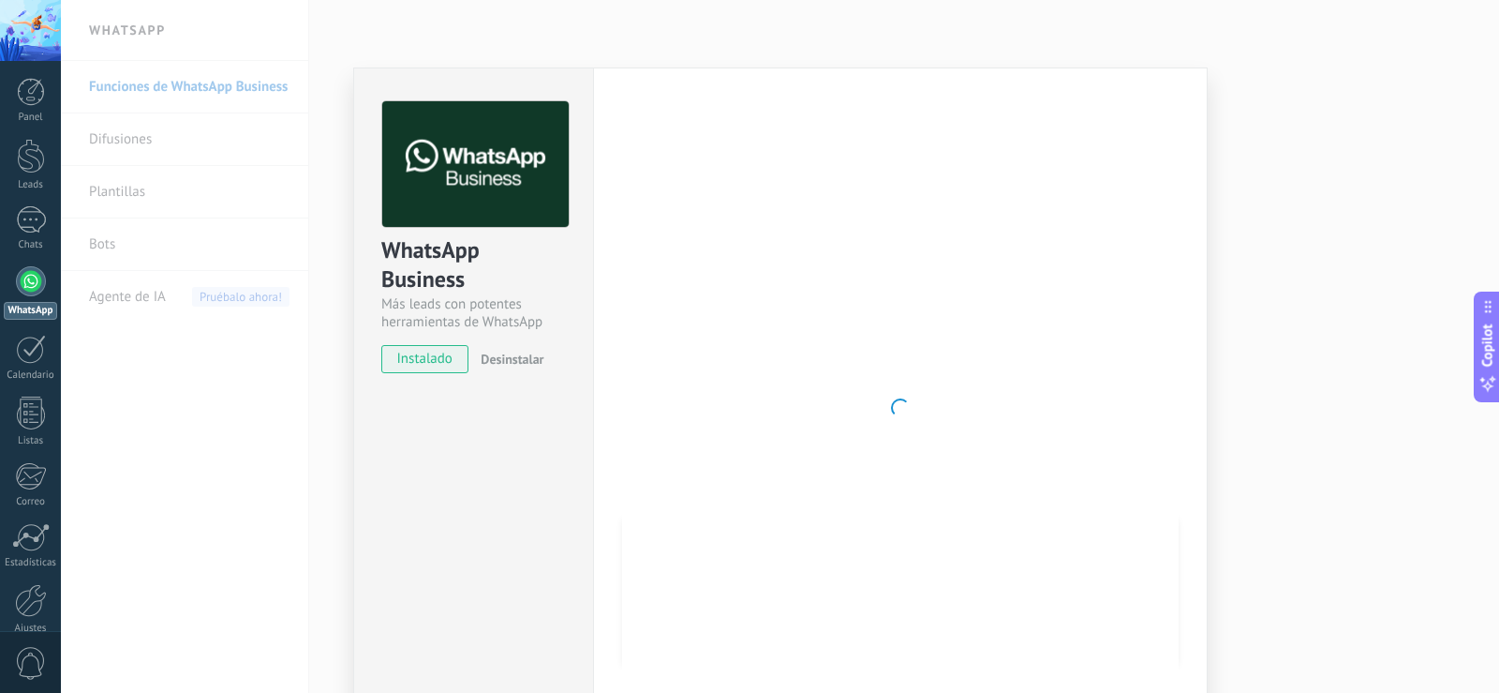
click at [514, 363] on span "Desinstalar" at bounding box center [512, 358] width 63 height 17
click at [397, 366] on span "instalado" at bounding box center [424, 359] width 85 height 28
click at [27, 219] on div at bounding box center [31, 219] width 30 height 27
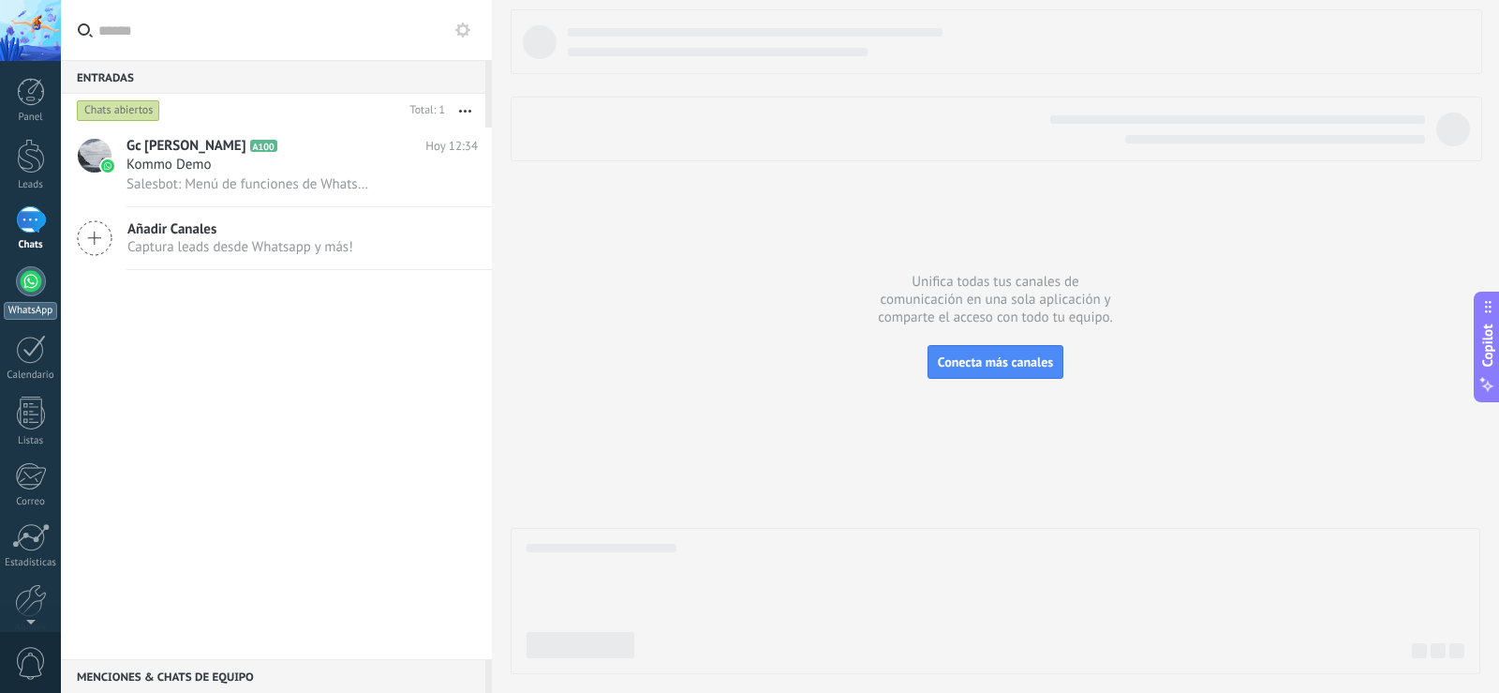
click at [38, 287] on div at bounding box center [31, 281] width 30 height 30
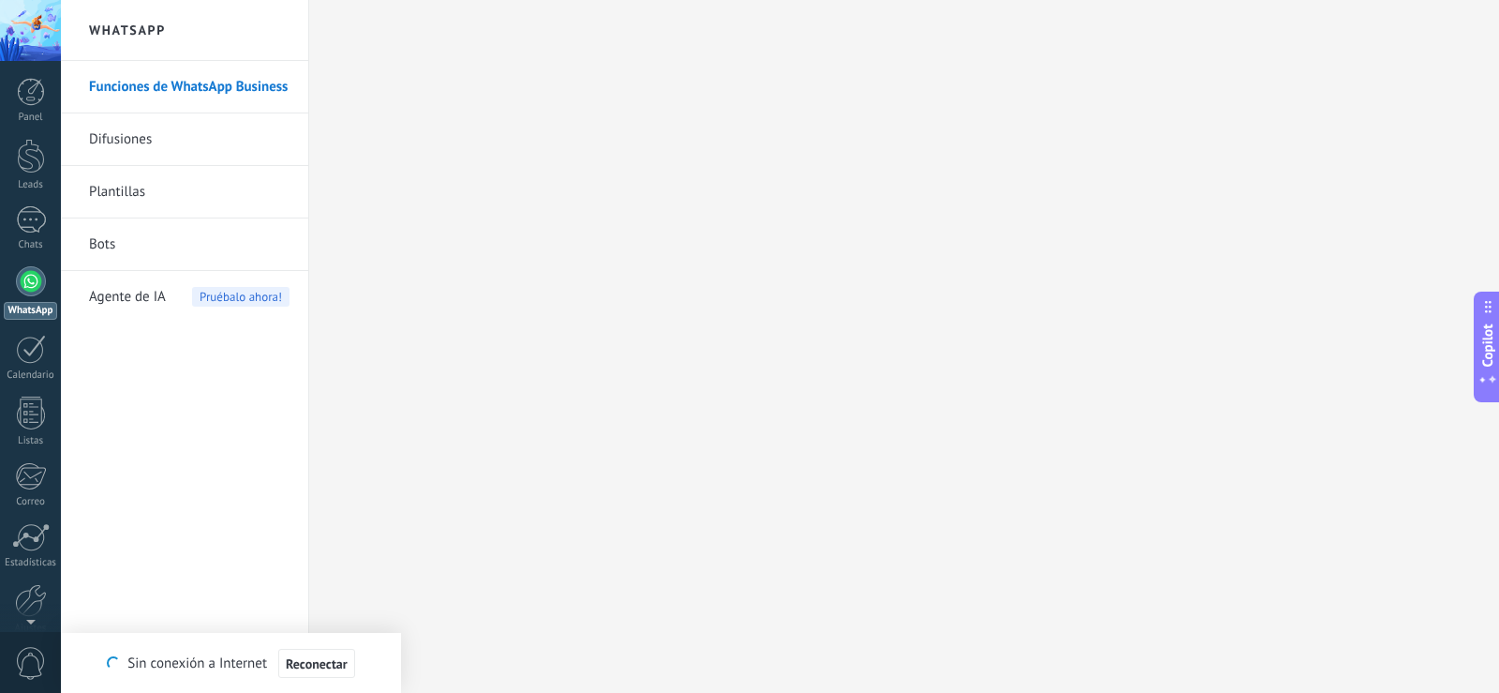
click at [46, 293] on link "WhatsApp" at bounding box center [30, 292] width 61 height 53
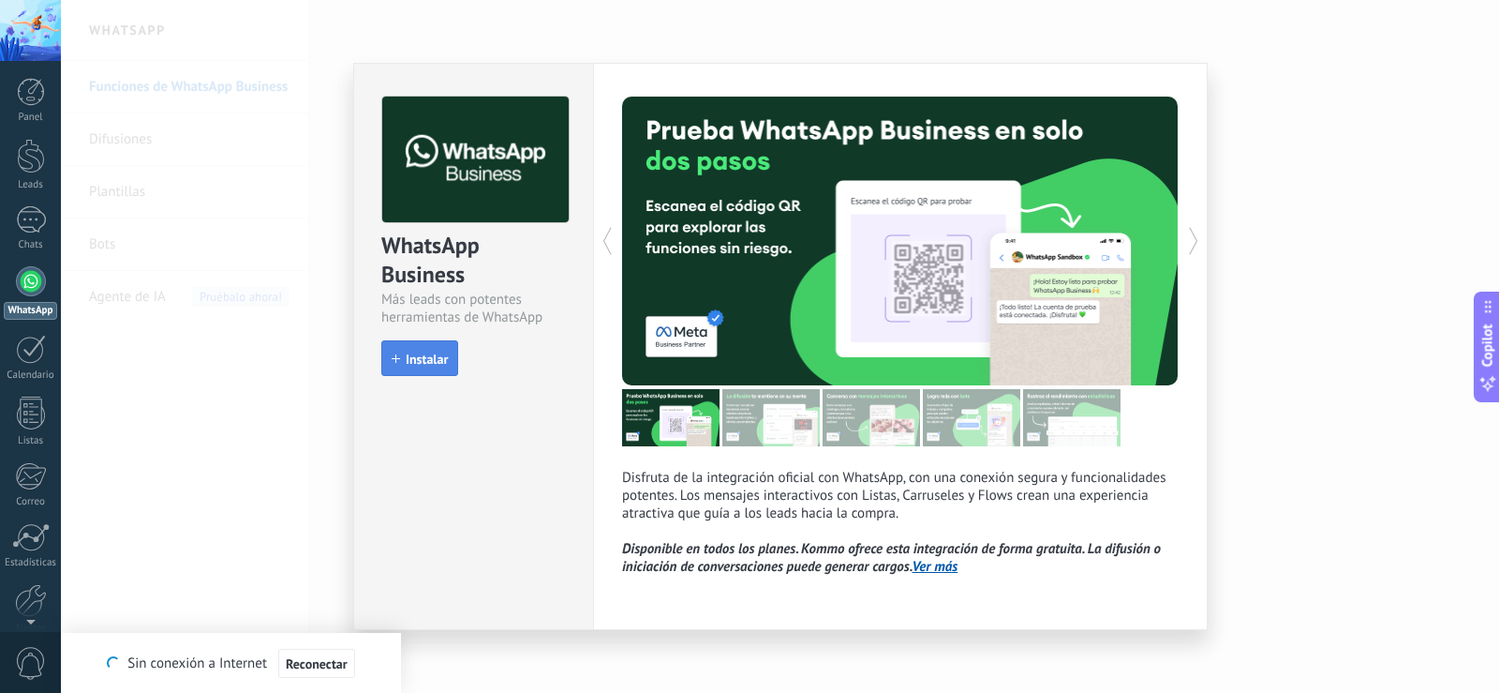
click at [401, 365] on button "Instalar" at bounding box center [419, 358] width 77 height 36
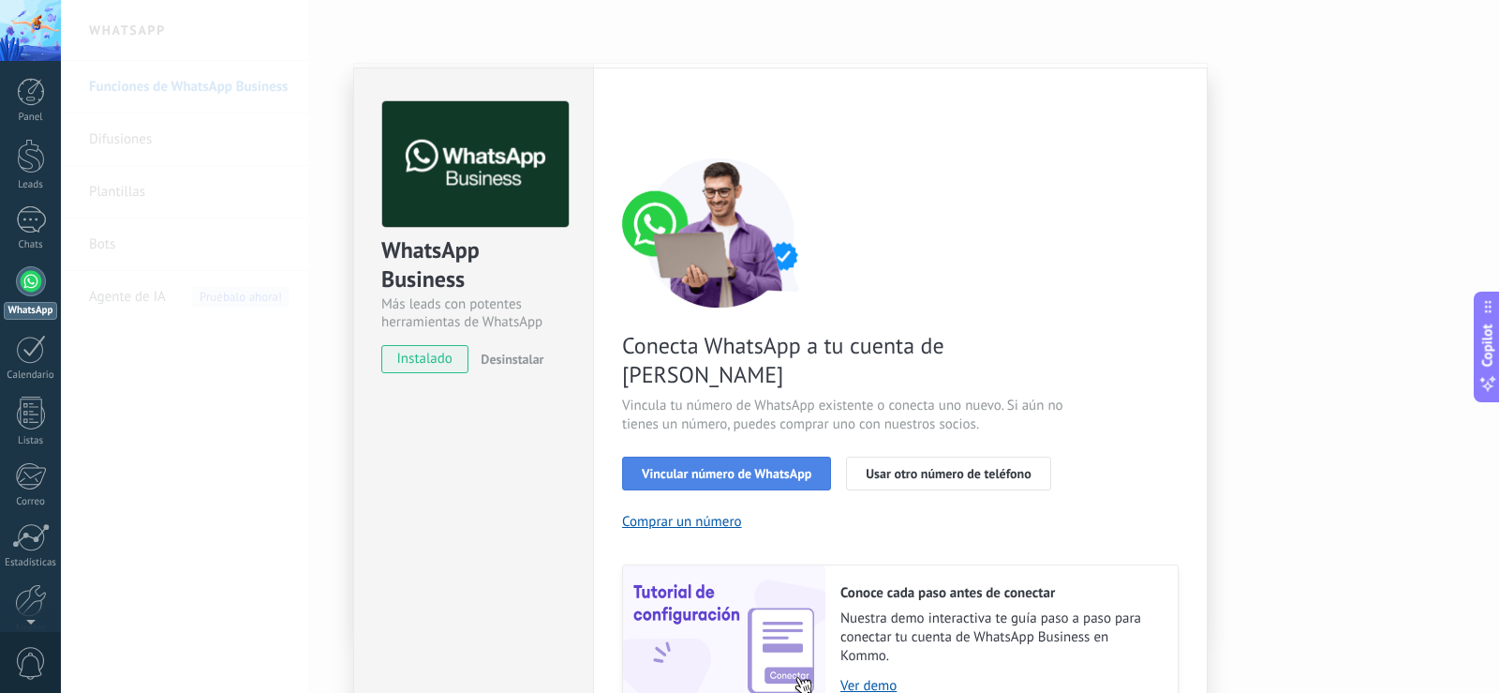
click at [702, 456] on button "Vincular número de WhatsApp" at bounding box center [726, 473] width 209 height 34
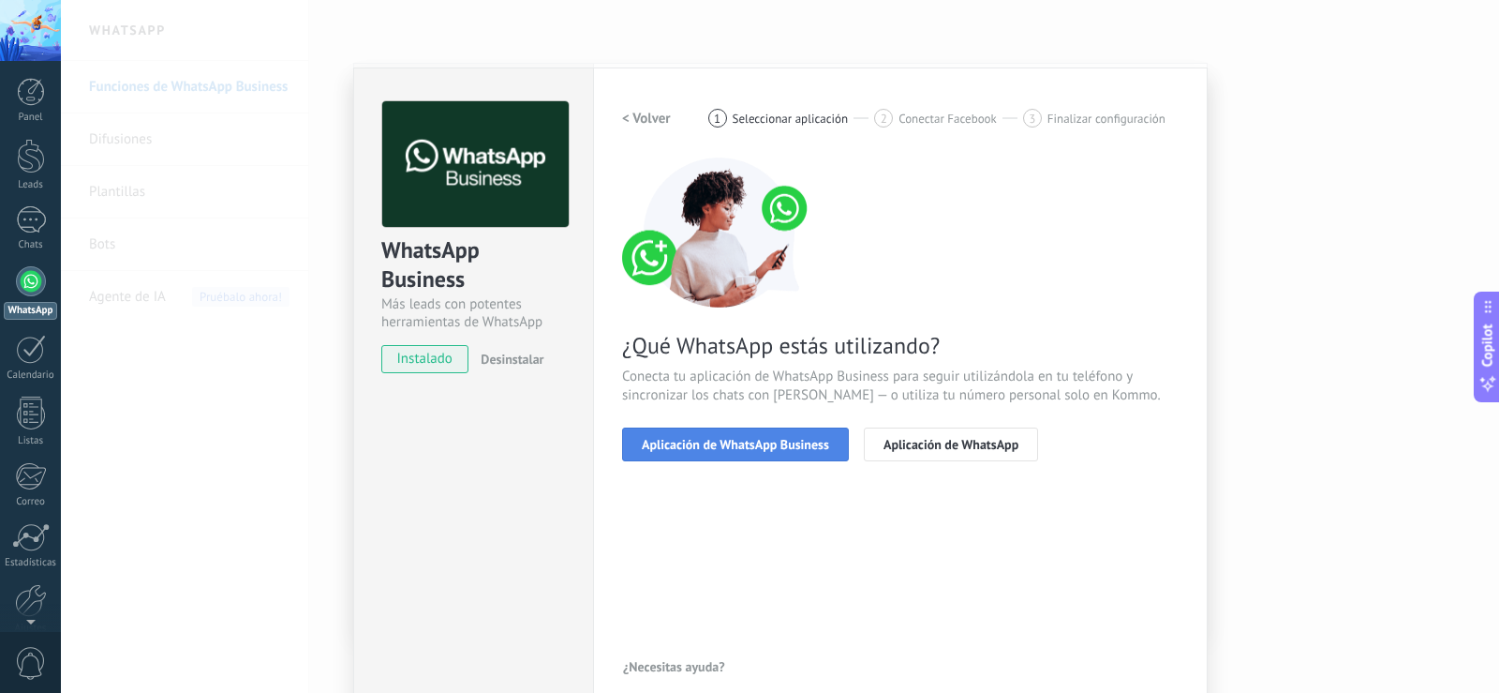
click at [799, 451] on span "Aplicación de WhatsApp Business" at bounding box center [735, 444] width 187 height 13
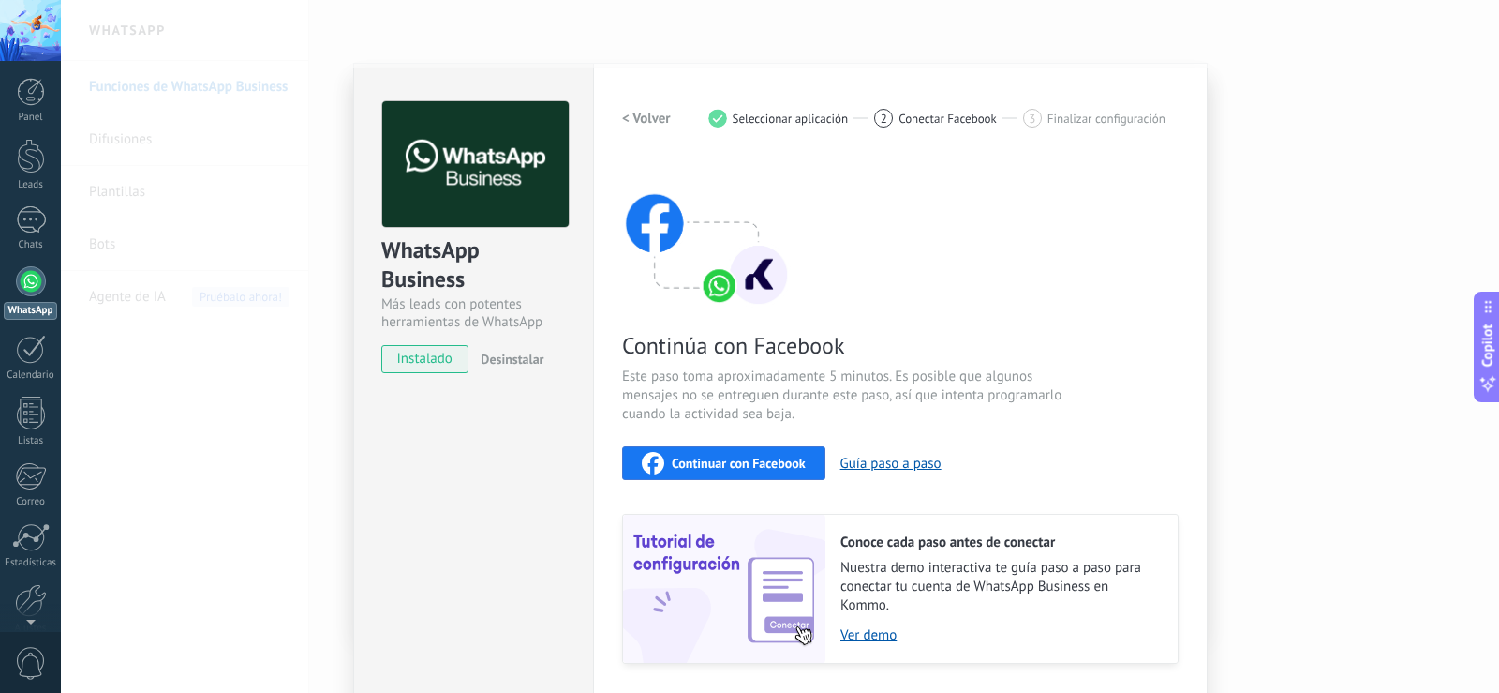
click at [780, 464] on span "Continuar con Facebook" at bounding box center [739, 462] width 134 height 13
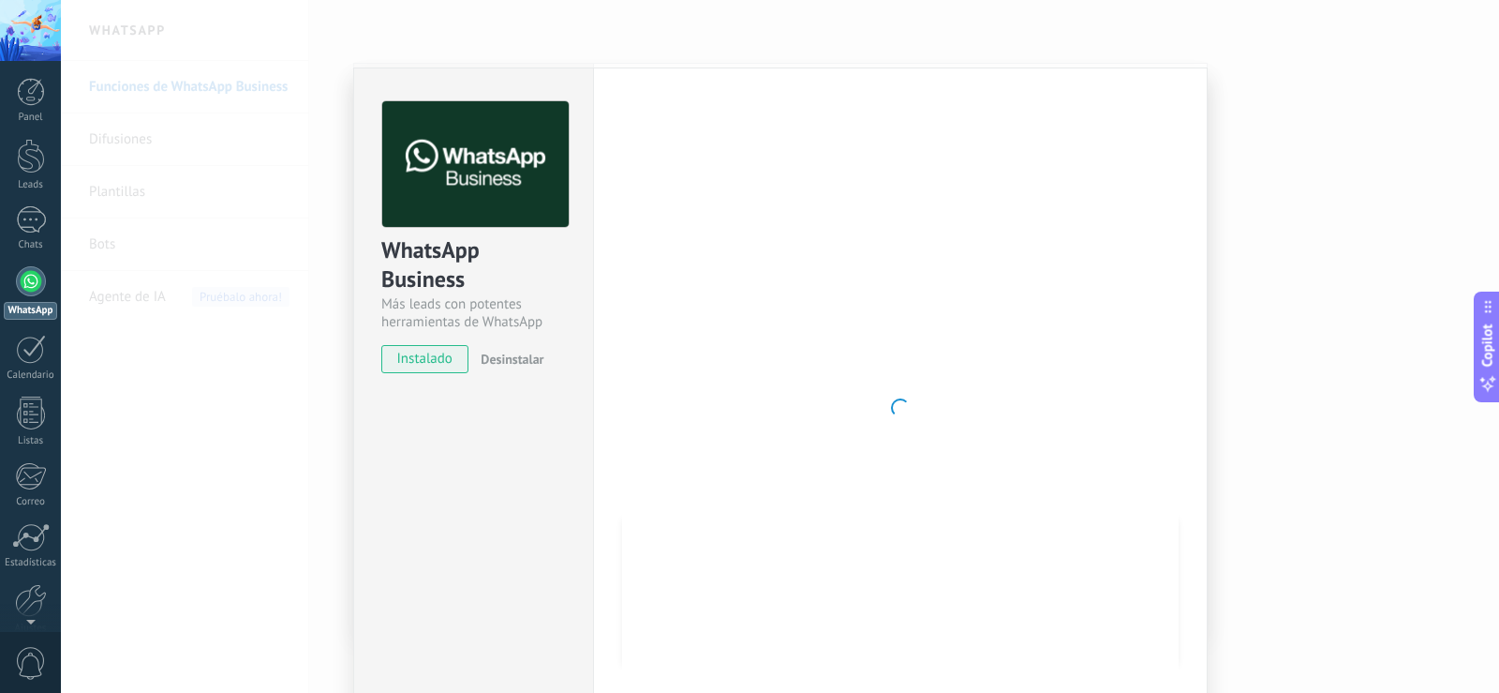
click at [21, 194] on div "Panel Leads Chats WhatsApp Clientes" at bounding box center [30, 398] width 61 height 641
click at [27, 161] on div at bounding box center [31, 156] width 28 height 35
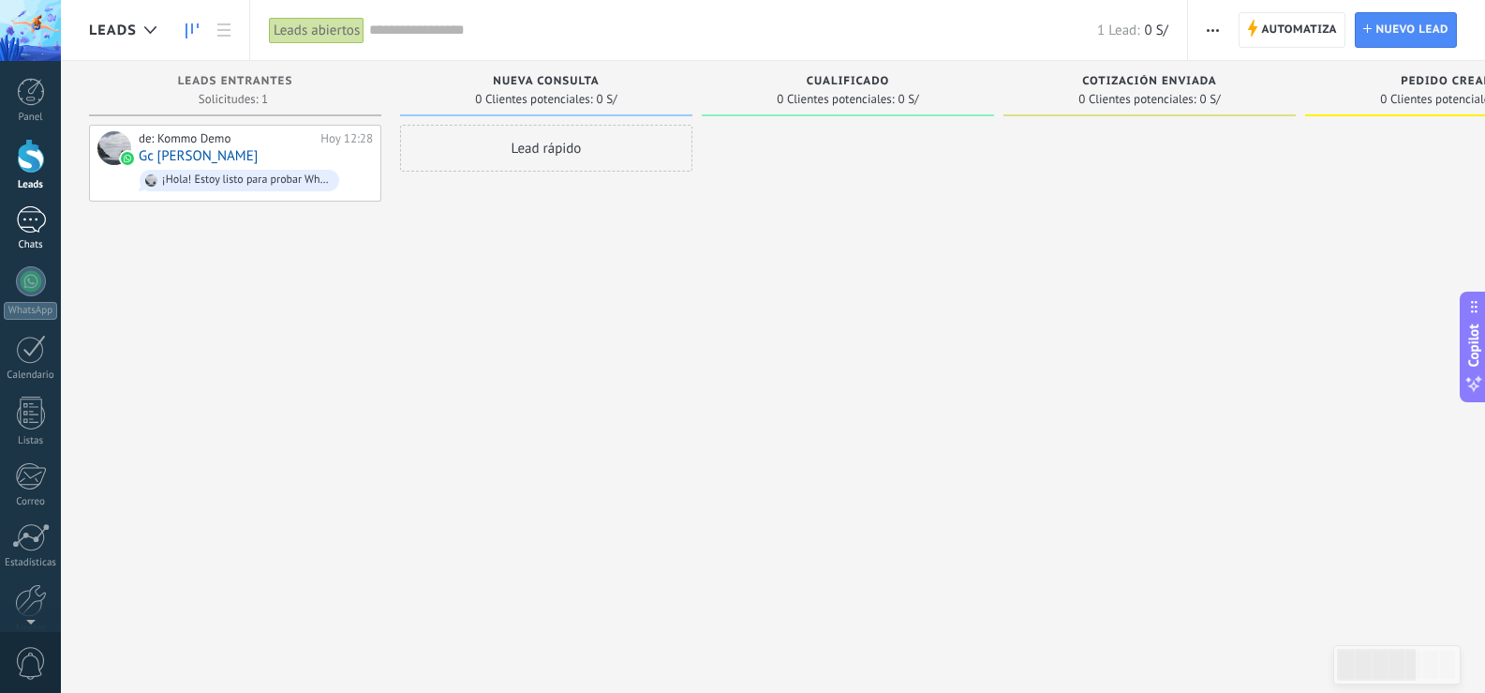
click at [41, 220] on div at bounding box center [31, 219] width 30 height 27
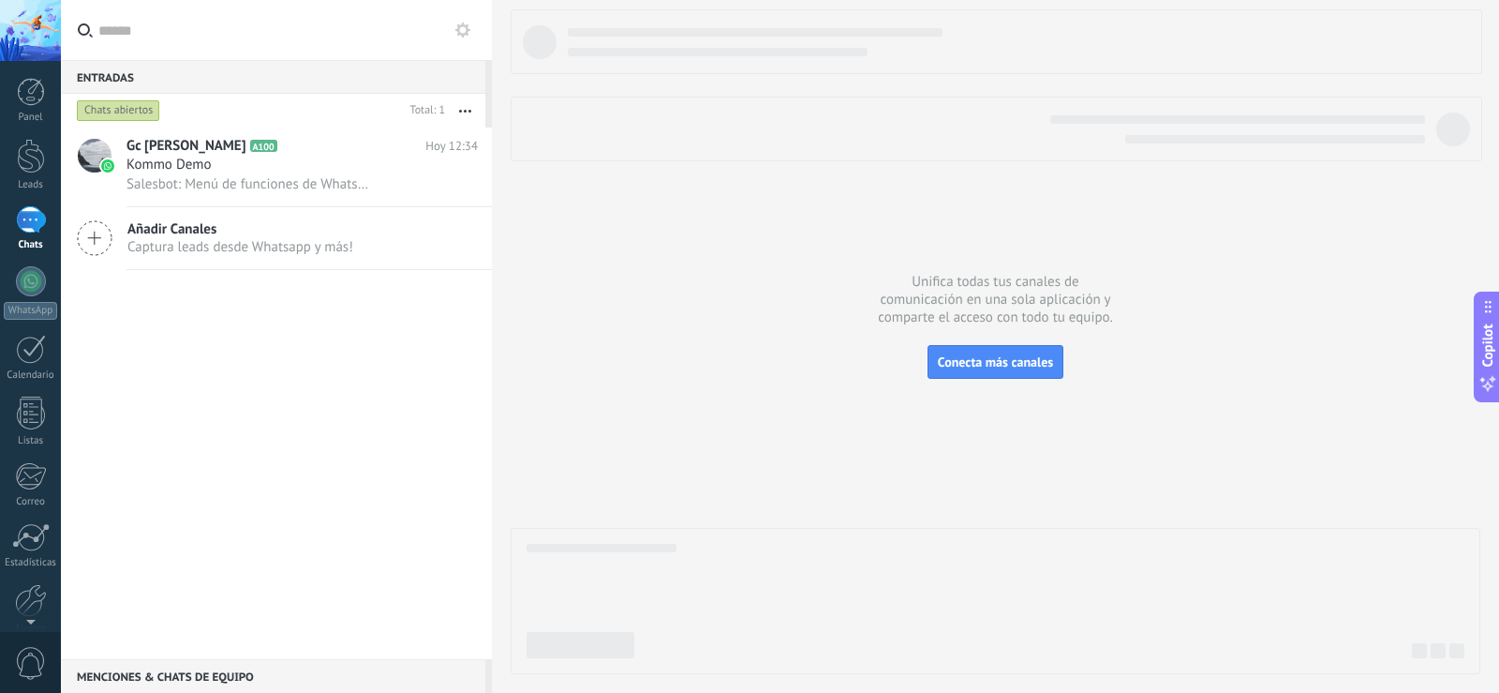
click at [466, 29] on icon at bounding box center [462, 29] width 15 height 15
click at [460, 34] on use at bounding box center [462, 29] width 15 height 15
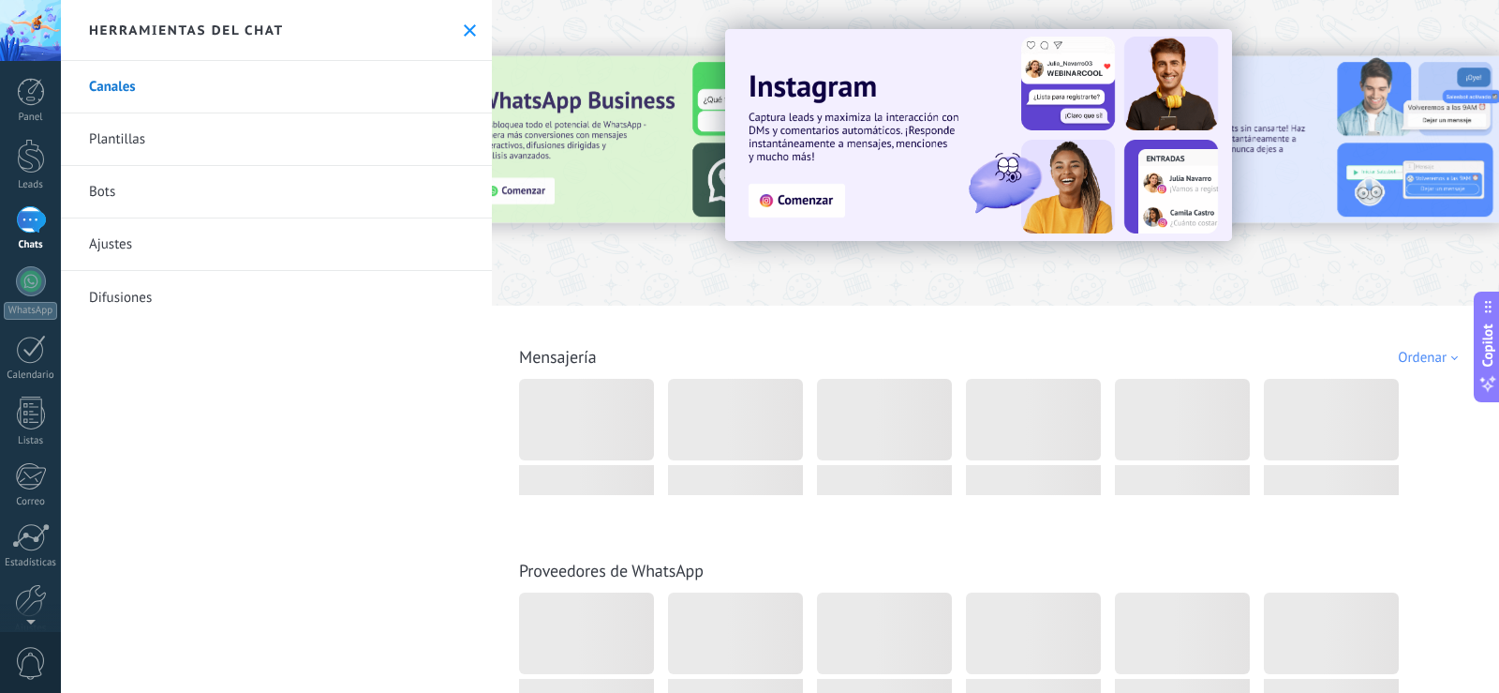
click at [464, 35] on icon at bounding box center [470, 30] width 12 height 12
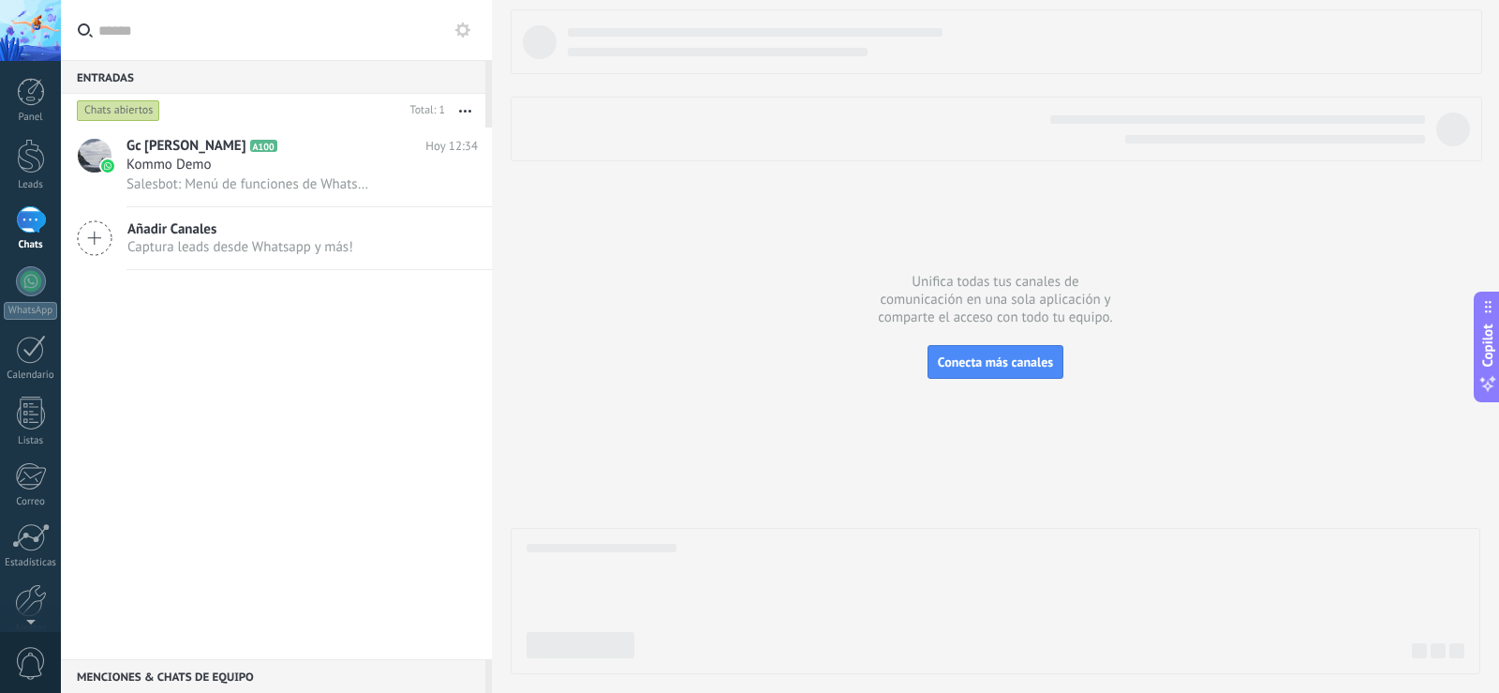
click at [34, 222] on div at bounding box center [31, 219] width 30 height 27
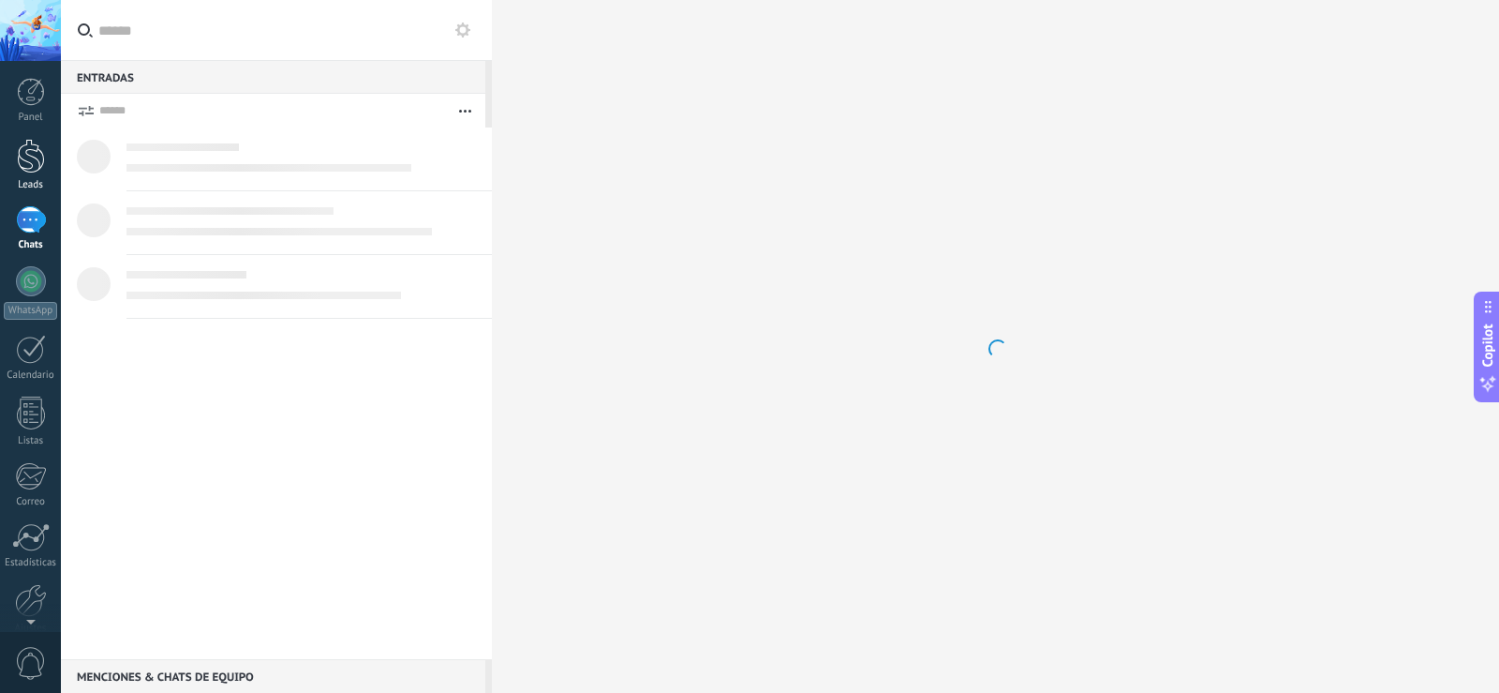
click at [26, 156] on div at bounding box center [31, 156] width 28 height 35
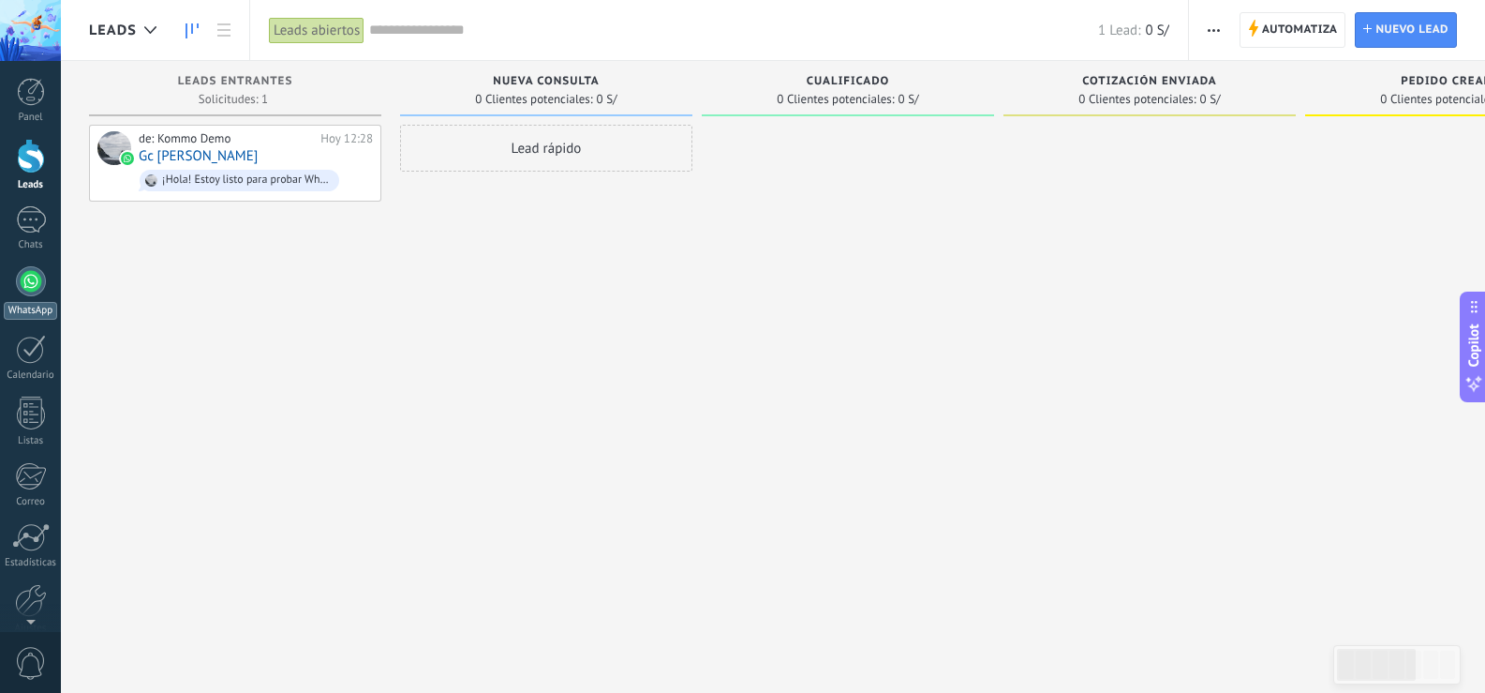
click at [37, 278] on div at bounding box center [31, 281] width 30 height 30
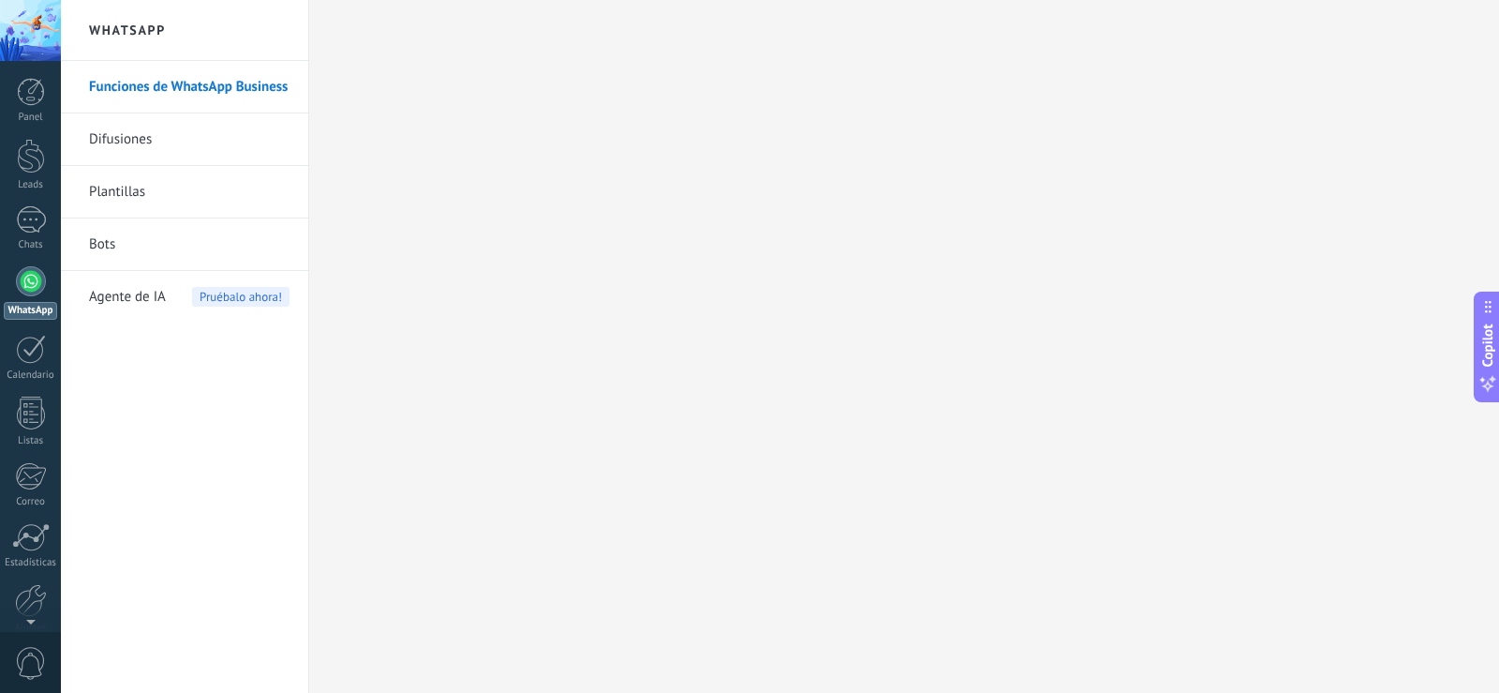
click at [137, 194] on link "Plantillas" at bounding box center [189, 192] width 201 height 52
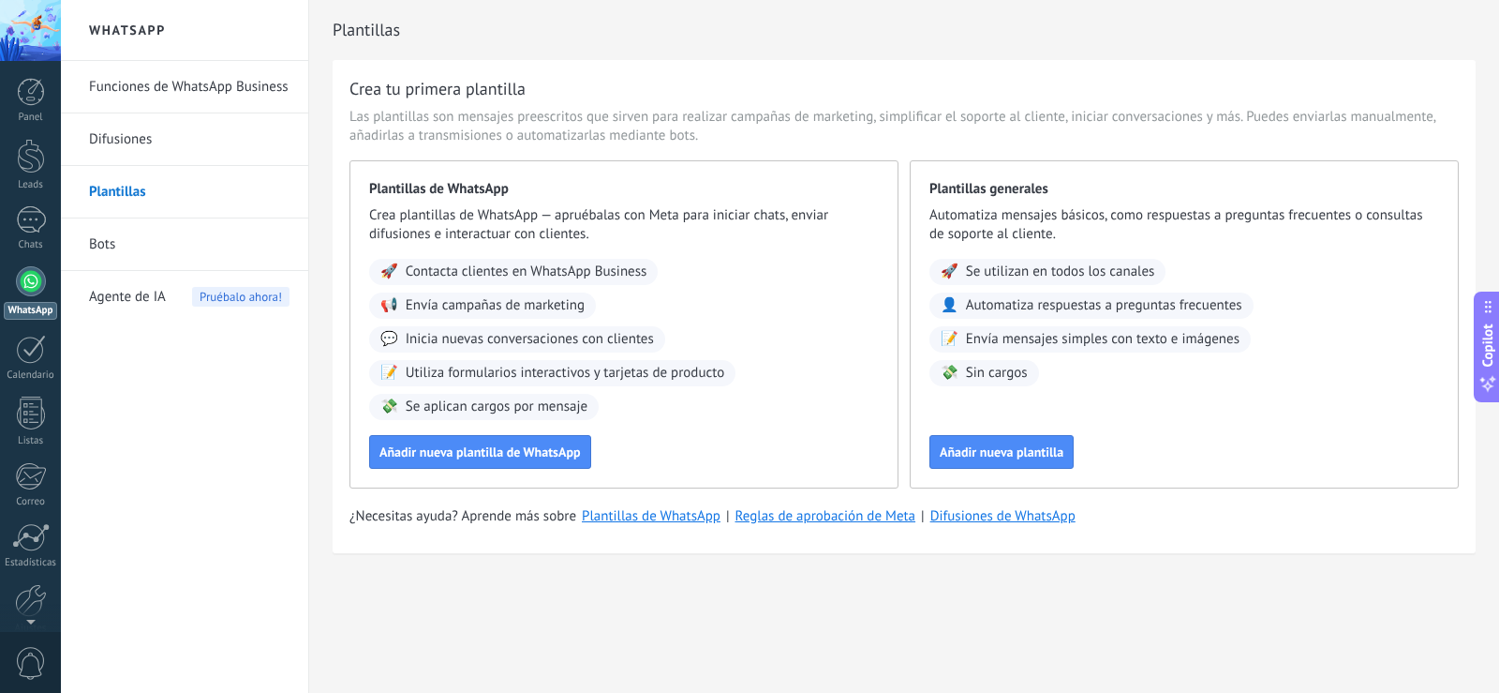
click at [19, 136] on div "Panel Leads Chats WhatsApp Clientes" at bounding box center [30, 398] width 61 height 641
click at [30, 172] on div at bounding box center [31, 156] width 28 height 35
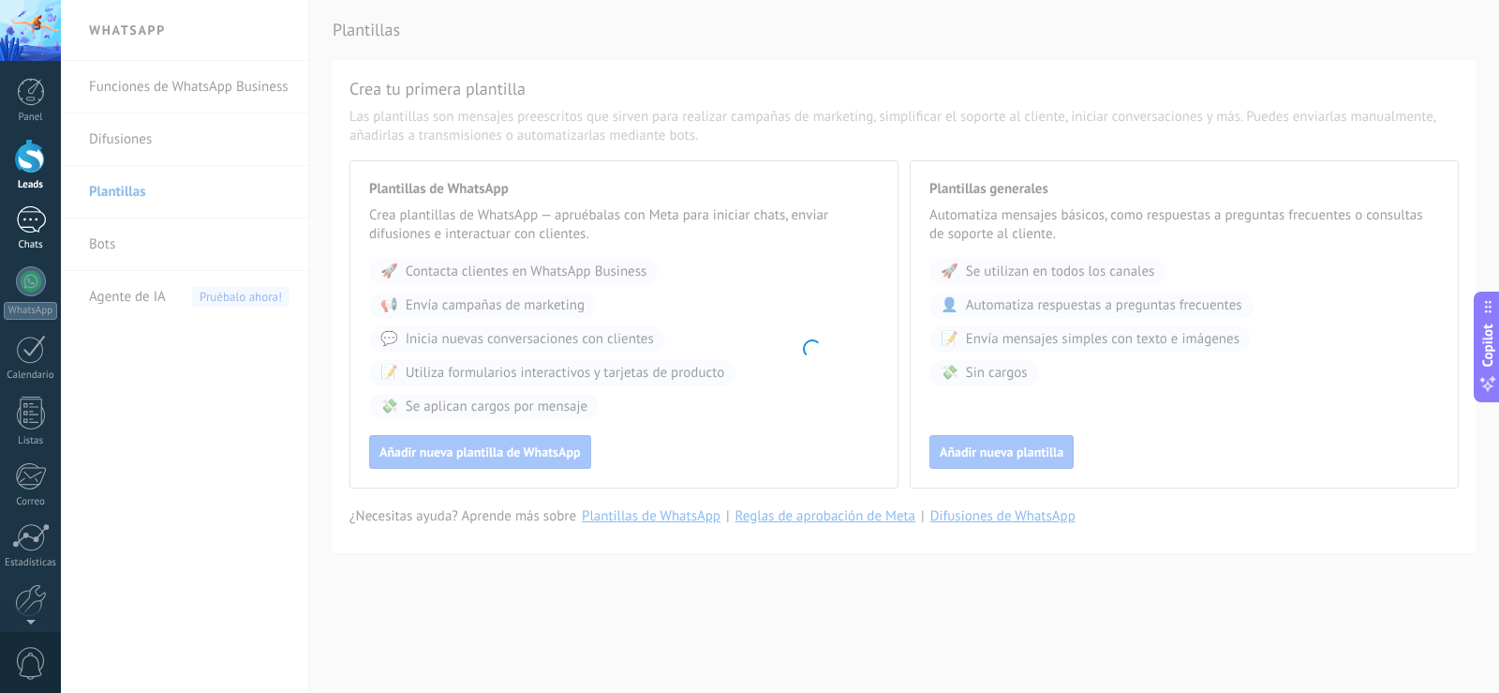
click at [36, 208] on div at bounding box center [31, 219] width 30 height 27
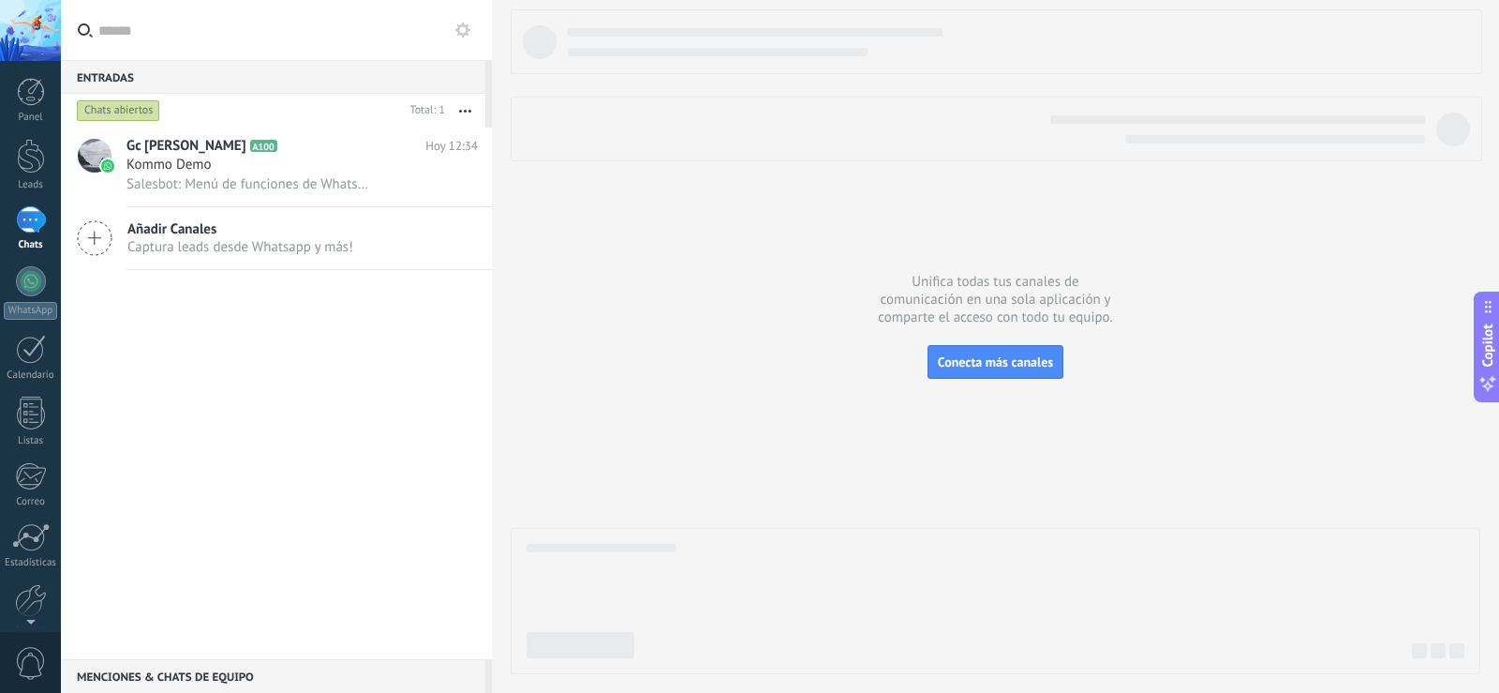
click at [222, 127] on div "Chats abiertos" at bounding box center [238, 111] width 330 height 34
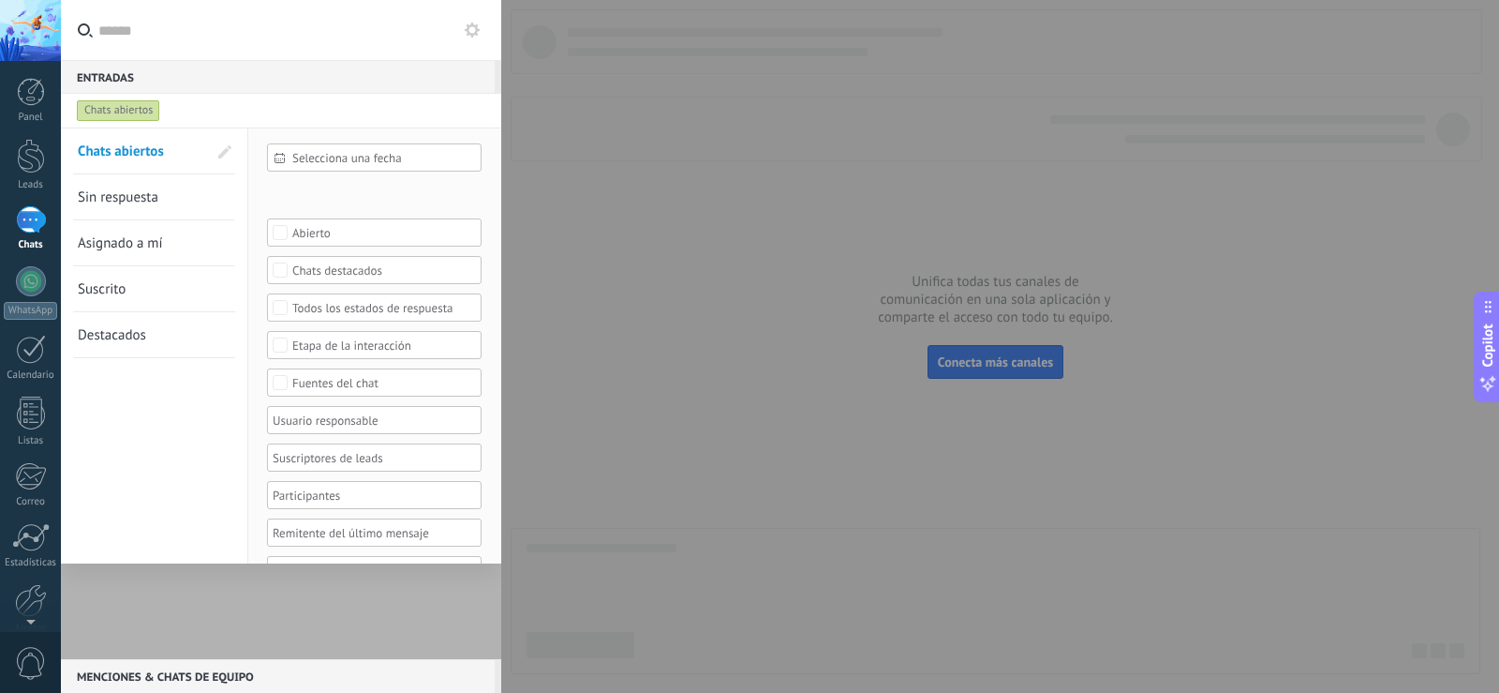
click at [668, 168] on div at bounding box center [749, 346] width 1499 height 693
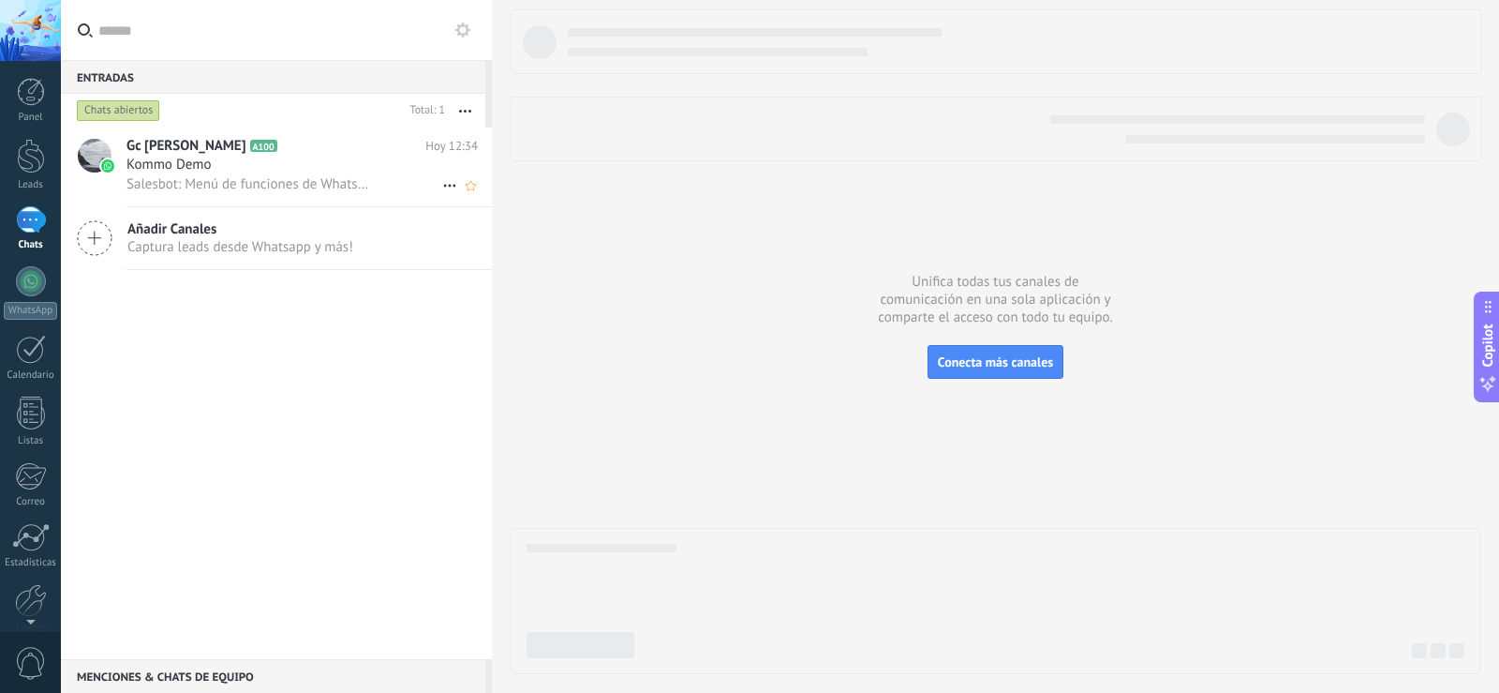
click at [361, 159] on div "Kommo Demo" at bounding box center [302, 165] width 351 height 19
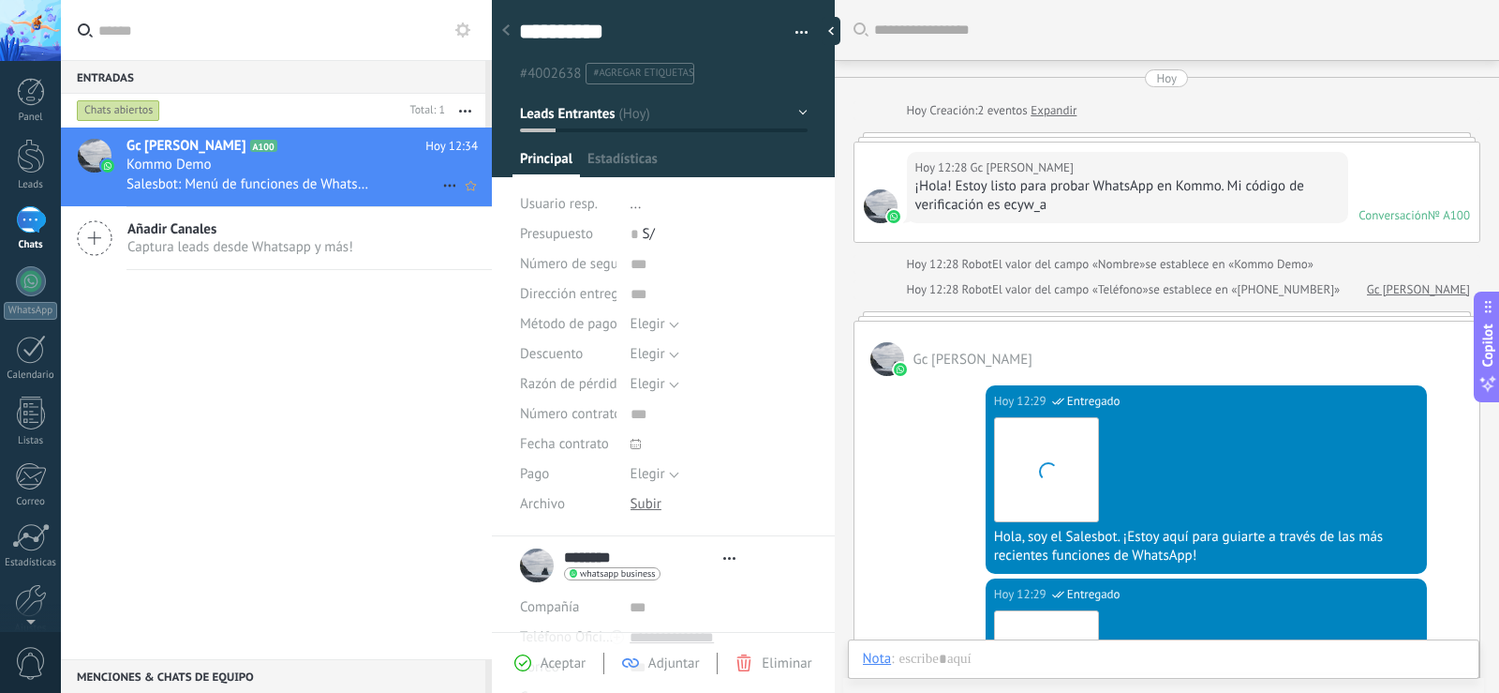
scroll to position [693, 0]
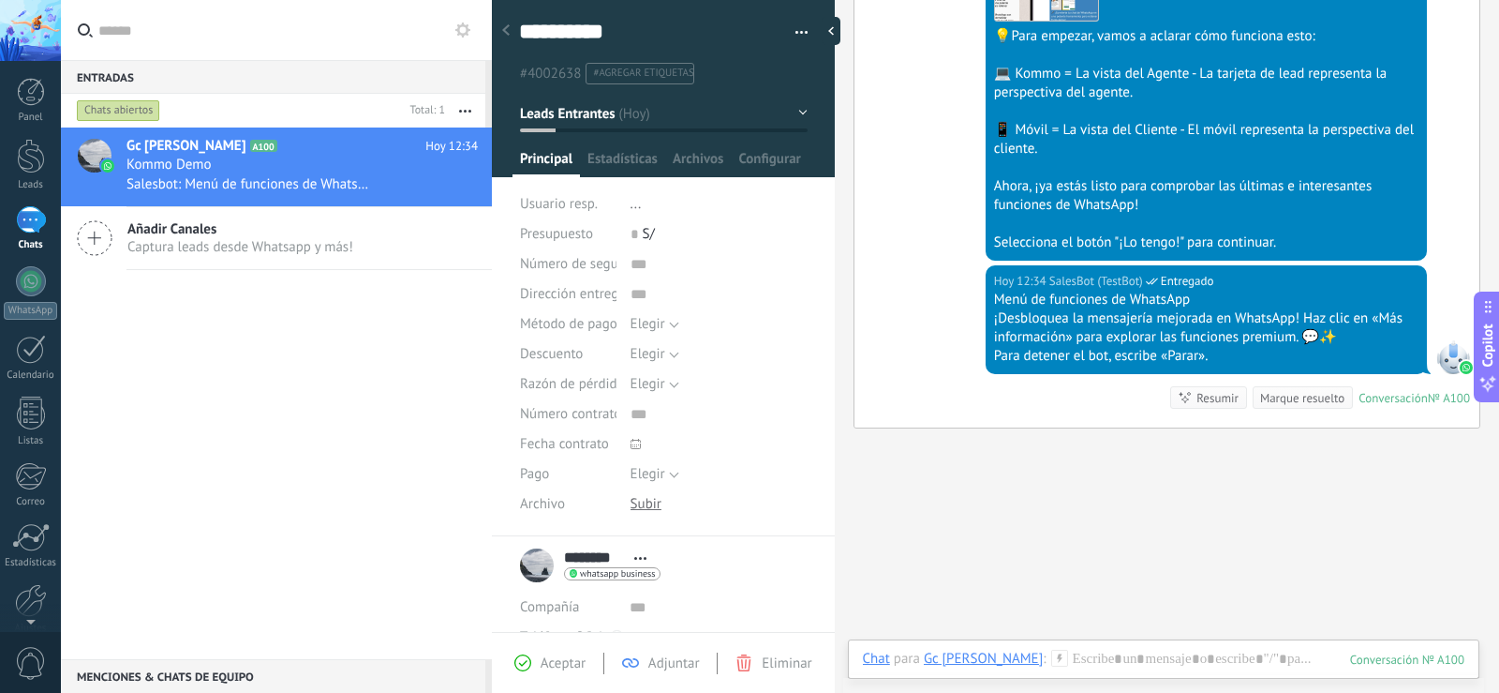
click at [16, 191] on div "Panel Leads Chats WhatsApp Clientes" at bounding box center [30, 398] width 61 height 641
click at [32, 164] on div at bounding box center [31, 156] width 28 height 35
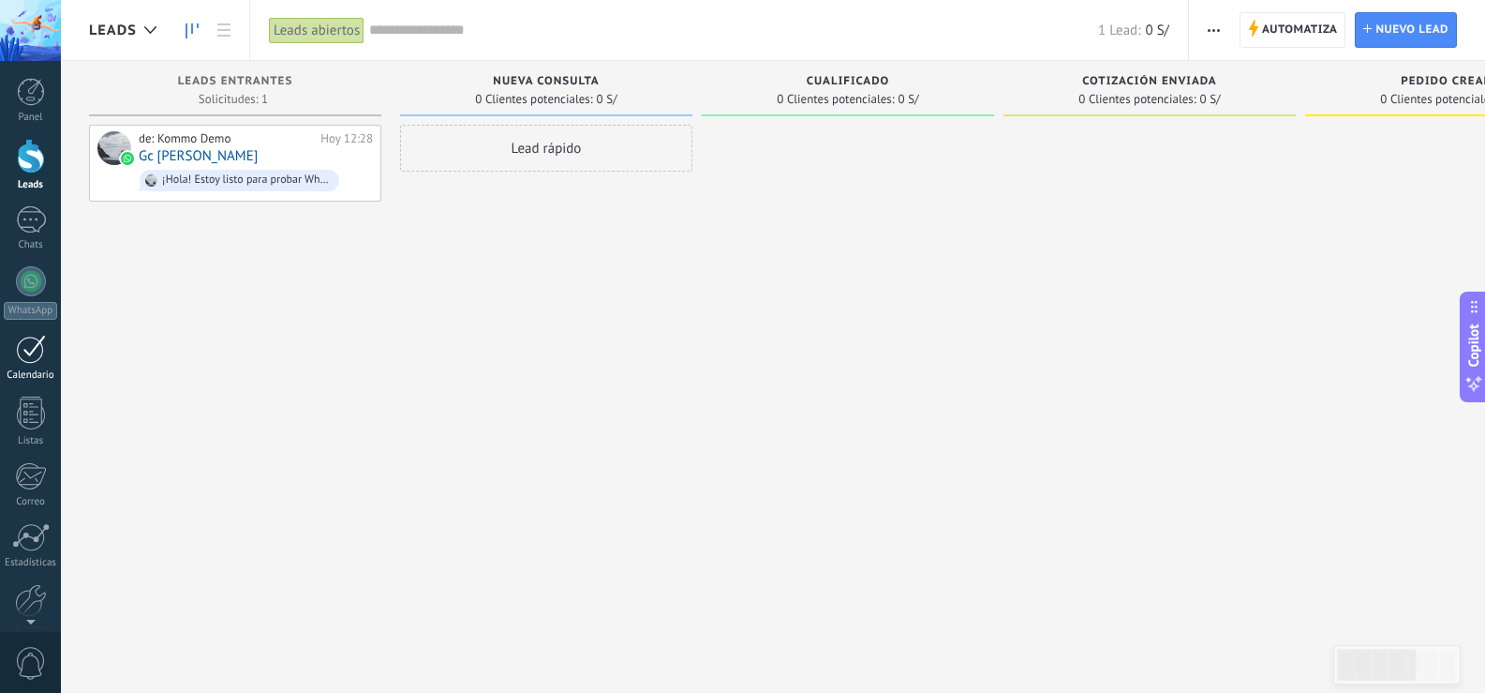
click at [29, 339] on div at bounding box center [31, 349] width 30 height 29
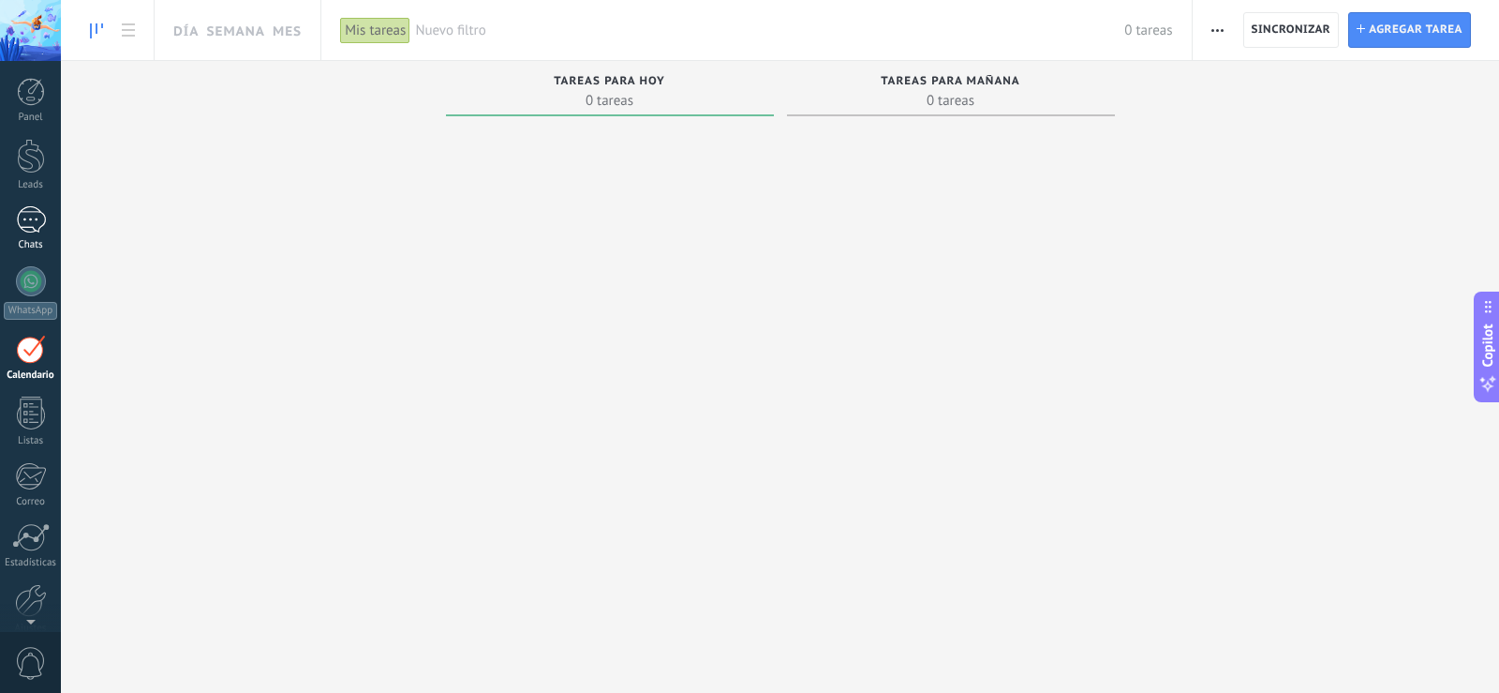
click at [30, 204] on div "Panel Leads Chats WhatsApp Clientes" at bounding box center [30, 398] width 61 height 641
click at [37, 226] on div at bounding box center [31, 219] width 30 height 27
